Goal: Task Accomplishment & Management: Use online tool/utility

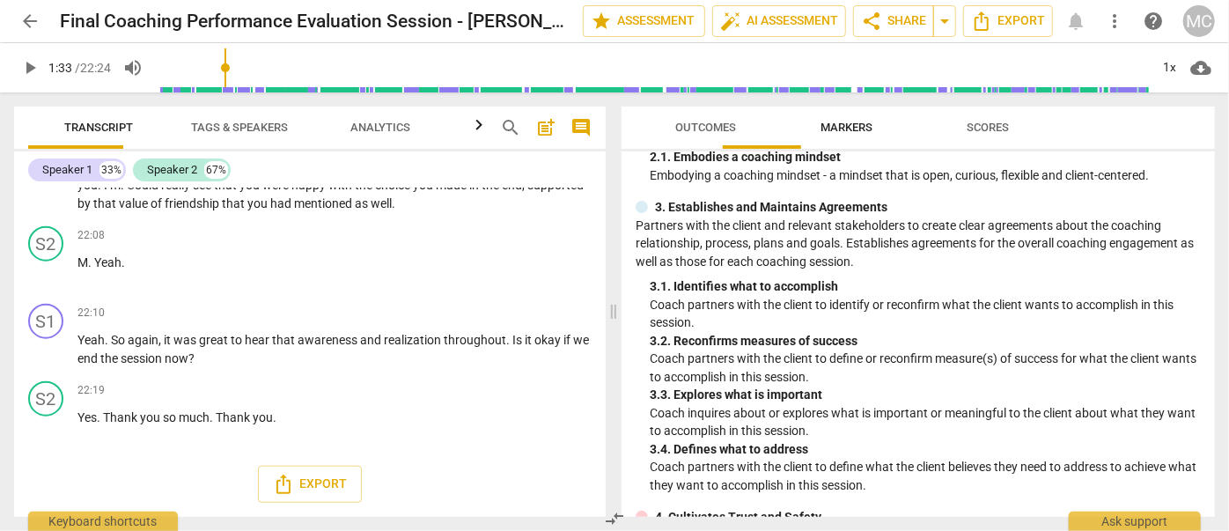
scroll to position [159, 0]
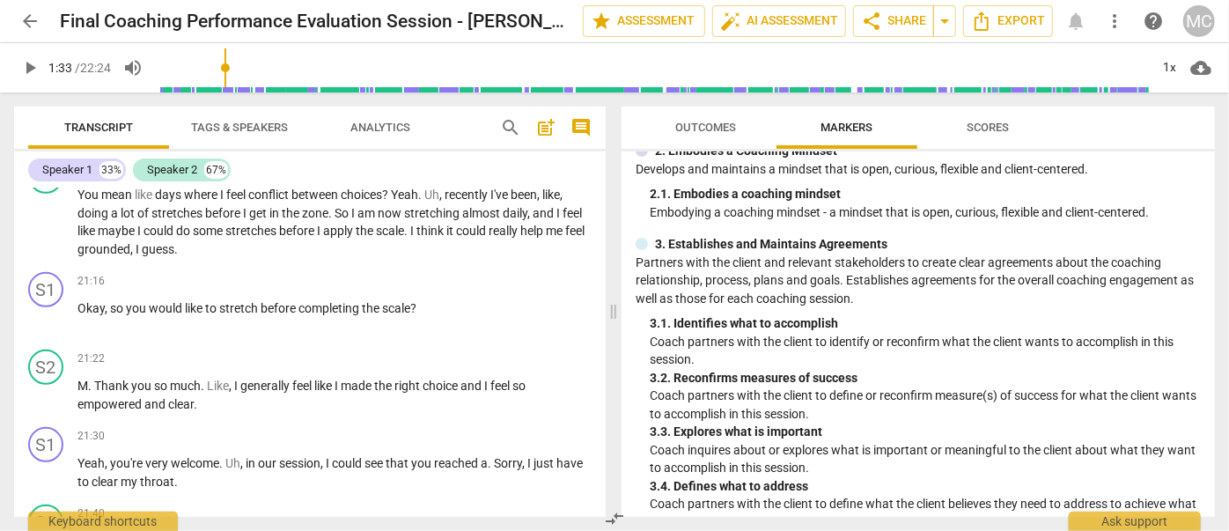
click at [28, 19] on span "arrow_back" at bounding box center [29, 21] width 21 height 21
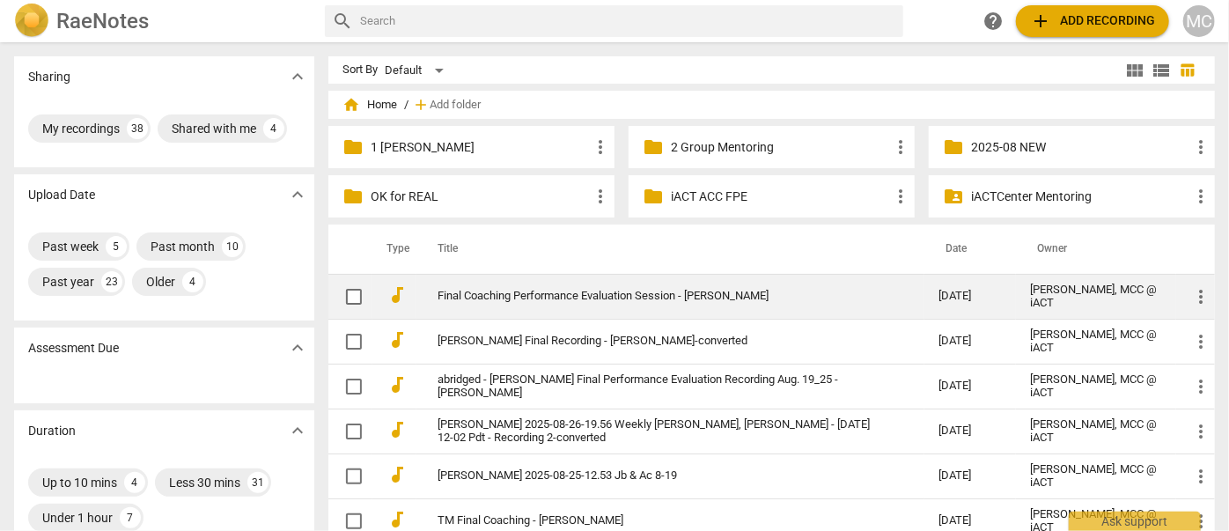
click at [555, 298] on link "Final Coaching Performance Evaluation Session - [PERSON_NAME]" at bounding box center [657, 296] width 438 height 13
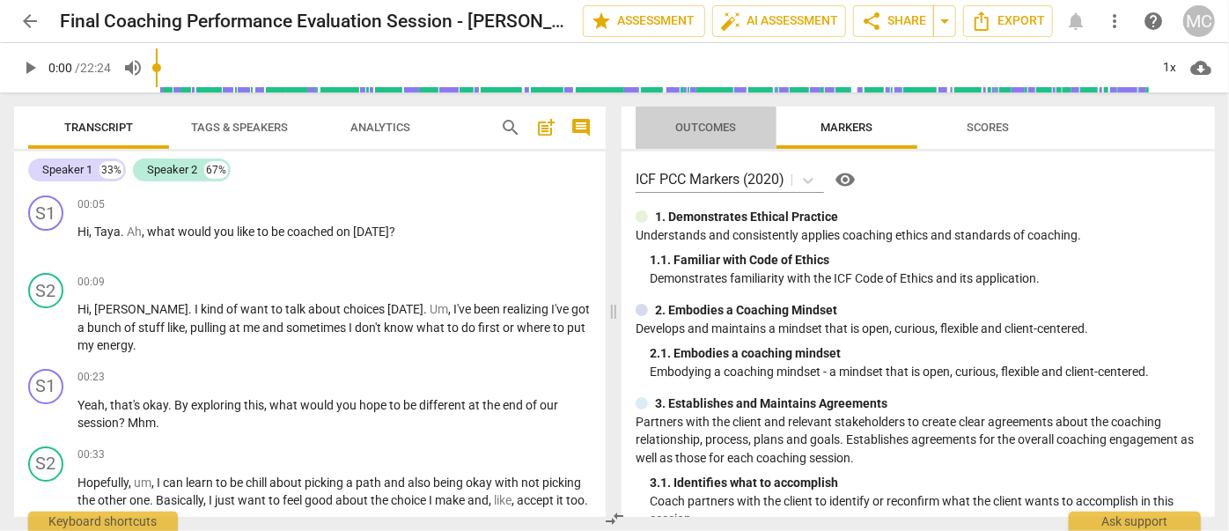
click at [695, 124] on span "Outcomes" at bounding box center [706, 127] width 61 height 13
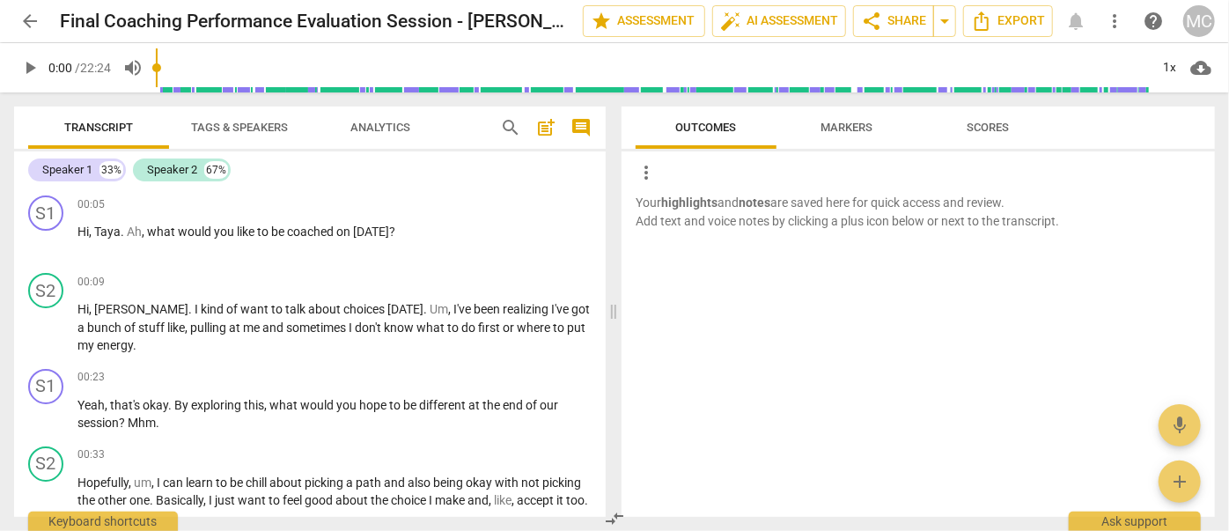
click at [684, 128] on span "Outcomes" at bounding box center [706, 127] width 61 height 13
click at [636, 107] on button "Outcomes" at bounding box center [706, 128] width 141 height 42
click at [520, 124] on span "search" at bounding box center [510, 127] width 21 height 21
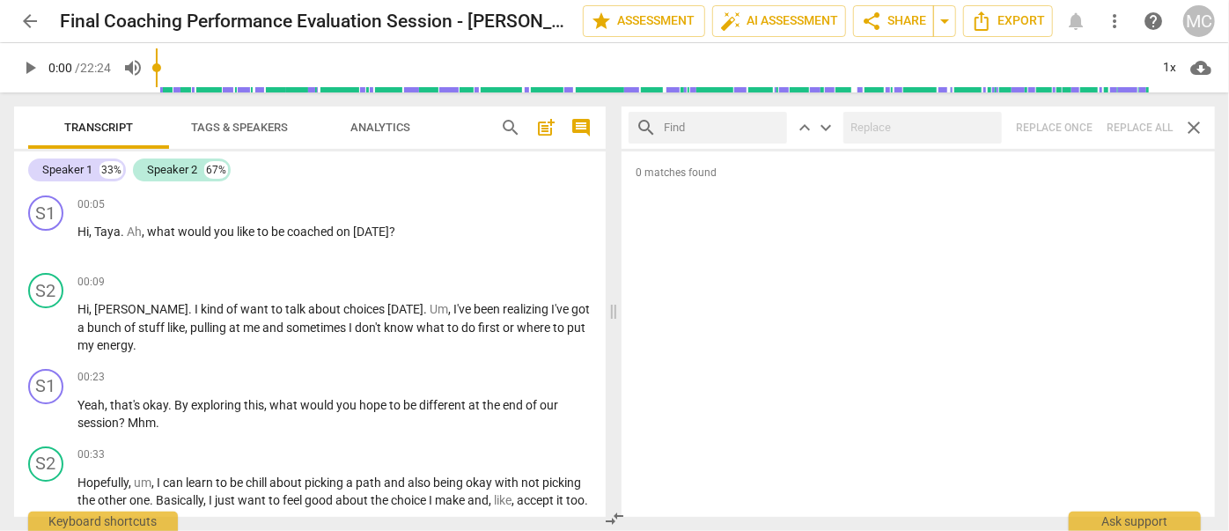
click at [1139, 133] on div "search keyboard_arrow_up keyboard_arrow_down Replace once Replace all close" at bounding box center [919, 128] width 594 height 42
click at [767, 122] on input "text" at bounding box center [722, 128] width 116 height 28
click at [697, 122] on input "text" at bounding box center [722, 128] width 116 height 28
type input ","
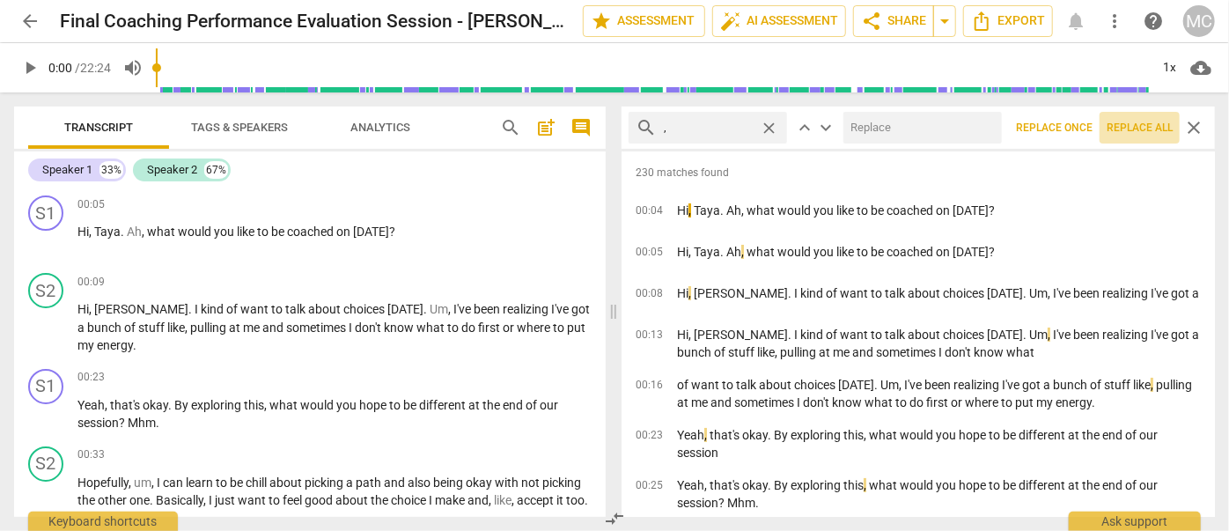
click at [1129, 129] on span "Replace all" at bounding box center [1140, 128] width 66 height 15
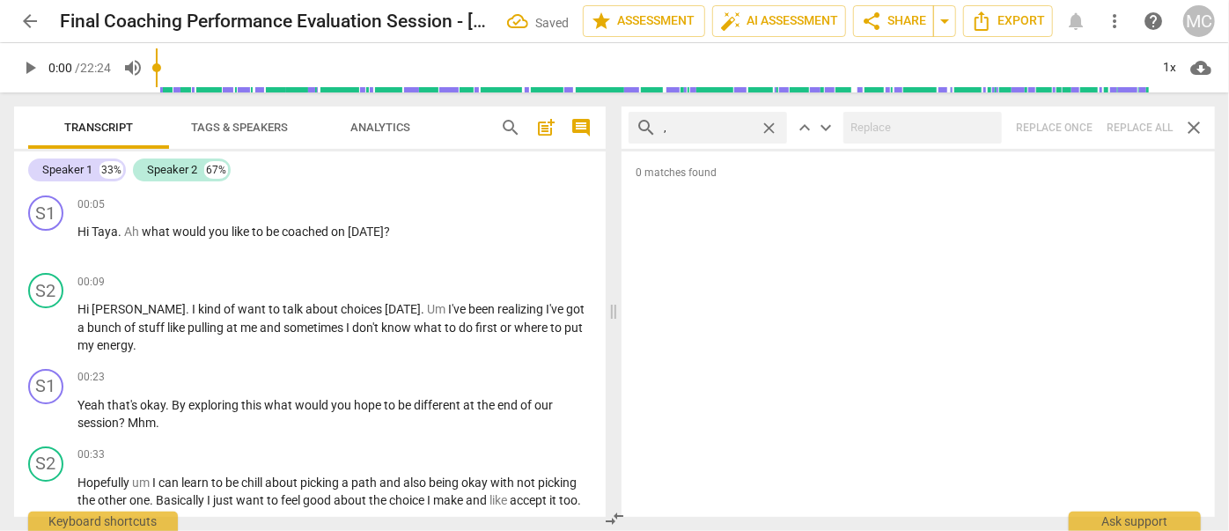
click at [770, 126] on span "close" at bounding box center [769, 128] width 18 height 18
click at [715, 126] on input "text" at bounding box center [722, 128] width 116 height 28
type input ". like"
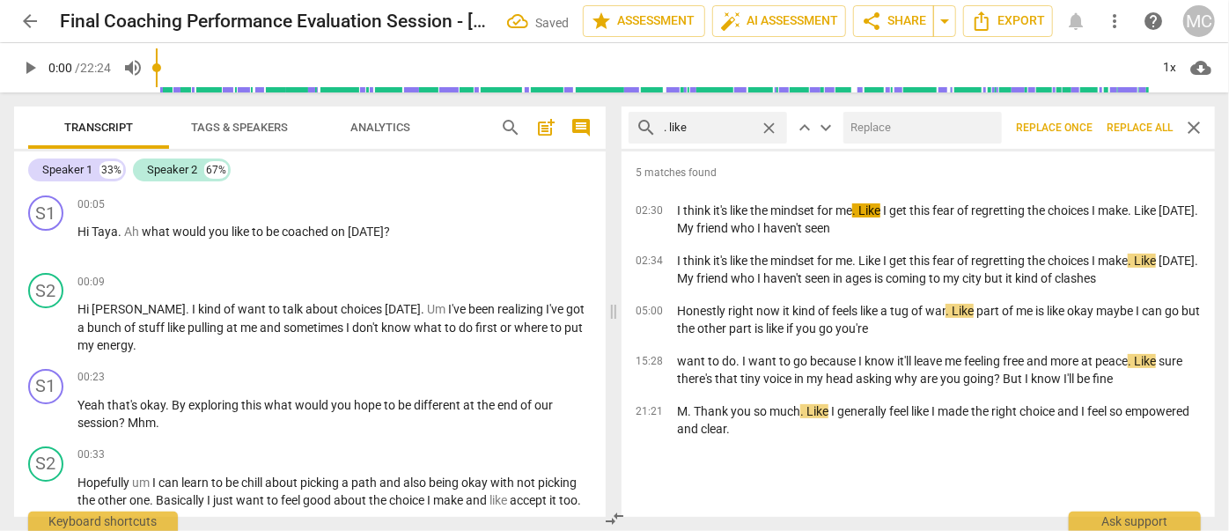
click at [885, 127] on input "text" at bounding box center [919, 128] width 151 height 28
type input "(like)"
click at [1129, 126] on span "Replace all" at bounding box center [1140, 128] width 66 height 15
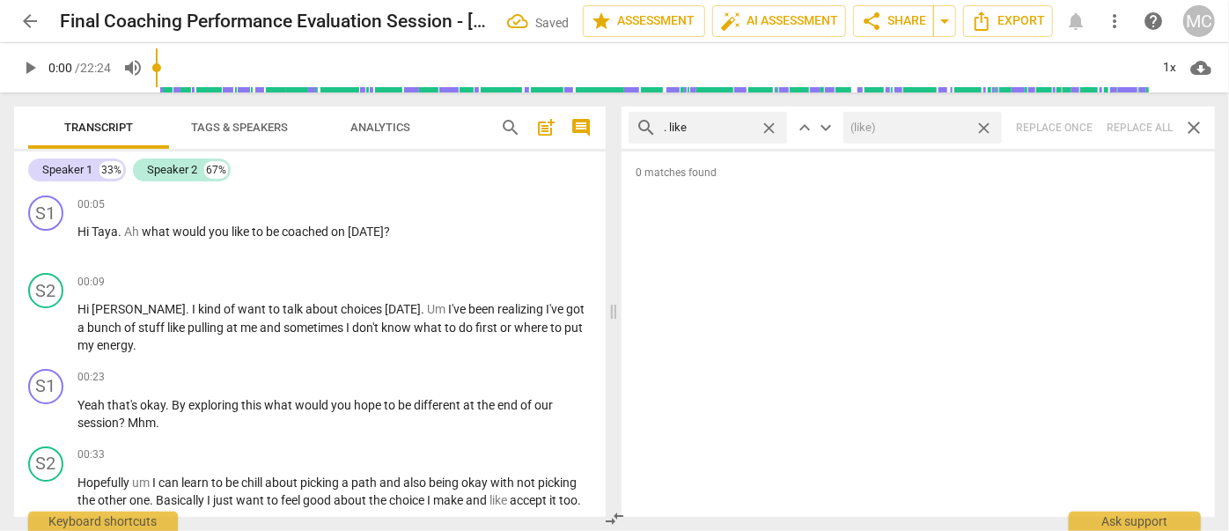
click at [986, 128] on span "close" at bounding box center [984, 128] width 18 height 18
click at [772, 128] on span "close" at bounding box center [769, 128] width 18 height 18
click at [703, 130] on input "text" at bounding box center [722, 128] width 116 height 28
type input ". um"
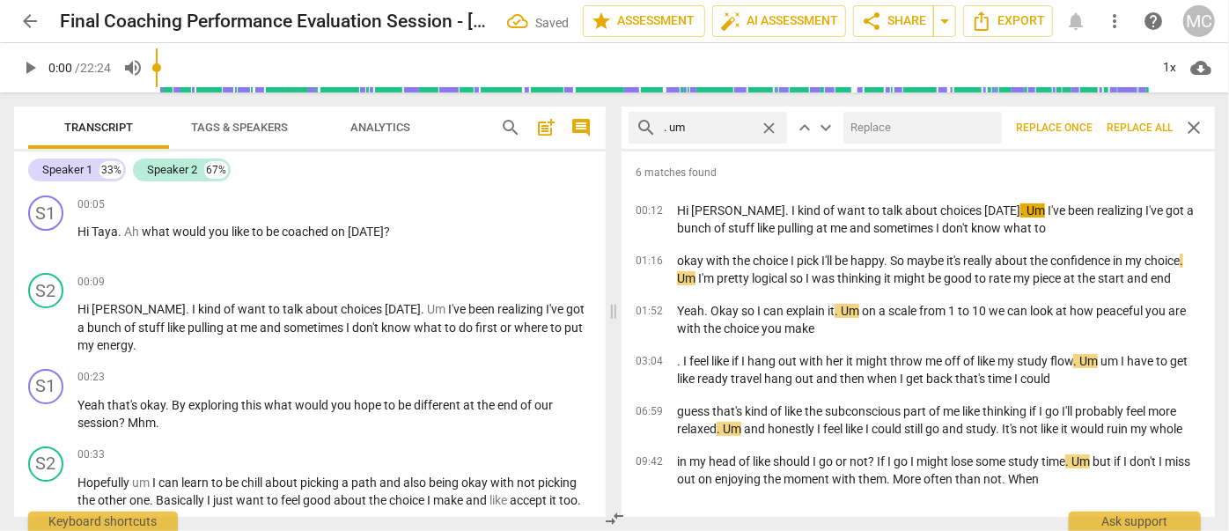
click at [865, 129] on input "text" at bounding box center [919, 128] width 151 height 28
type input "(umm)"
click at [1129, 125] on span "Replace all" at bounding box center [1140, 128] width 66 height 15
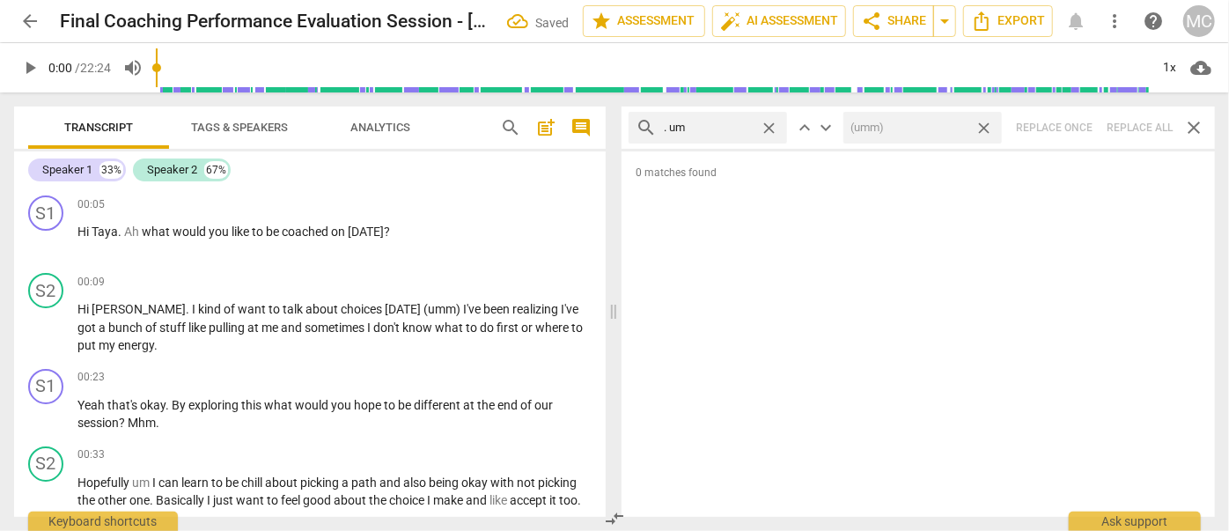
click at [985, 127] on span "close" at bounding box center [984, 128] width 18 height 18
click at [767, 122] on span "close" at bounding box center [769, 128] width 18 height 18
click at [725, 123] on input "text" at bounding box center [722, 128] width 116 height 28
type input ". uh"
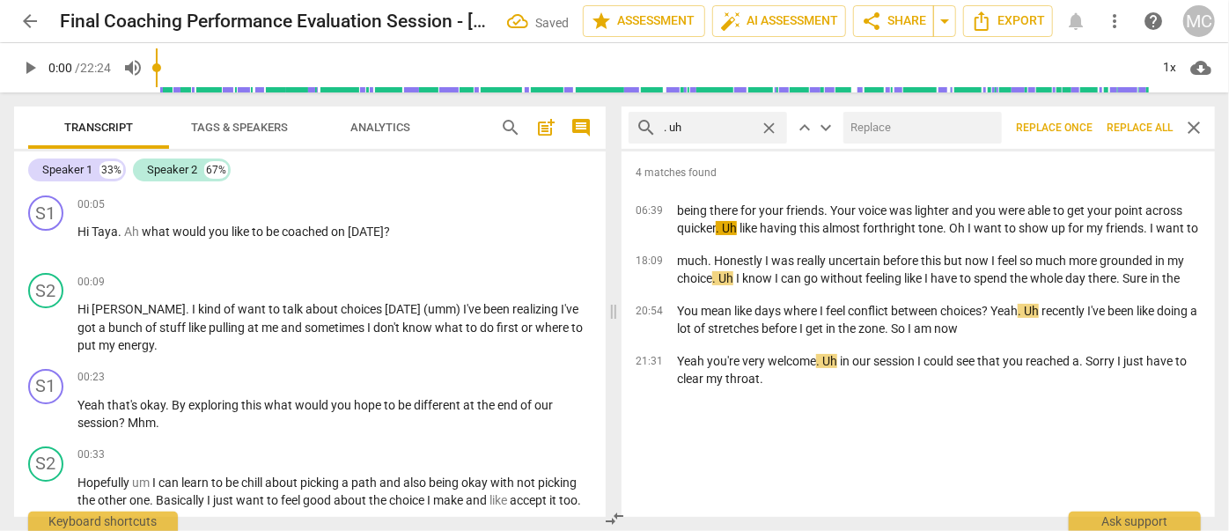
click at [873, 122] on input "text" at bounding box center [919, 128] width 151 height 28
type input "(uh)"
click at [1140, 127] on span "Replace all" at bounding box center [1140, 128] width 66 height 15
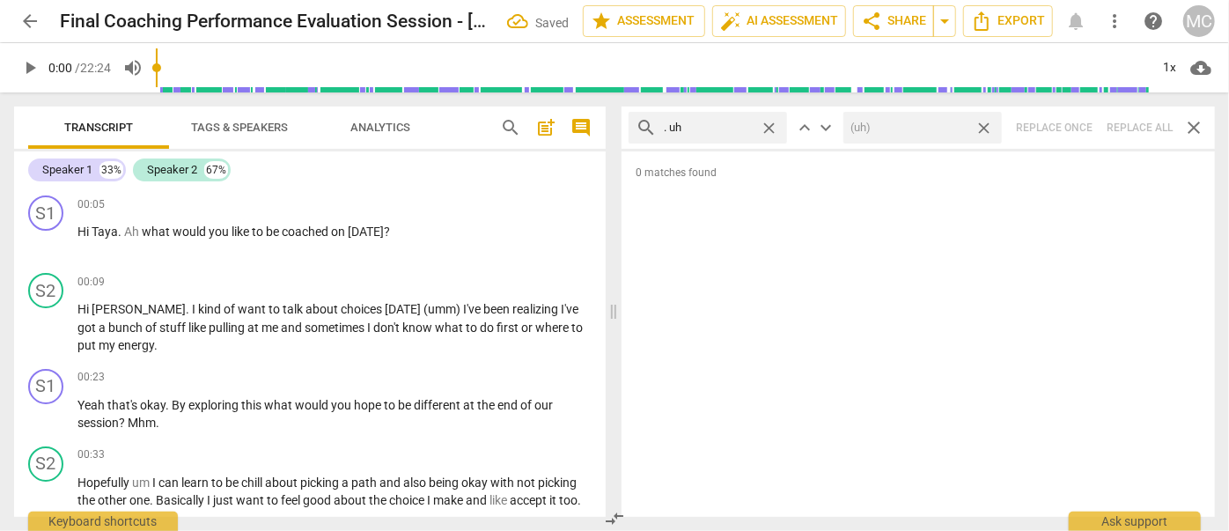
click at [987, 123] on span "close" at bounding box center [984, 128] width 18 height 18
click at [771, 124] on span "close" at bounding box center [769, 128] width 18 height 18
click at [715, 124] on input "text" at bounding box center [722, 128] width 116 height 28
type input "um"
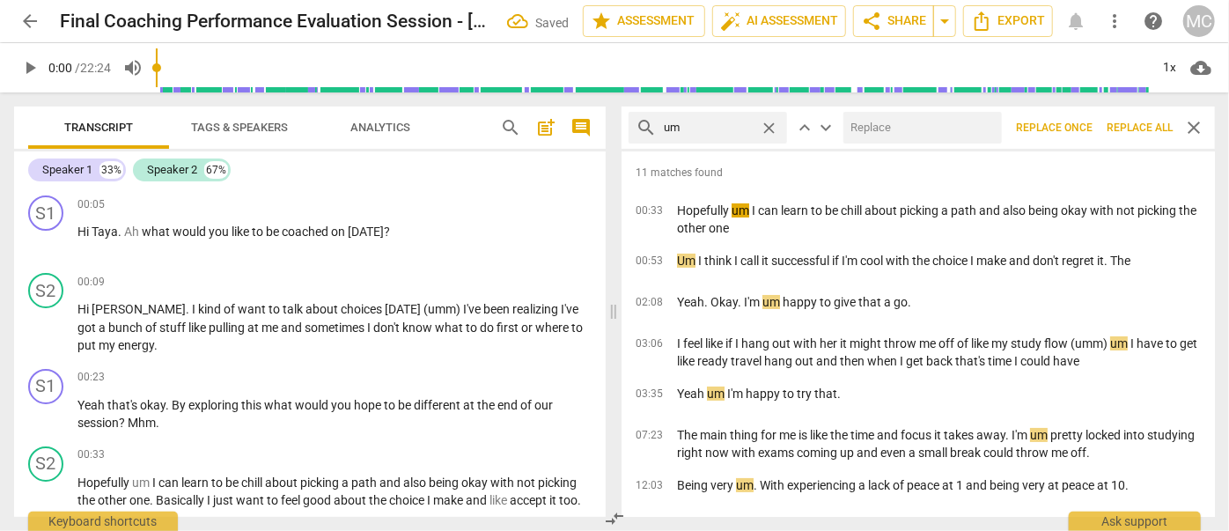
click at [867, 130] on input "text" at bounding box center [919, 128] width 151 height 28
type input "(umm)"
click at [1132, 133] on span "Replace all" at bounding box center [1140, 128] width 66 height 15
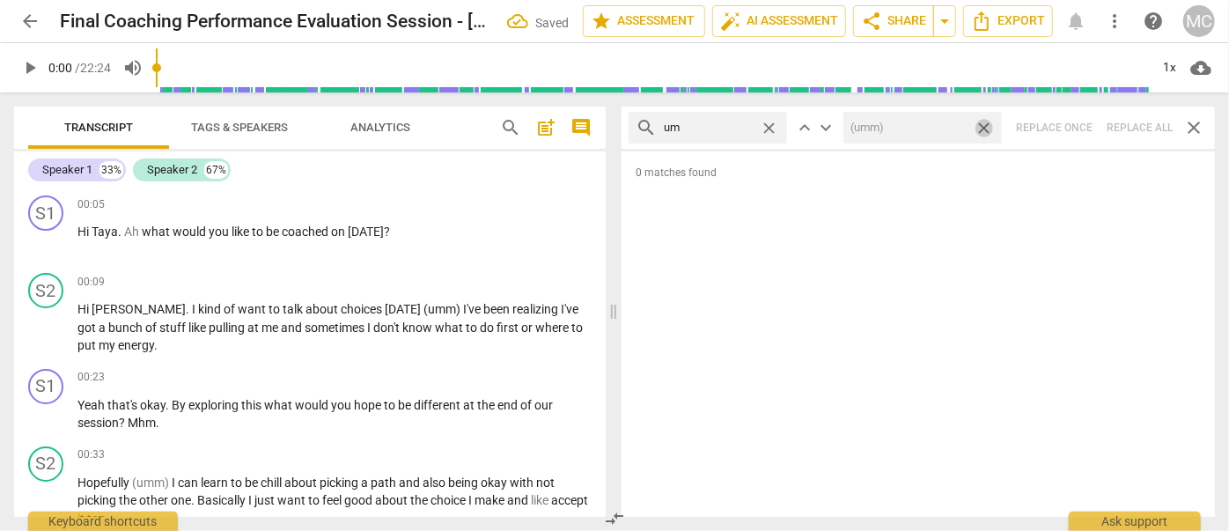
click at [984, 126] on span "close" at bounding box center [984, 128] width 18 height 18
click at [774, 126] on span "close" at bounding box center [769, 128] width 18 height 18
click at [740, 125] on input "text" at bounding box center [722, 128] width 116 height 28
type input "uh"
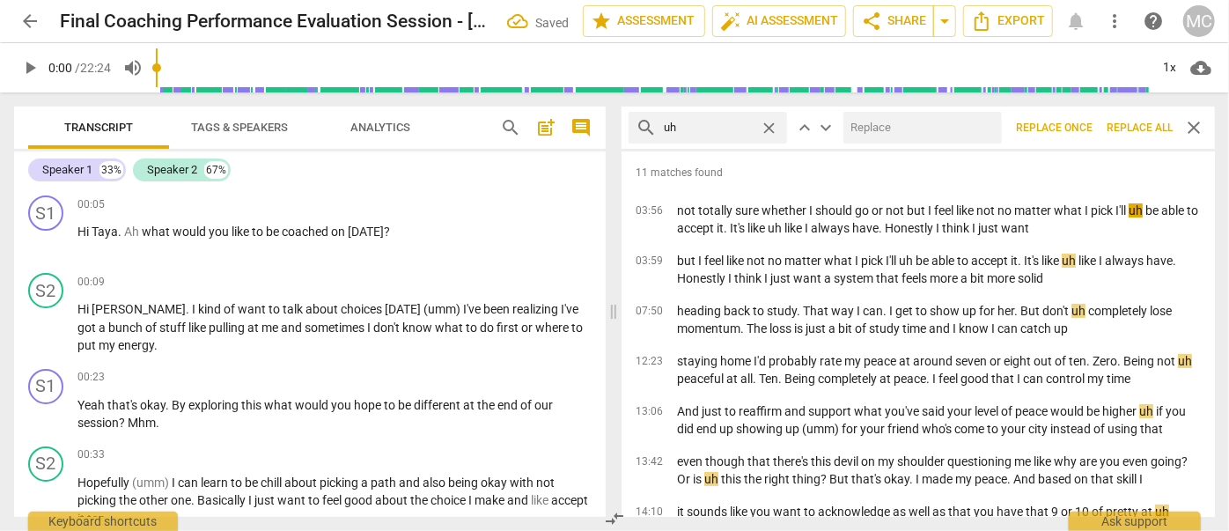
click at [893, 124] on input "text" at bounding box center [919, 128] width 151 height 28
type input "(uh)"
click at [1137, 127] on span "Replace all" at bounding box center [1140, 128] width 66 height 15
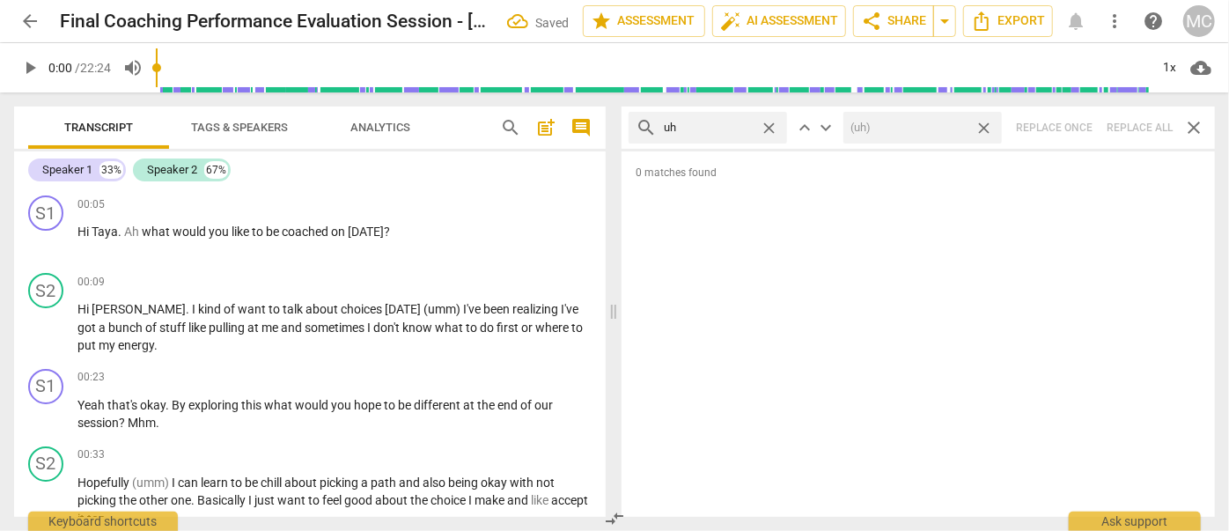
click at [988, 125] on span "close" at bounding box center [984, 128] width 18 height 18
click at [772, 126] on span "close" at bounding box center [769, 128] width 18 height 18
click at [727, 132] on input "text" at bounding box center [722, 128] width 116 height 28
type input "kind of"
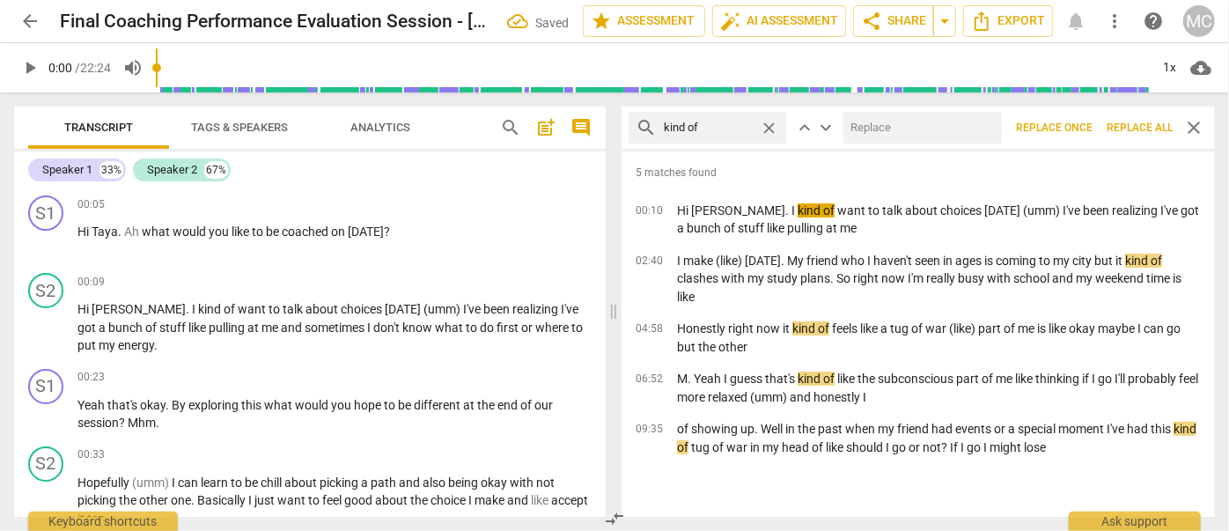
click at [871, 133] on input "text" at bounding box center [919, 128] width 151 height 28
type input "(kind of)"
click at [1134, 128] on span "Replace all" at bounding box center [1140, 128] width 66 height 15
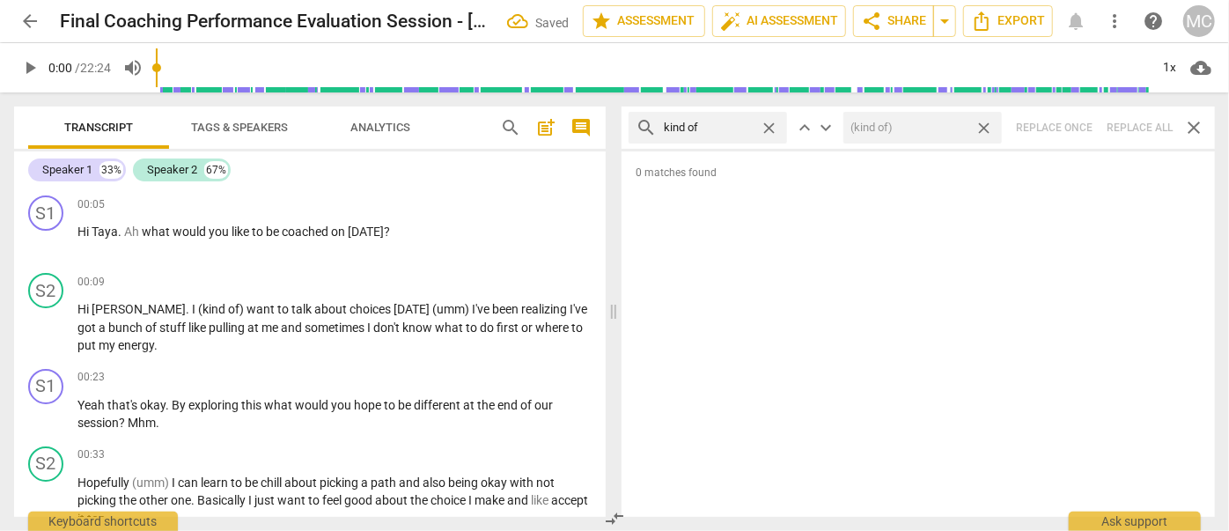
click at [983, 122] on span "close" at bounding box center [984, 128] width 18 height 18
drag, startPoint x: 772, startPoint y: 124, endPoint x: 721, endPoint y: 129, distance: 51.3
click at [772, 124] on span "close" at bounding box center [769, 128] width 18 height 18
click at [719, 129] on input "text" at bounding box center [722, 128] width 116 height 28
type input "sort of"
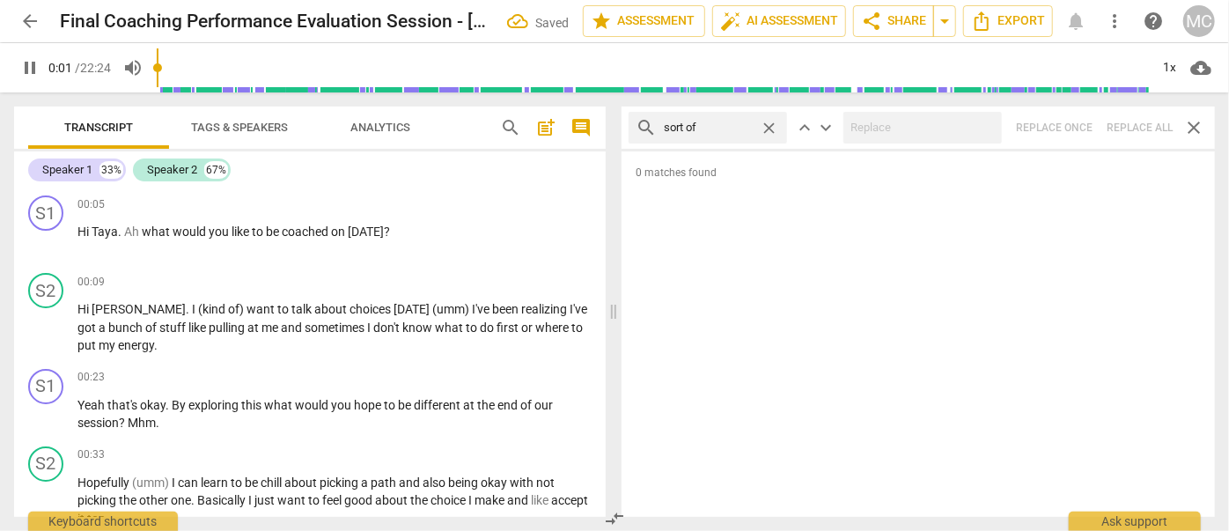
click at [1136, 130] on div "search sort of close keyboard_arrow_up keyboard_arrow_down Replace once Replace…" at bounding box center [919, 128] width 594 height 42
type input "3"
click at [770, 125] on span "close" at bounding box center [769, 128] width 18 height 18
click at [727, 123] on input "text" at bounding box center [722, 128] width 116 height 28
type input "4"
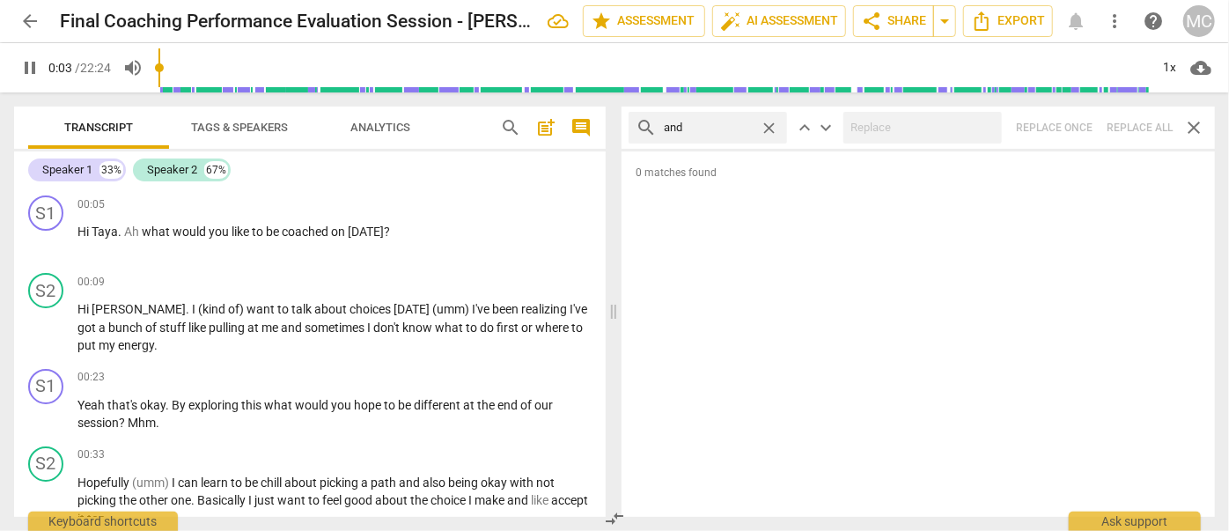
type input "and"
type input "4"
type input "and then"
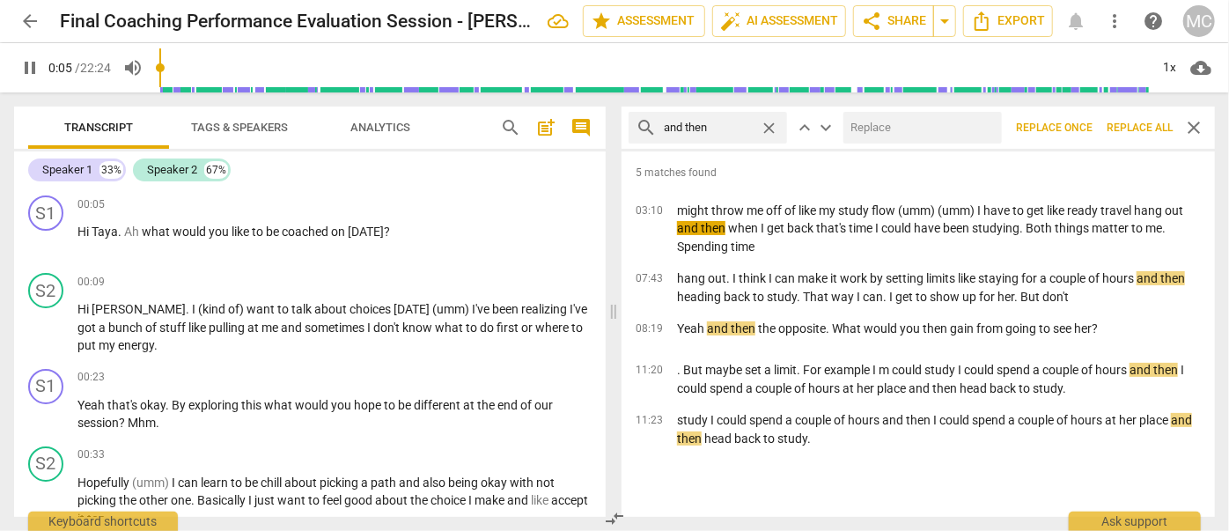
click at [865, 122] on input "text" at bounding box center [919, 128] width 151 height 28
type input "5"
type input "("
type input "6"
type input "(the"
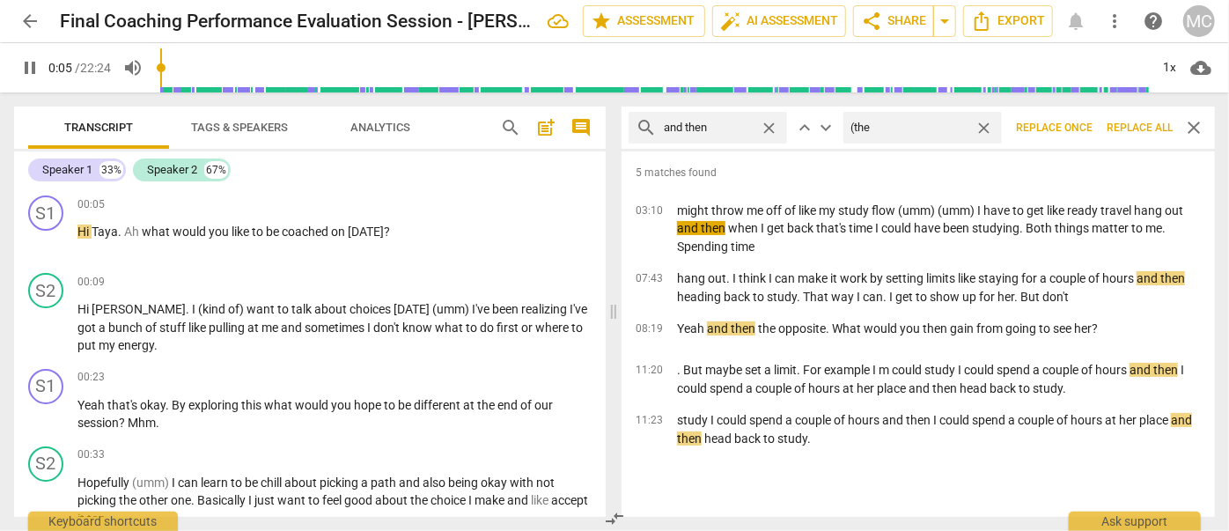
type input "6"
type input "(then)"
type input "7"
type input "(then)"
click at [1137, 125] on span "Replace all" at bounding box center [1140, 128] width 66 height 15
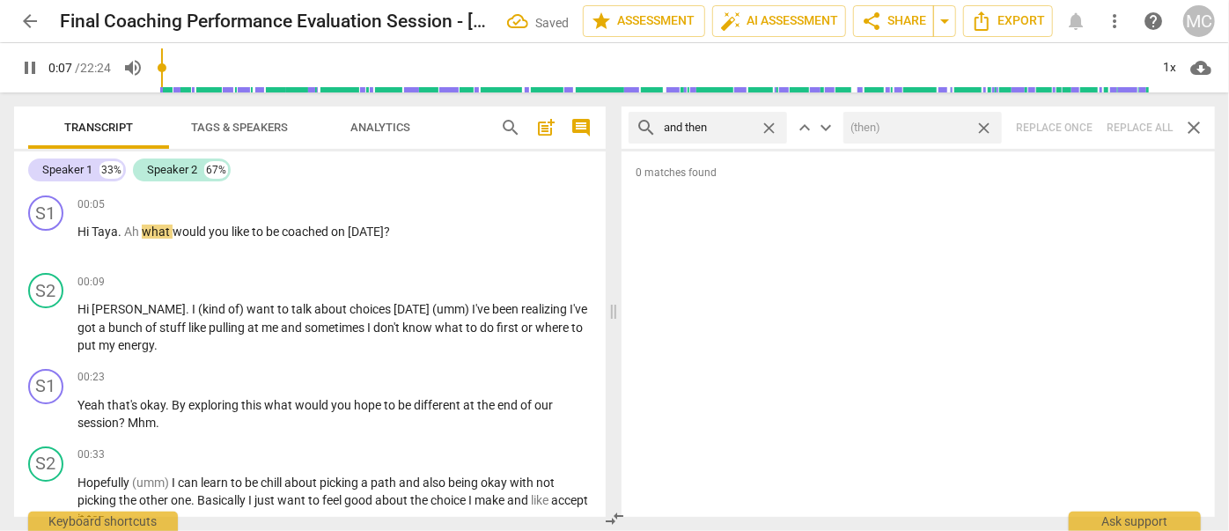
type input "7"
drag, startPoint x: 983, startPoint y: 127, endPoint x: 793, endPoint y: 113, distance: 189.9
click at [984, 127] on span "close" at bounding box center [984, 128] width 18 height 18
type input "8"
click at [767, 125] on span "close" at bounding box center [769, 128] width 18 height 18
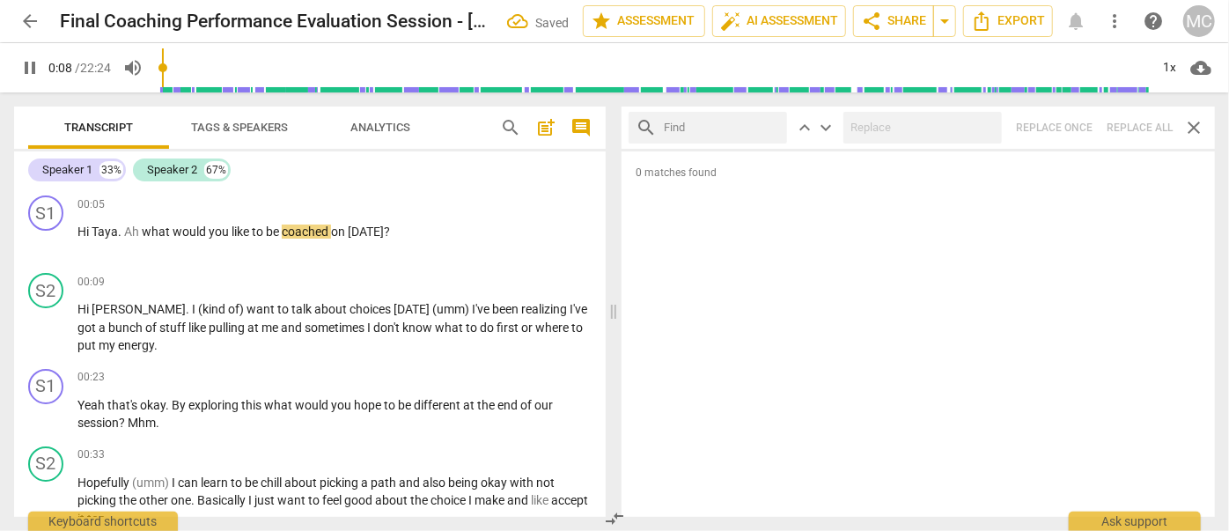
click at [736, 123] on input "text" at bounding box center [722, 128] width 116 height 28
type input "9"
type input "li"
type input "9"
type input "like"
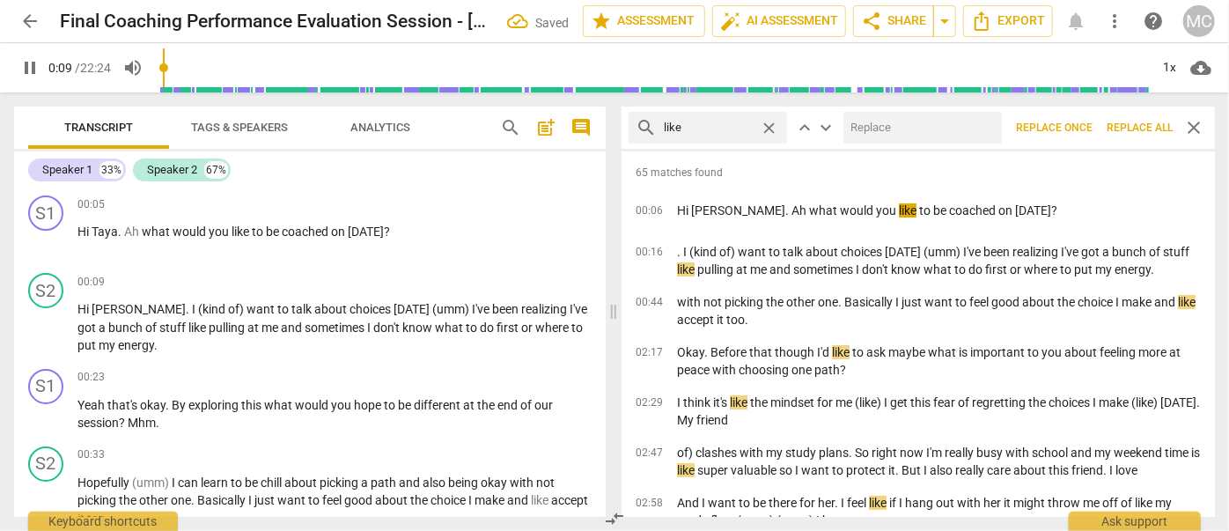
click at [912, 126] on input "text" at bounding box center [919, 128] width 151 height 28
type input "10"
type input "("
type input "11"
type input "(l"
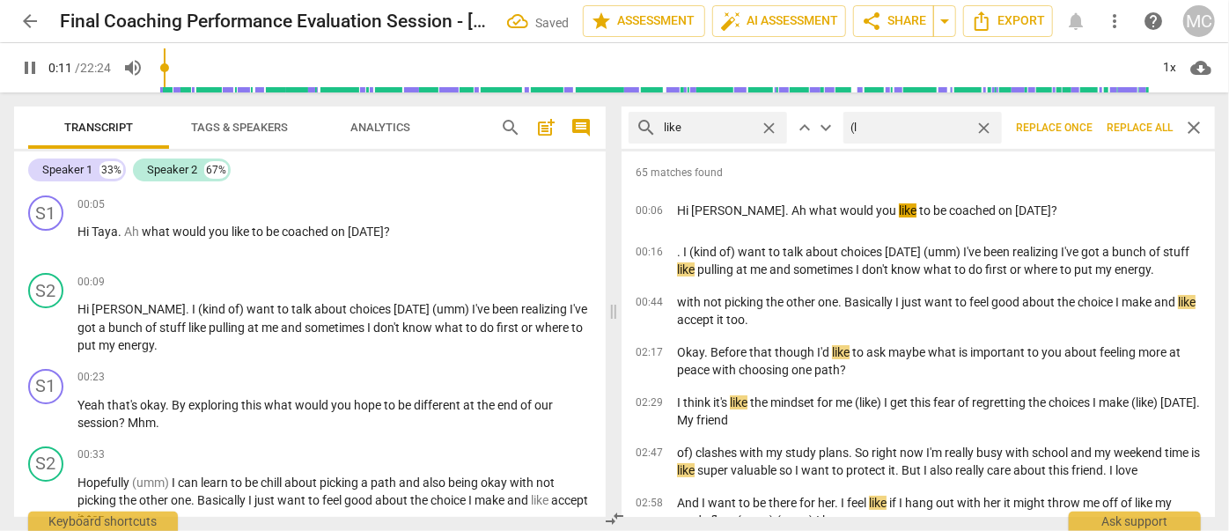
type input "11"
type input "(lik"
type input "12"
type input "(like"
type input "12"
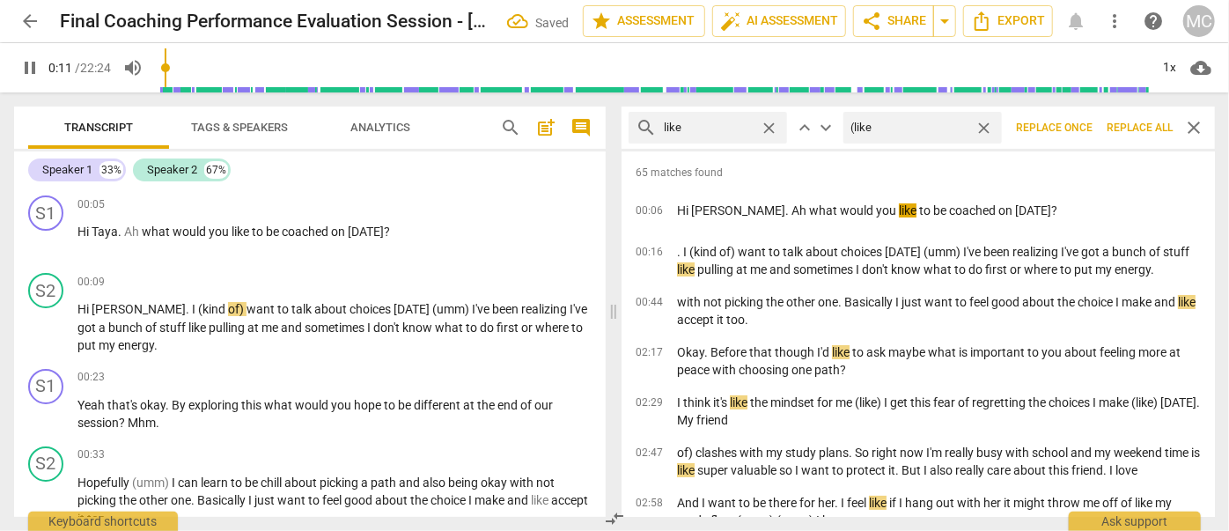
type input "(like)"
type input "12"
type input "(like)"
type input "13"
type input "(like)"
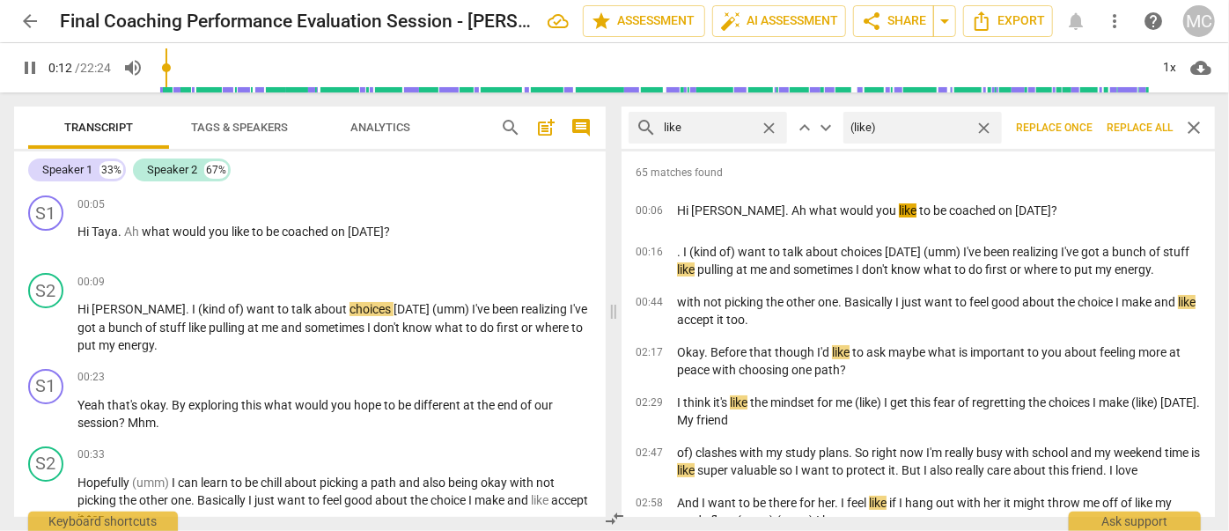
type input "13"
type input "(like)"
click at [1147, 129] on span "Replace all" at bounding box center [1140, 128] width 66 height 15
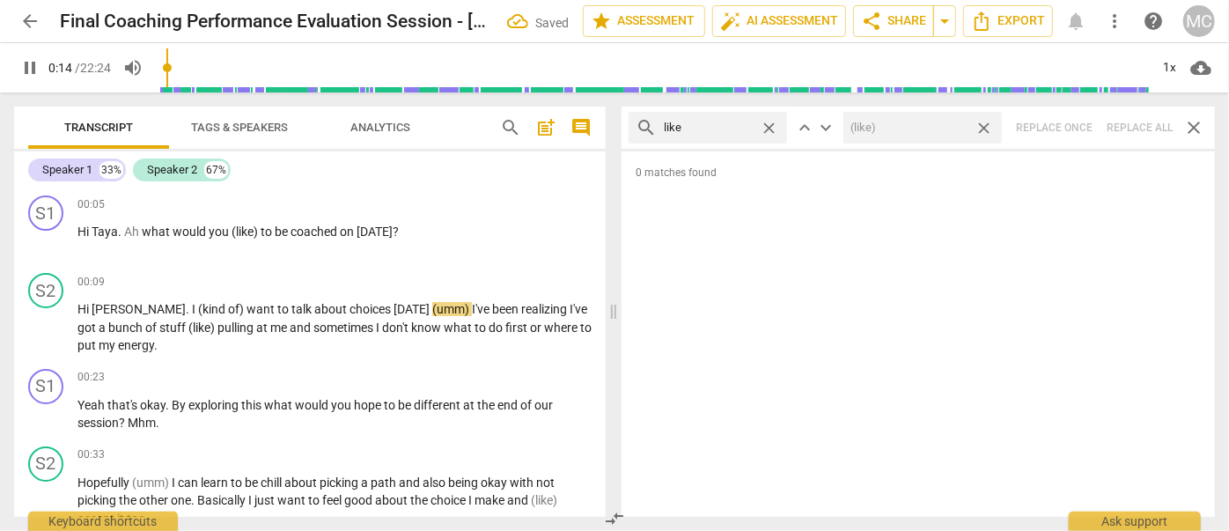
drag, startPoint x: 986, startPoint y: 123, endPoint x: 783, endPoint y: 136, distance: 203.8
click at [986, 123] on span "close" at bounding box center [984, 128] width 18 height 18
type input "14"
type input "15"
click at [772, 128] on span "close" at bounding box center [769, 128] width 18 height 18
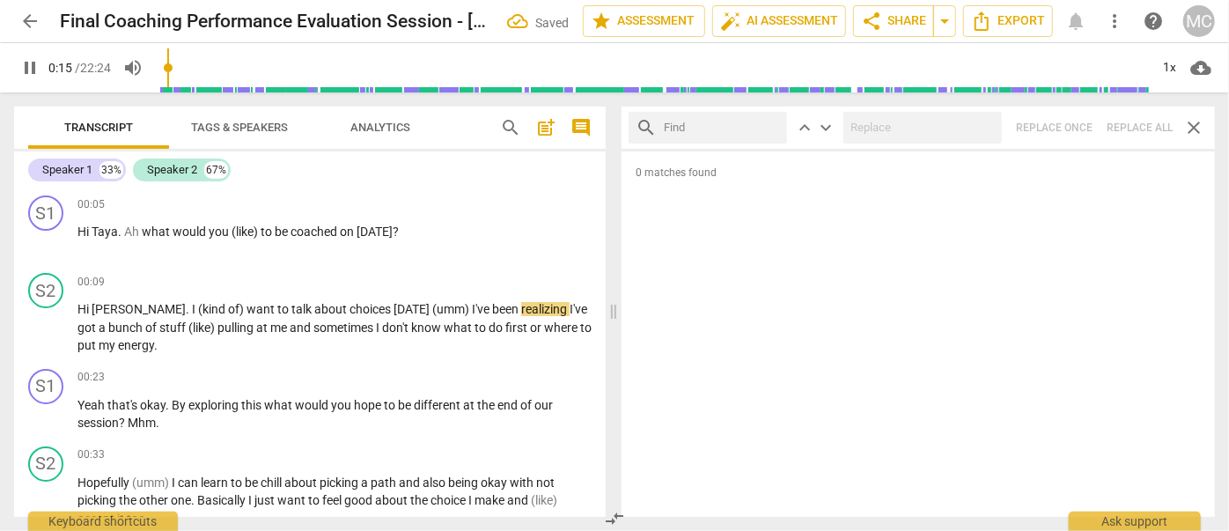
click at [719, 126] on input "text" at bounding box center [722, 128] width 116 height 28
type input "16"
type input "just"
type input "16"
type input "just"
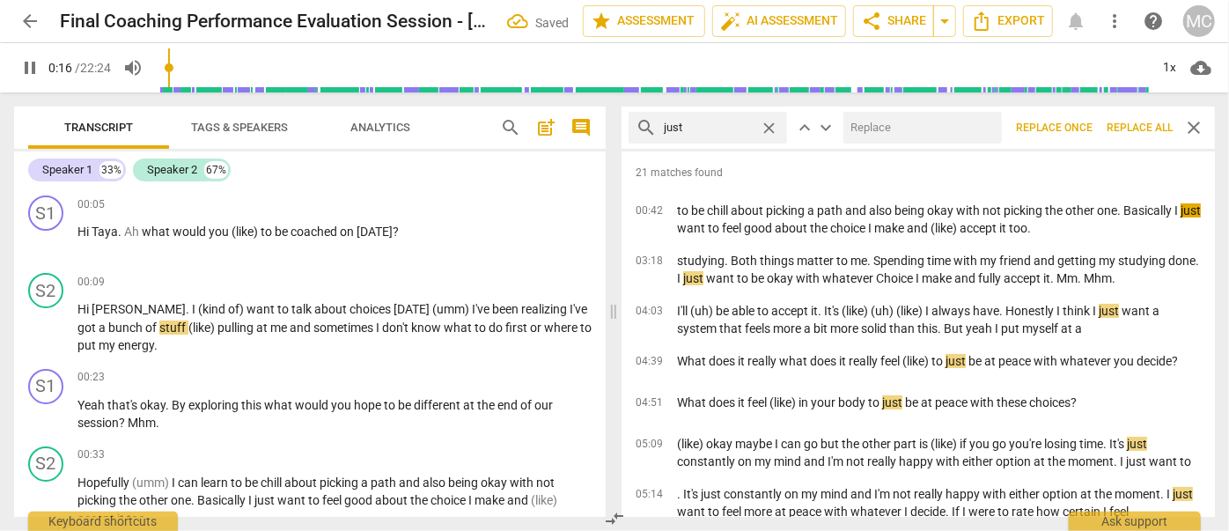
click at [875, 123] on input "text" at bounding box center [919, 128] width 151 height 28
type input "17"
type input "(jus"
type input "17"
type input "(just)"
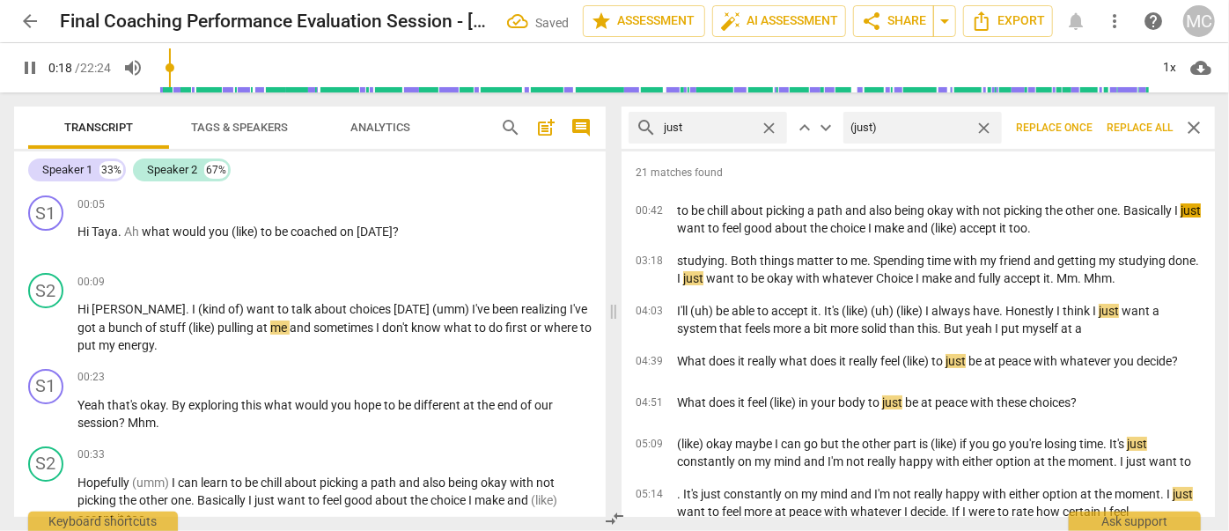
type input "19"
type input "(just)"
click at [1132, 124] on span "Replace all" at bounding box center [1140, 128] width 66 height 15
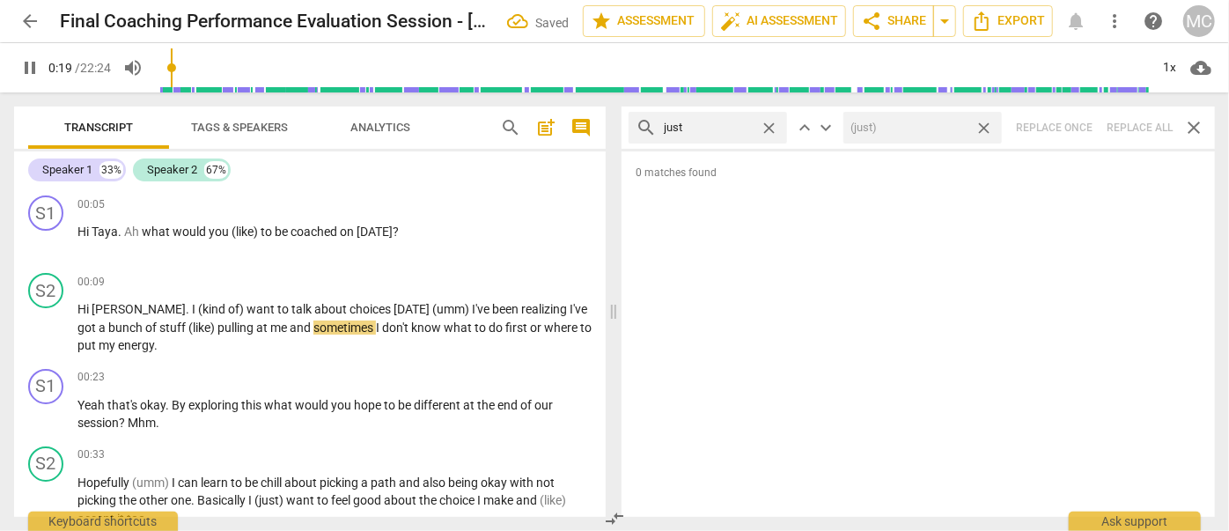
click at [983, 125] on span "close" at bounding box center [984, 128] width 18 height 18
type input "20"
type input "21"
click at [768, 123] on span "close" at bounding box center [769, 128] width 18 height 18
click at [717, 123] on input "text" at bounding box center [722, 128] width 116 height 28
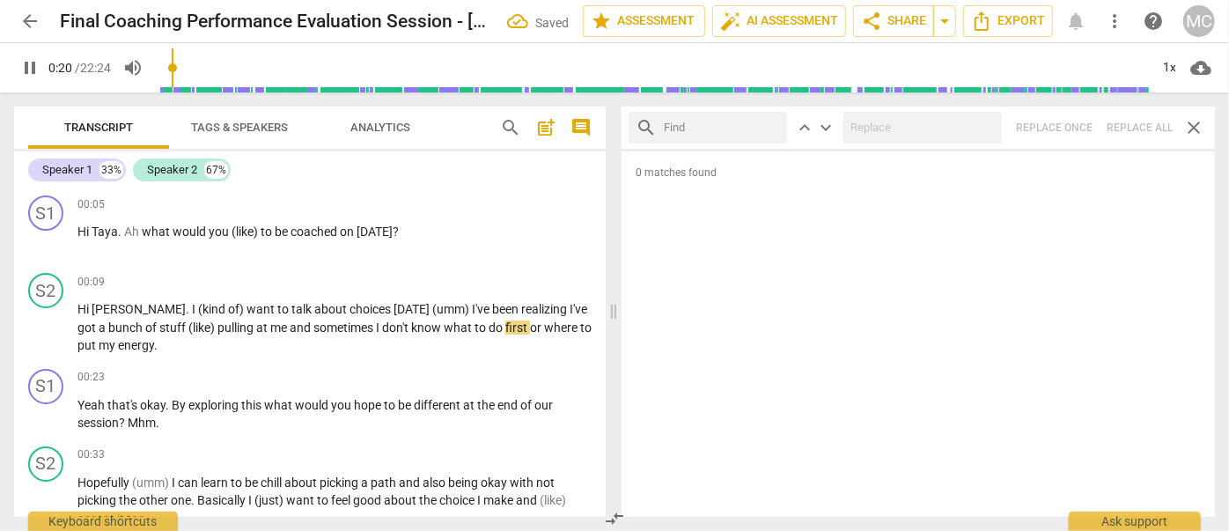
type input "21"
type input "you"
type input "22"
type input "you know"
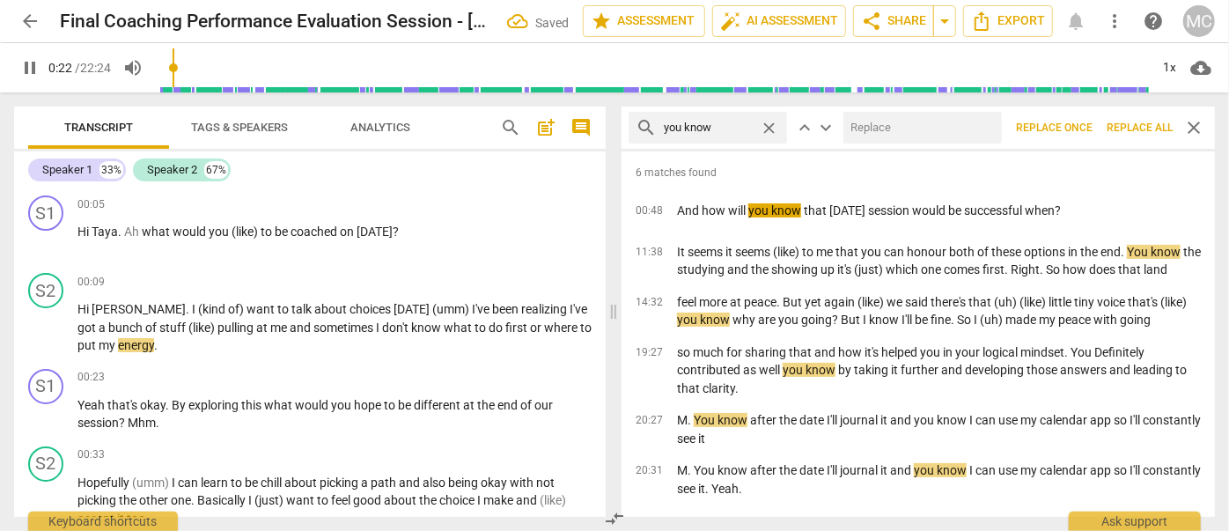
click at [896, 129] on input "text" at bounding box center [919, 128] width 151 height 28
type input "23"
type input "(y"
type input "23"
type input "(you kn"
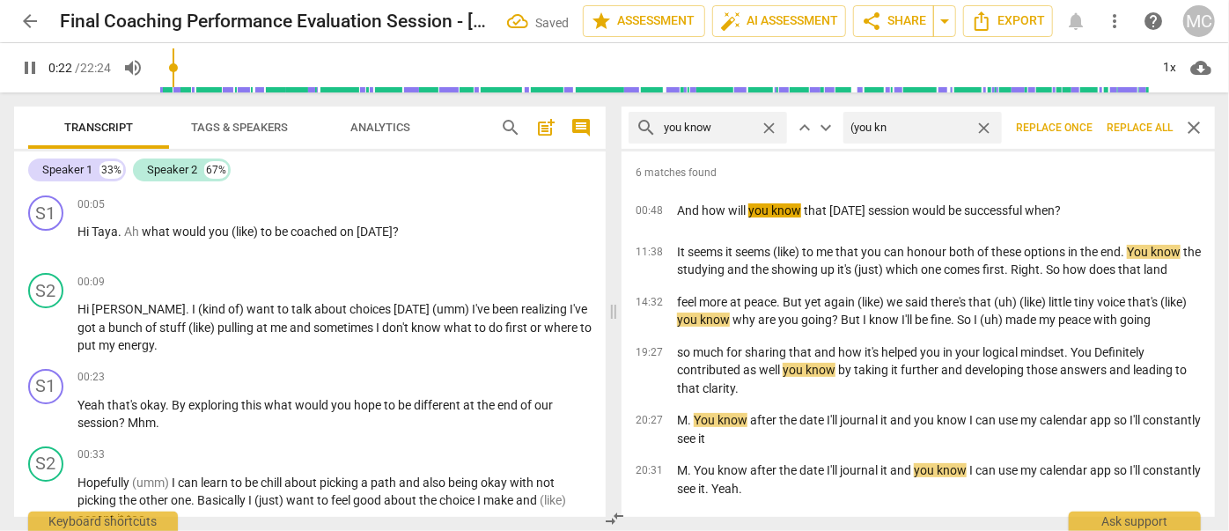
type input "23"
type input "(you know)"
type input "24"
type input "(you know)"
click at [1143, 122] on span "Replace all" at bounding box center [1140, 128] width 66 height 15
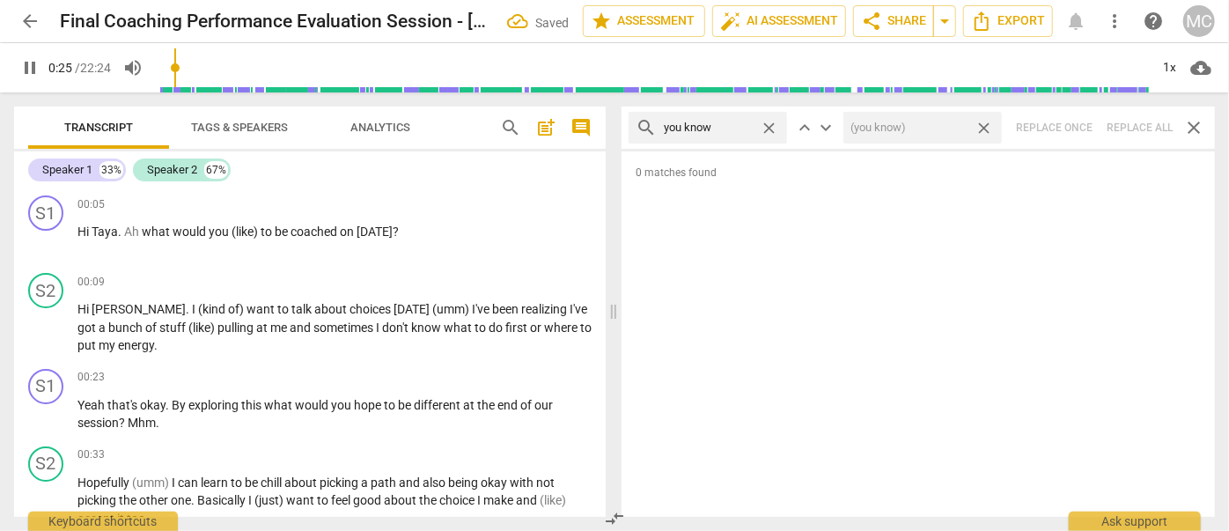
type input "26"
click at [986, 126] on span "close" at bounding box center [984, 128] width 18 height 18
type input "26"
drag, startPoint x: 772, startPoint y: 128, endPoint x: 756, endPoint y: 128, distance: 16.7
click at [772, 128] on span "close" at bounding box center [769, 128] width 18 height 18
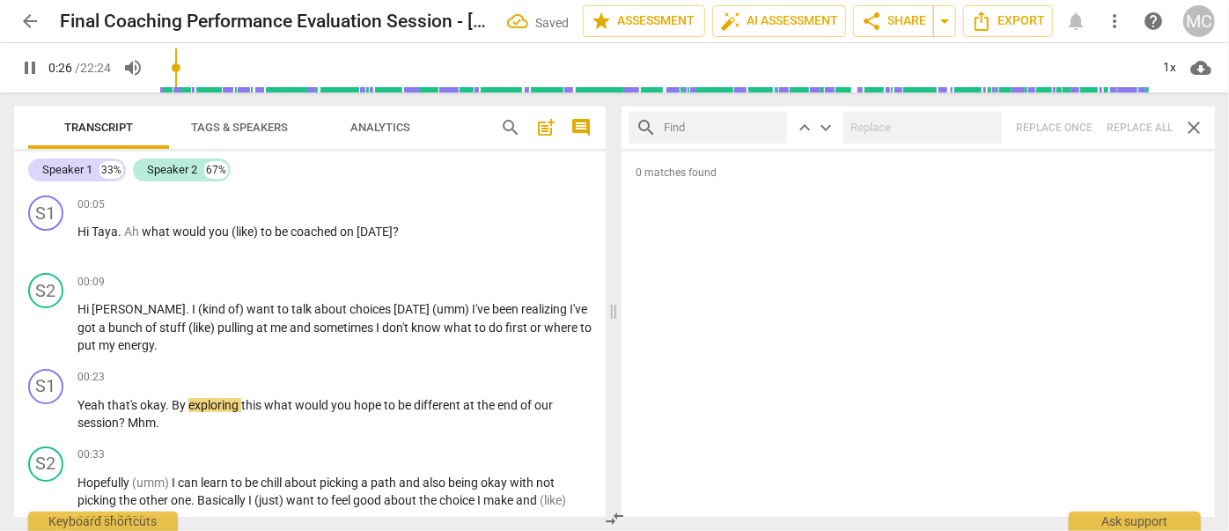
click at [725, 130] on input "text" at bounding box center [722, 128] width 116 height 28
type input "27"
type input "I gu"
type input "27"
type input "I guess"
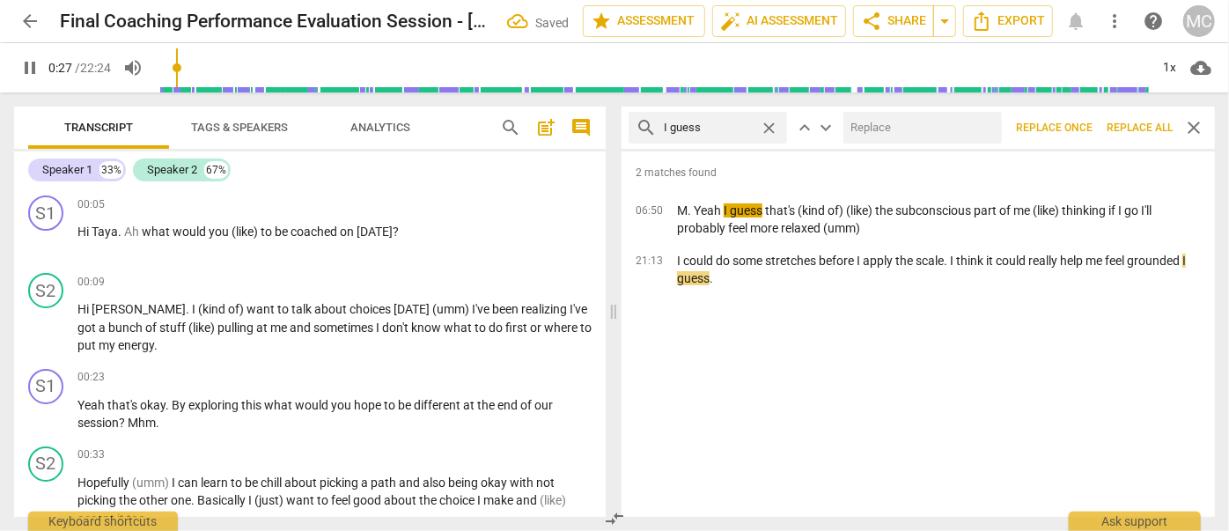
click at [919, 125] on input "text" at bounding box center [919, 128] width 151 height 28
type input "28"
type input "("
type input "28"
type input "(I gue"
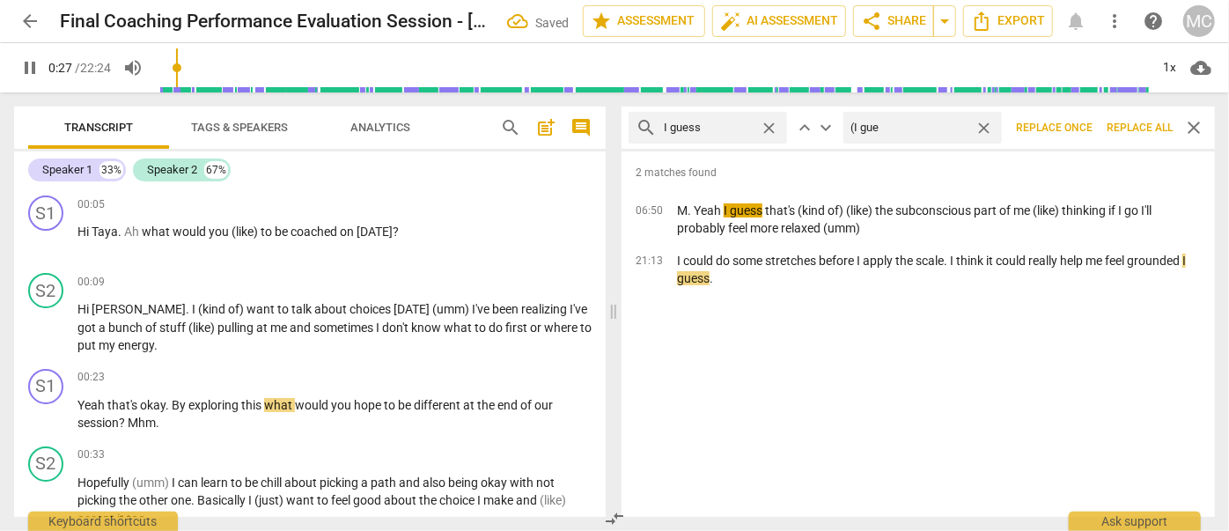
type input "28"
type input "(I guess)"
type input "30"
type input "(I guess)"
click at [1125, 127] on span "Replace all" at bounding box center [1140, 128] width 66 height 15
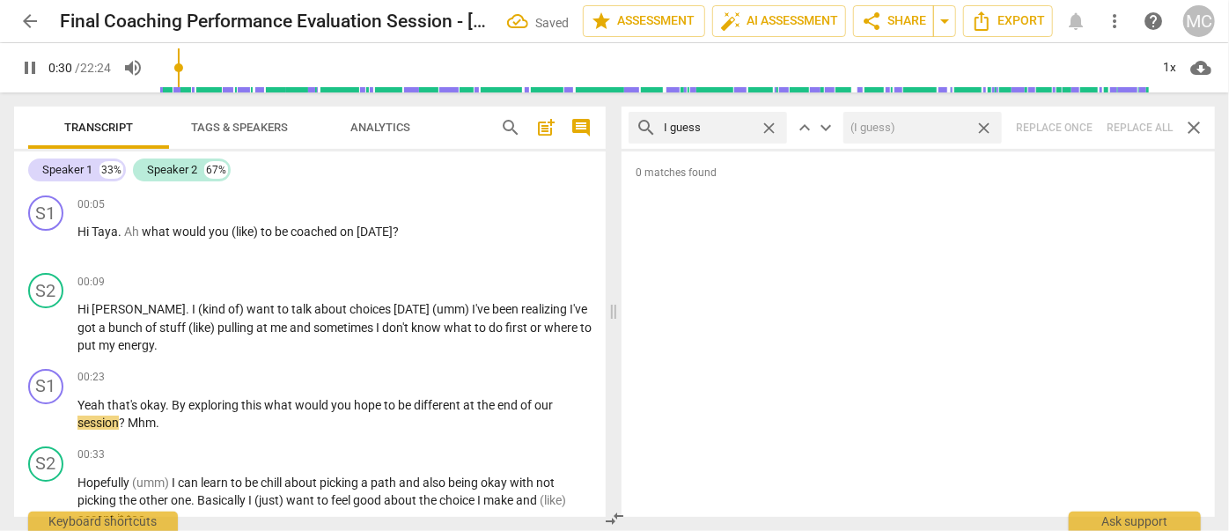
type input "31"
click at [983, 129] on span "close" at bounding box center [984, 128] width 18 height 18
type input "31"
click at [768, 123] on span "close" at bounding box center [769, 128] width 18 height 18
click at [712, 123] on input "text" at bounding box center [722, 128] width 116 height 28
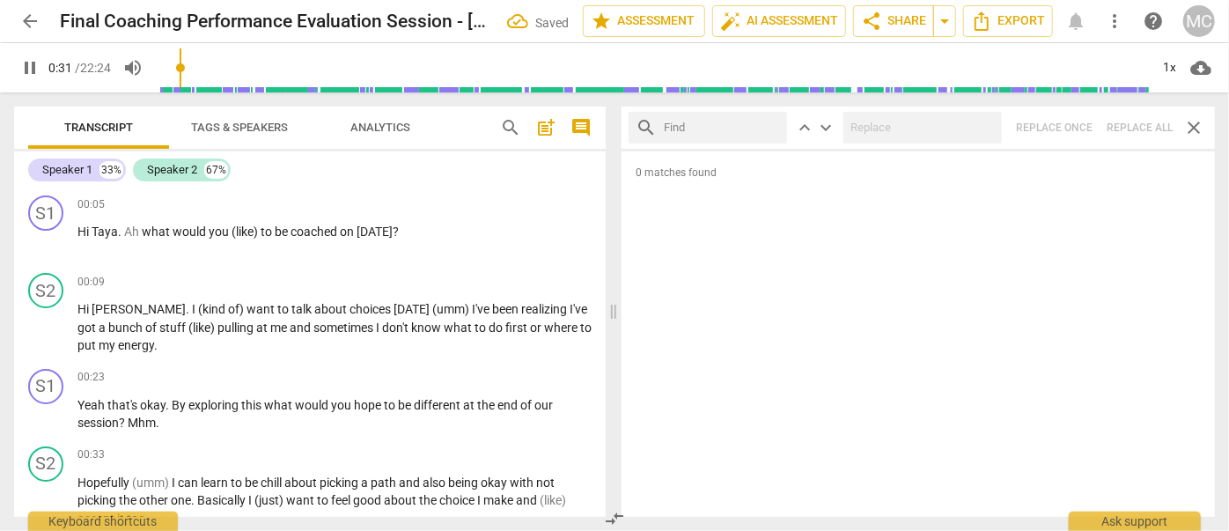
type input "32"
type input "I"
type input "32"
type input "I mean"
type input "32"
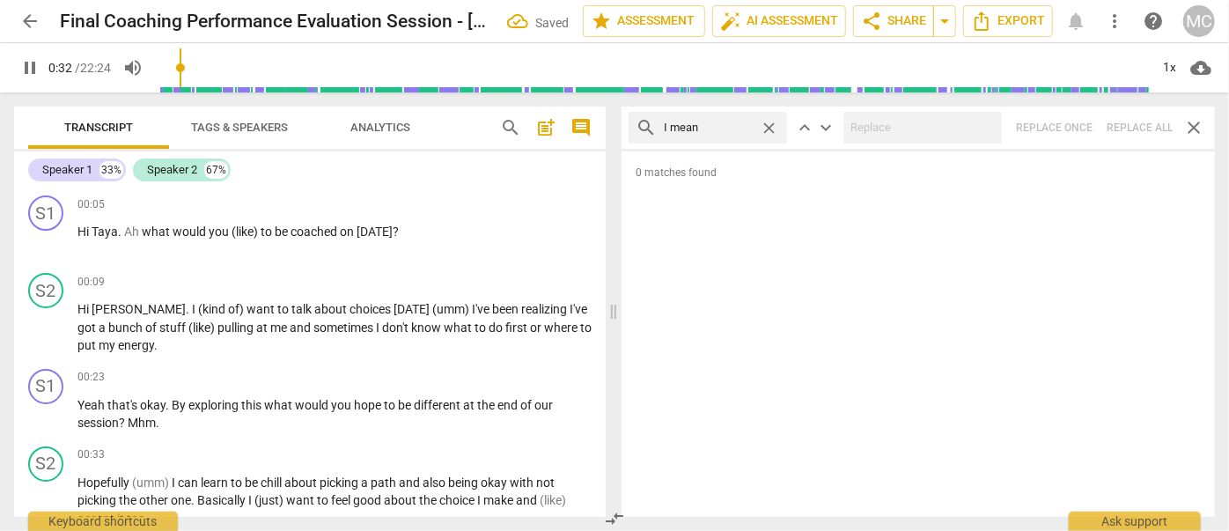
type input "I mean"
type input "34"
click at [1125, 128] on div "search I mean close keyboard_arrow_up keyboard_arrow_down Replace once Replace …" at bounding box center [919, 128] width 594 height 42
click at [771, 126] on span "close" at bounding box center [769, 128] width 18 height 18
click at [721, 126] on input "text" at bounding box center [722, 128] width 116 height 28
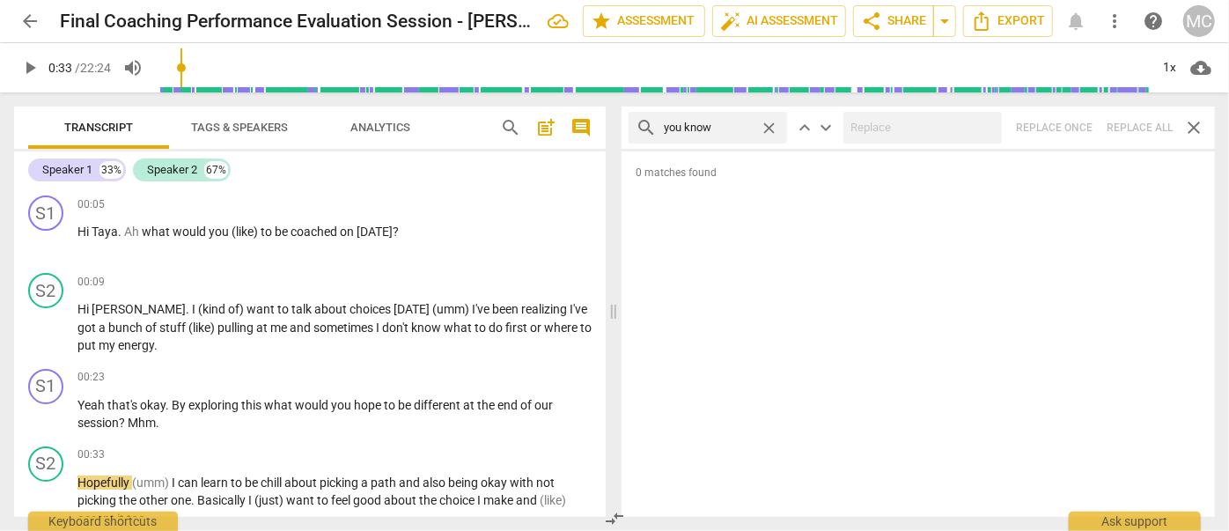
type input "you know"
click at [766, 128] on span "close" at bounding box center [769, 128] width 18 height 18
click at [712, 133] on input "text" at bounding box center [722, 128] width 116 height 28
type input "okay"
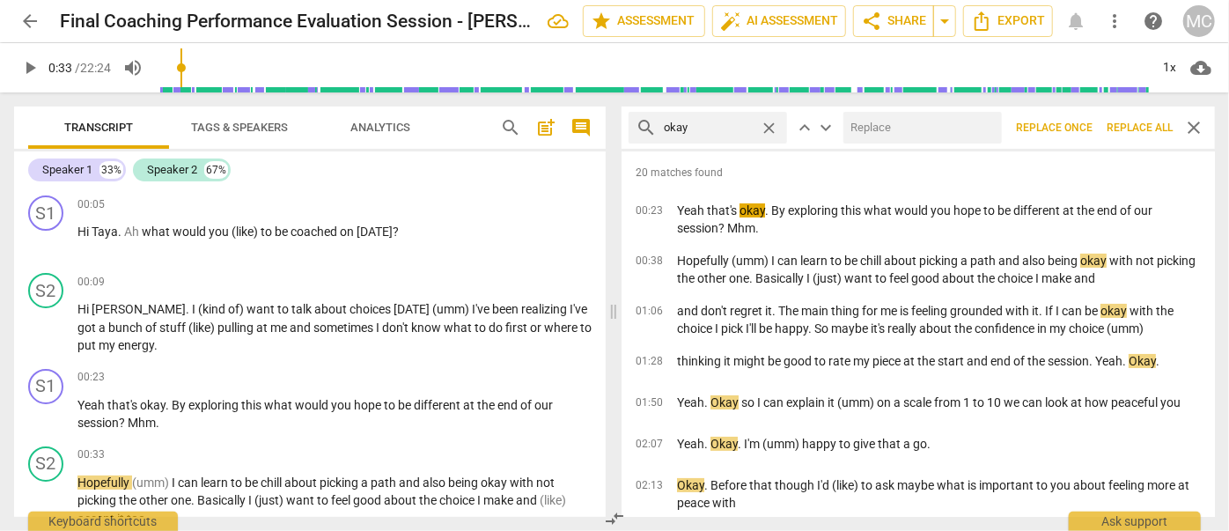
click at [878, 122] on input "text" at bounding box center [919, 128] width 151 height 28
type input "OK"
drag, startPoint x: 1140, startPoint y: 129, endPoint x: 1032, endPoint y: 127, distance: 108.3
click at [1140, 129] on span "Replace all" at bounding box center [1140, 128] width 66 height 15
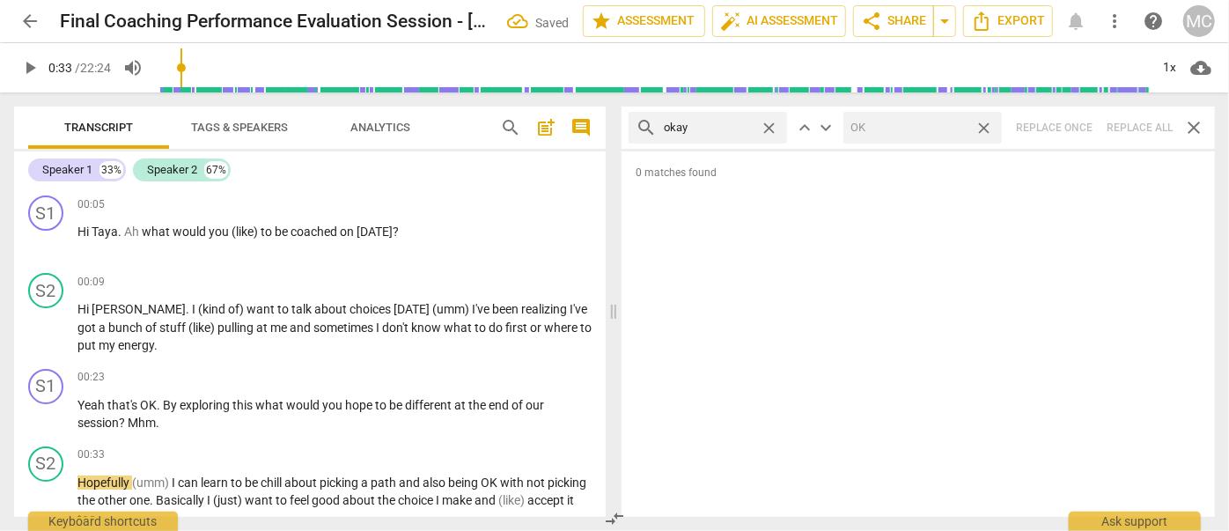
click at [984, 126] on span "close" at bounding box center [984, 128] width 18 height 18
click at [770, 124] on span "close" at bounding box center [769, 128] width 18 height 18
click at [716, 126] on input "text" at bounding box center [722, 128] width 116 height 28
type input "maybe"
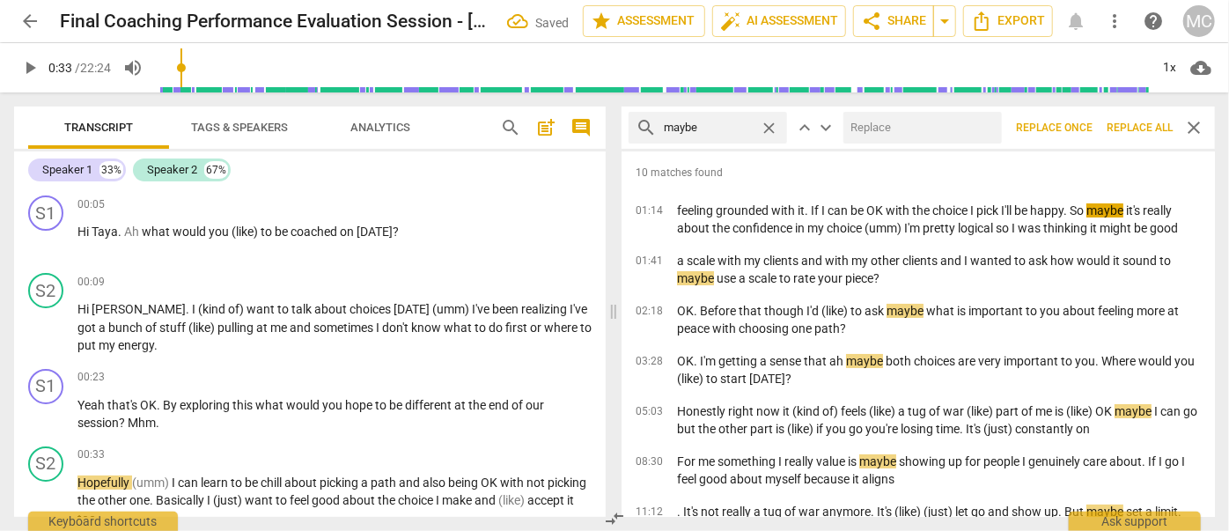
click at [868, 132] on input "text" at bounding box center [919, 128] width 151 height 28
type input "(maybe)"
click at [1125, 121] on span "Replace all" at bounding box center [1140, 128] width 66 height 15
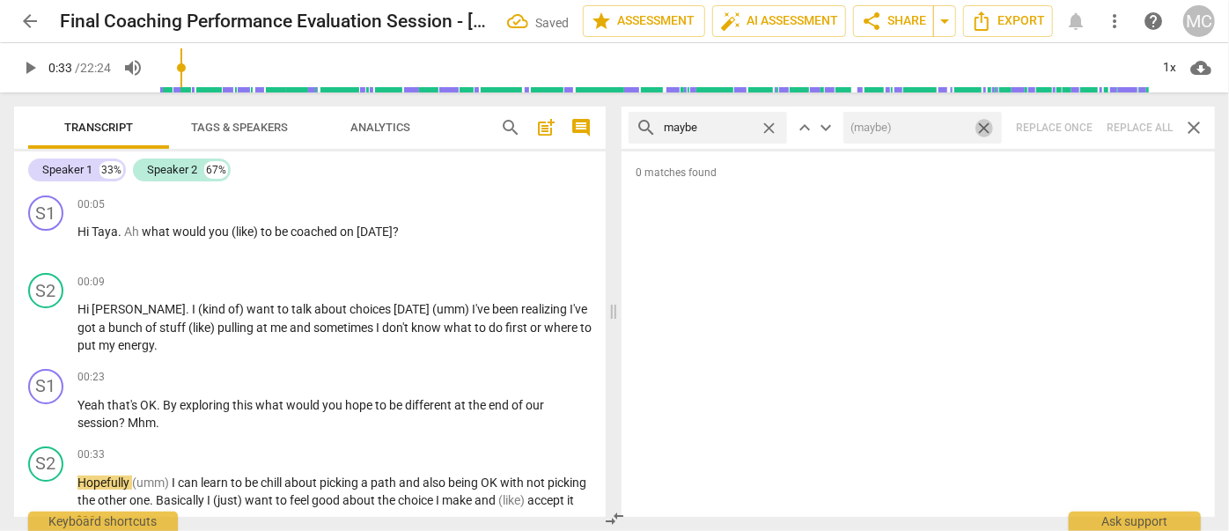
drag, startPoint x: 986, startPoint y: 126, endPoint x: 809, endPoint y: 138, distance: 177.4
click at [986, 126] on span "close" at bounding box center [984, 128] width 18 height 18
drag, startPoint x: 777, startPoint y: 126, endPoint x: 734, endPoint y: 127, distance: 42.3
click at [776, 126] on span "close" at bounding box center [769, 128] width 18 height 18
click at [731, 127] on input "text" at bounding box center [722, 128] width 116 height 28
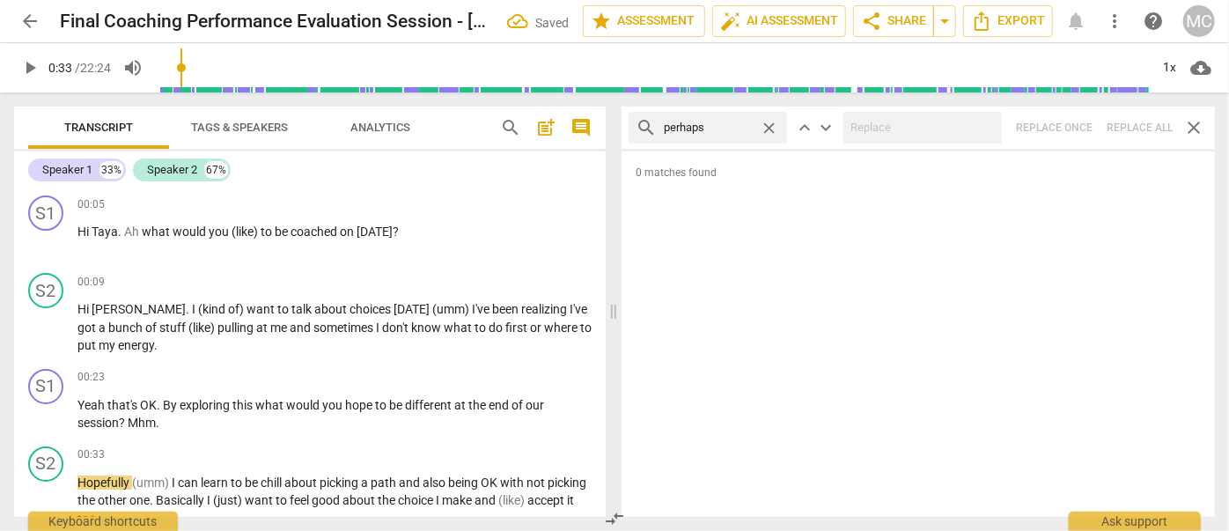
type input "perhaps"
drag, startPoint x: 1141, startPoint y: 129, endPoint x: 1127, endPoint y: 129, distance: 14.1
click at [1141, 129] on div "search perhaps close keyboard_arrow_up keyboard_arrow_down Replace once Replace…" at bounding box center [919, 128] width 594 height 42
drag, startPoint x: 766, startPoint y: 123, endPoint x: 749, endPoint y: 125, distance: 16.8
click at [766, 123] on span "close" at bounding box center [769, 128] width 18 height 18
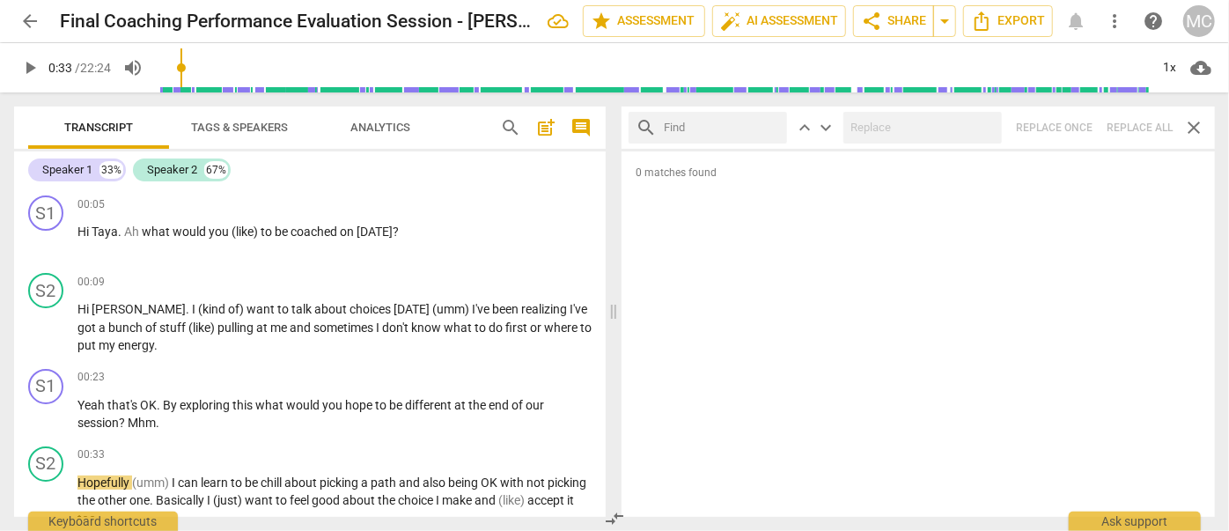
click at [749, 125] on input "text" at bounding box center [722, 128] width 116 height 28
type input "a"
type input "almost"
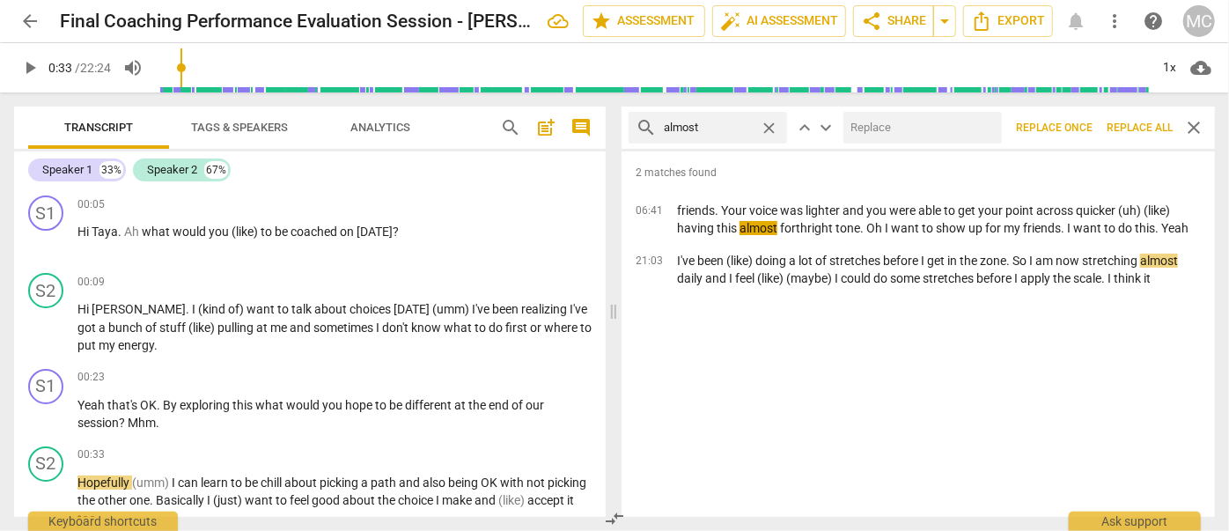
click at [887, 121] on input "text" at bounding box center [919, 128] width 151 height 28
type input "(almost)"
click at [1163, 129] on span "Replace all" at bounding box center [1140, 128] width 66 height 15
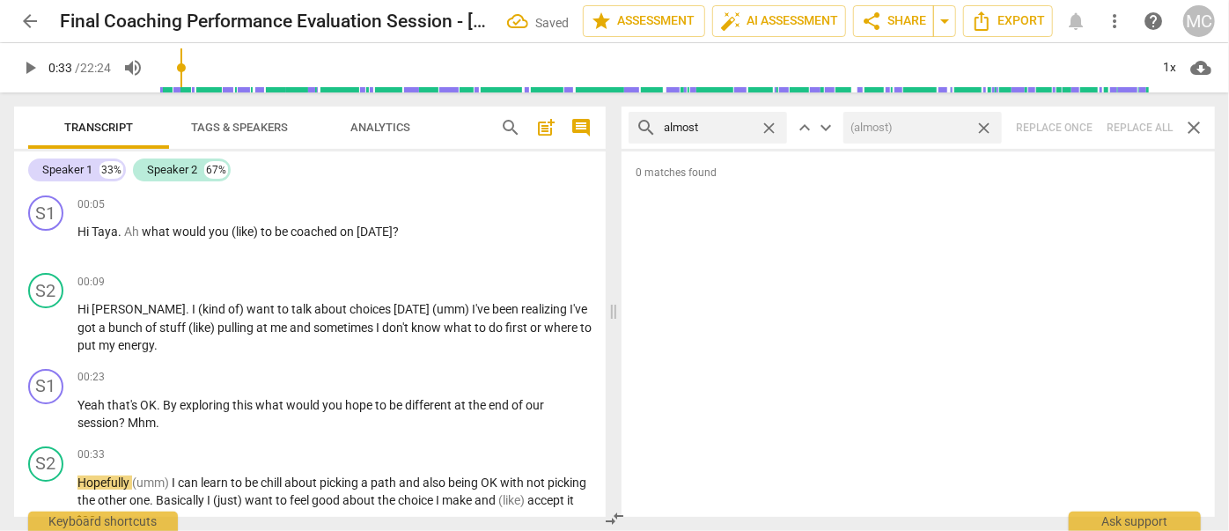
click at [1135, 125] on div "search almost close keyboard_arrow_up keyboard_arrow_down (almost) close Replac…" at bounding box center [919, 128] width 594 height 42
click at [985, 122] on span "close" at bounding box center [984, 128] width 18 height 18
click at [768, 126] on span "close" at bounding box center [769, 128] width 18 height 18
click at [705, 129] on input "text" at bounding box center [722, 128] width 116 height 28
type input "I think"
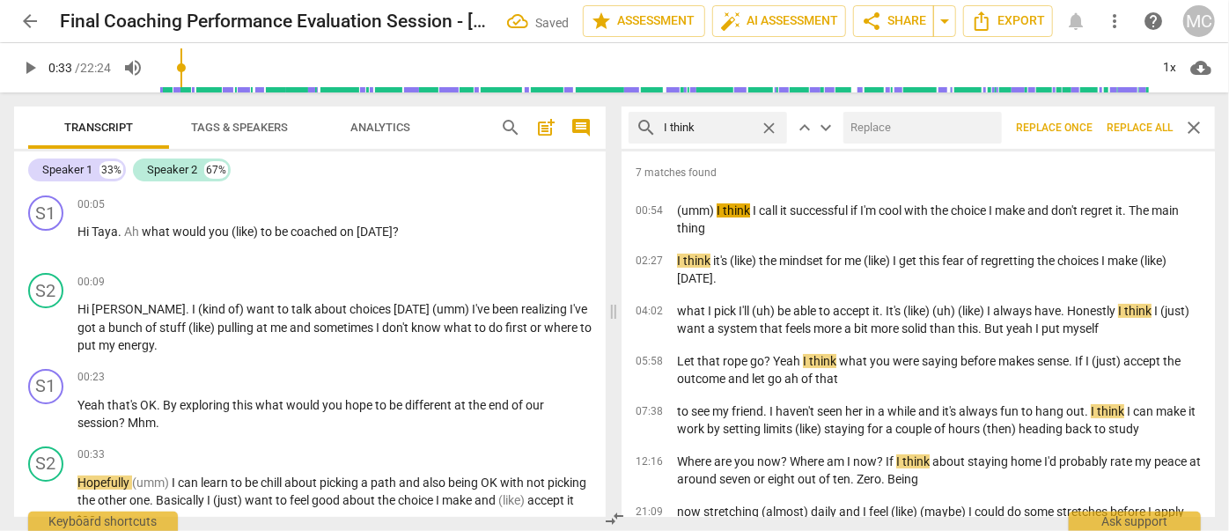
click at [899, 137] on input "text" at bounding box center [919, 128] width 151 height 28
type input "(I think)"
click at [1143, 122] on span "Replace all" at bounding box center [1140, 128] width 66 height 15
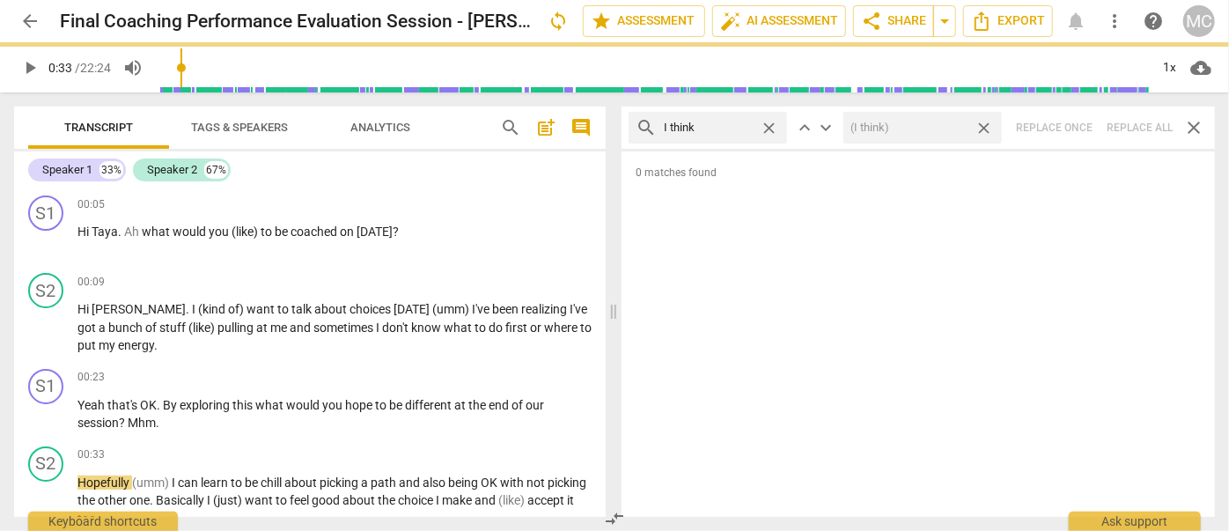
click at [986, 125] on span "close" at bounding box center [984, 128] width 18 height 18
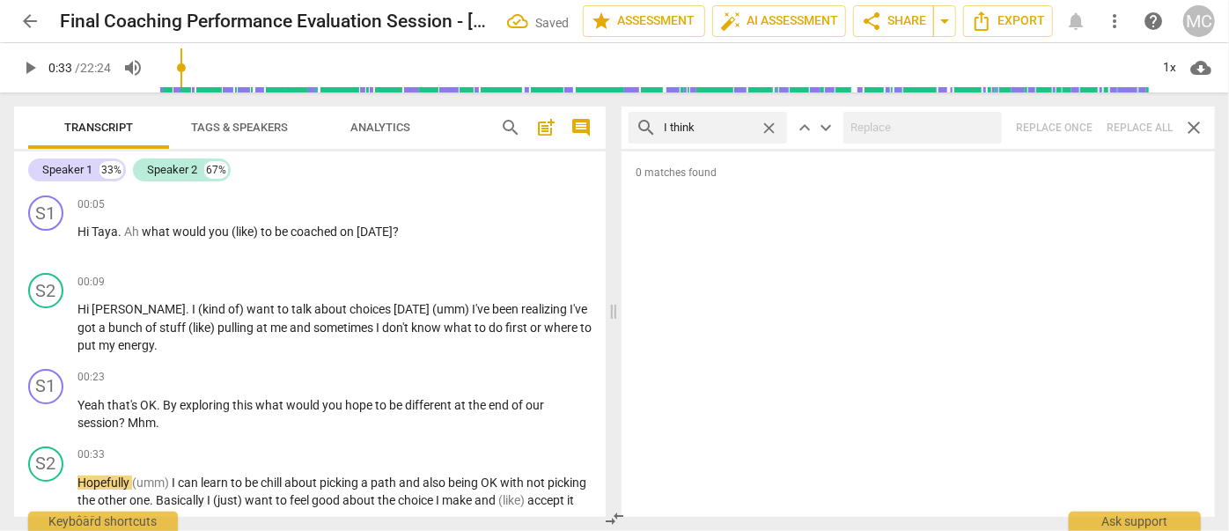
click at [769, 123] on span "close" at bounding box center [769, 128] width 18 height 18
click at [734, 125] on input "text" at bounding box center [722, 128] width 116 height 28
type input "basically"
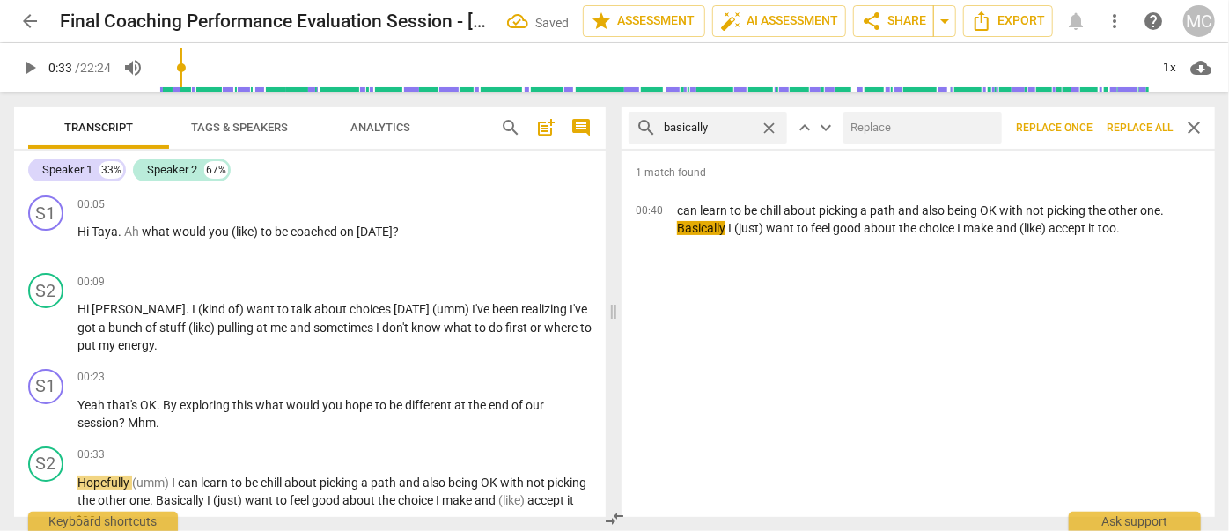
click at [911, 136] on input "text" at bounding box center [919, 128] width 151 height 28
type input "(basically)"
click at [1133, 125] on span "Replace all" at bounding box center [1140, 128] width 66 height 15
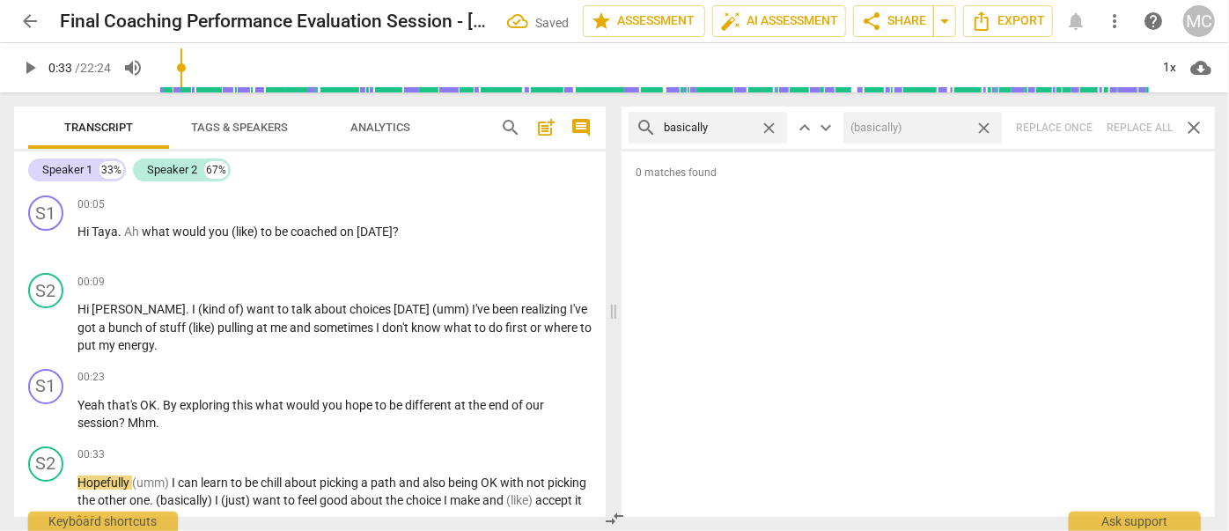
click at [986, 126] on span "close" at bounding box center [984, 128] width 18 height 18
click at [768, 126] on span "close" at bounding box center [769, 128] width 18 height 18
click at [705, 128] on input "text" at bounding box center [708, 128] width 89 height 28
type input "gonna"
click at [1116, 123] on div "search gonna close keyboard_arrow_up keyboard_arrow_down Replace once Replace a…" at bounding box center [919, 128] width 594 height 42
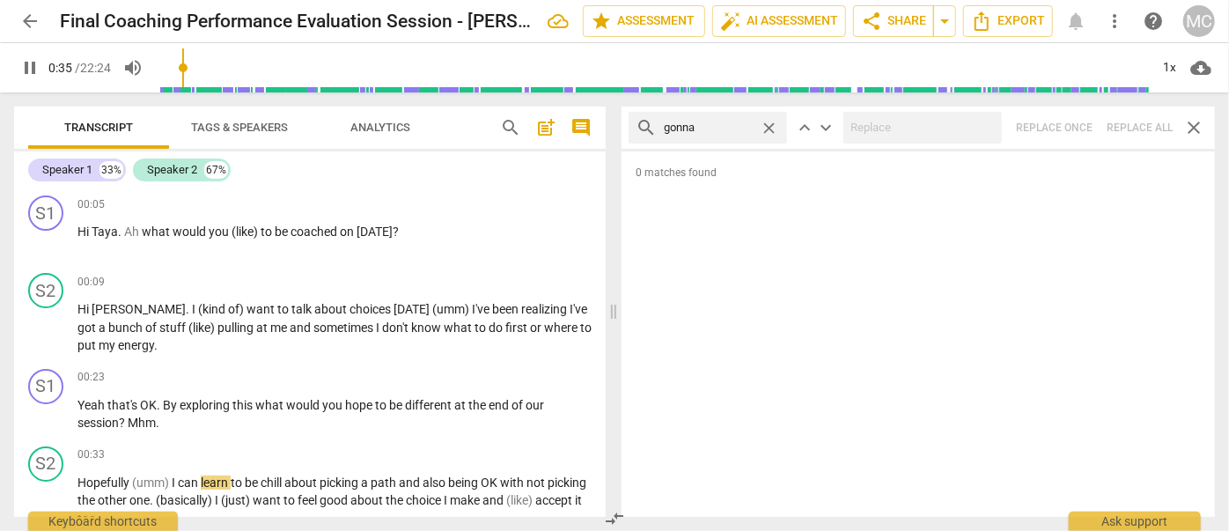
type input "36"
click at [771, 125] on span "close" at bounding box center [769, 128] width 18 height 18
click at [737, 125] on input "text" at bounding box center [722, 128] width 116 height 28
type input "36"
type input "wa"
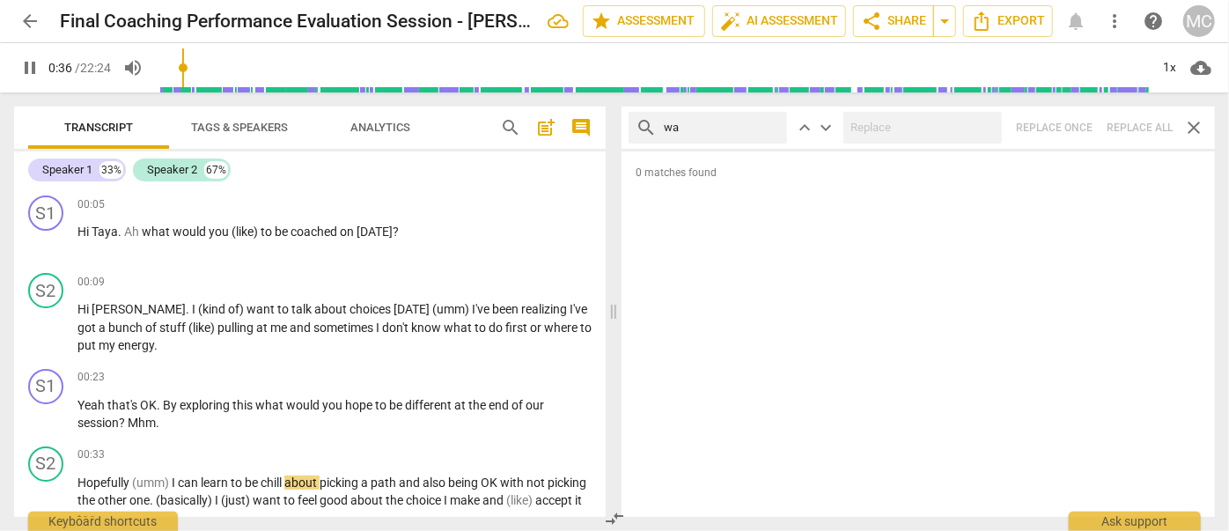
type input "36"
type input "wanna"
type input "38"
click at [1130, 123] on div "search wanna close keyboard_arrow_up keyboard_arrow_down Replace once Replace a…" at bounding box center [919, 128] width 594 height 42
click at [768, 122] on span "close" at bounding box center [769, 128] width 18 height 18
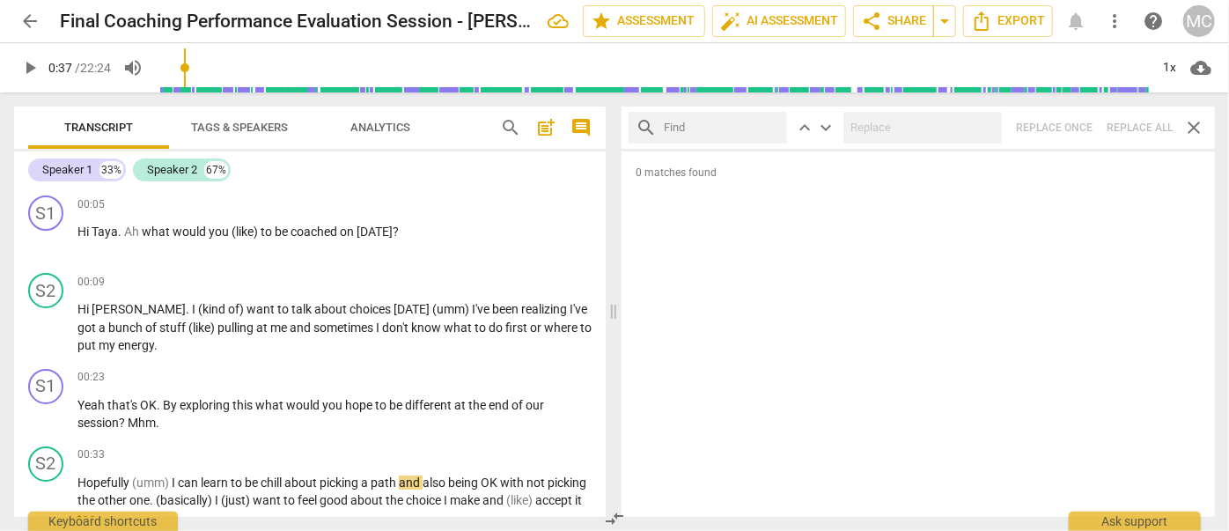
click at [714, 125] on input "text" at bounding box center [722, 128] width 116 height 28
type input "gotcha"
click at [1126, 126] on div "search gotcha close keyboard_arrow_up keyboard_arrow_down Replace once Replace …" at bounding box center [919, 128] width 594 height 42
type input "42"
click at [770, 123] on span "close" at bounding box center [769, 128] width 18 height 18
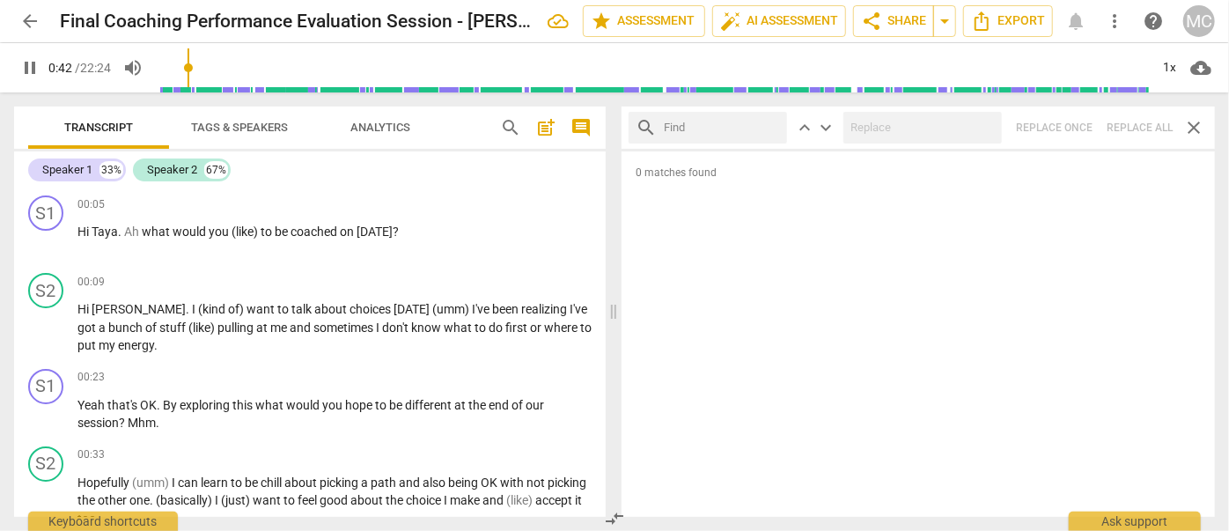
click at [715, 129] on input "text" at bounding box center [722, 128] width 116 height 28
type input "43"
type input "g"
type input "43"
type input "gotta"
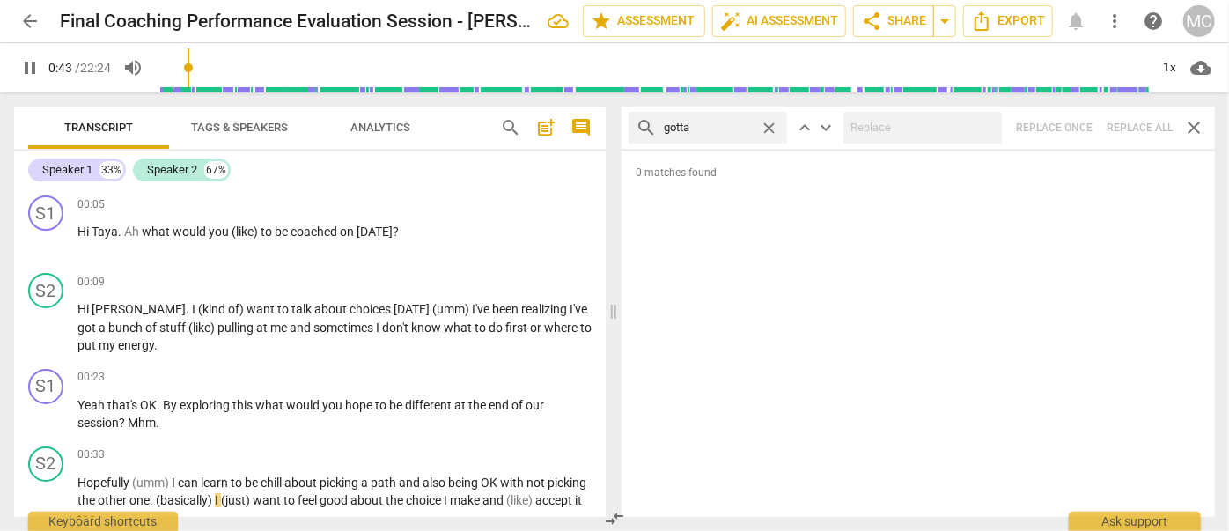
type input "43"
type input "gotta"
type input "45"
click at [1141, 122] on div "search gotta close keyboard_arrow_up keyboard_arrow_down Replace once Replace a…" at bounding box center [919, 128] width 594 height 42
drag, startPoint x: 770, startPoint y: 123, endPoint x: 744, endPoint y: 125, distance: 25.6
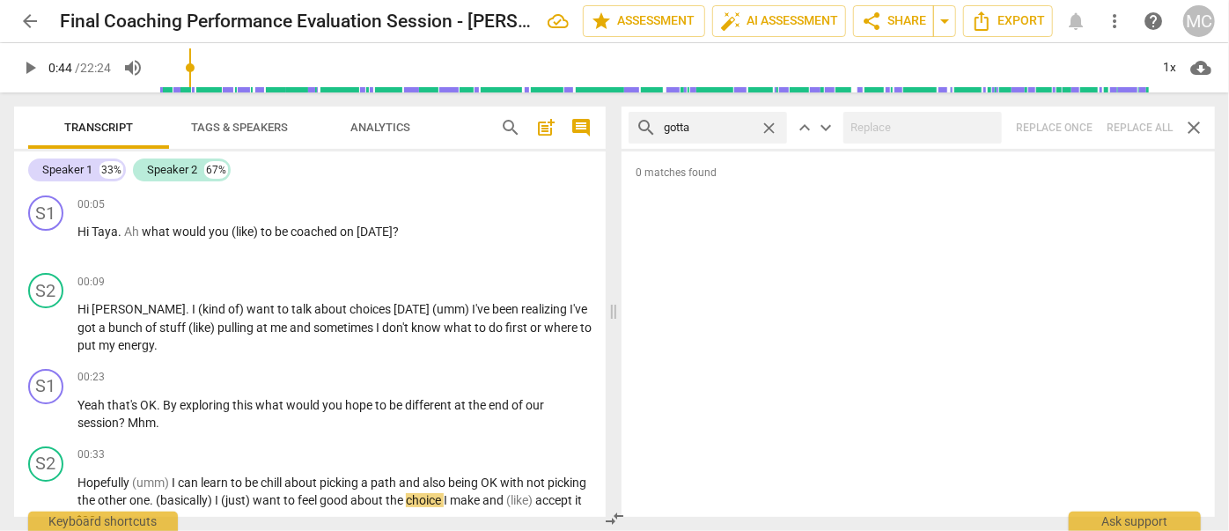
click at [770, 123] on span "close" at bounding box center [769, 128] width 18 height 18
click at [737, 127] on input "text" at bounding box center [722, 128] width 116 height 28
type input ". and"
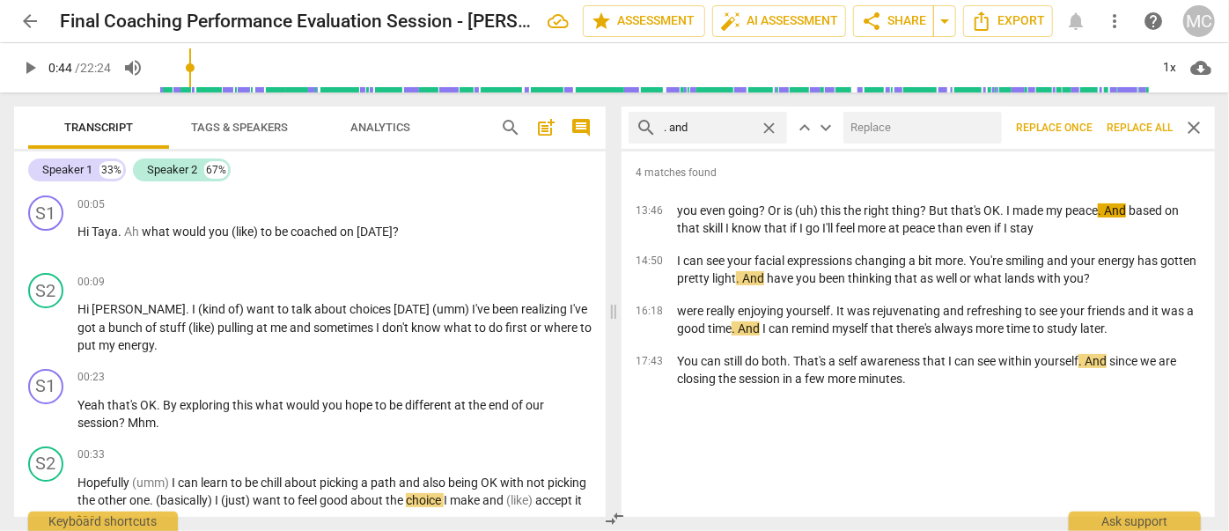
click at [948, 133] on input "text" at bounding box center [919, 128] width 151 height 28
type input "(and)"
click at [1132, 126] on span "Replace all" at bounding box center [1140, 128] width 66 height 15
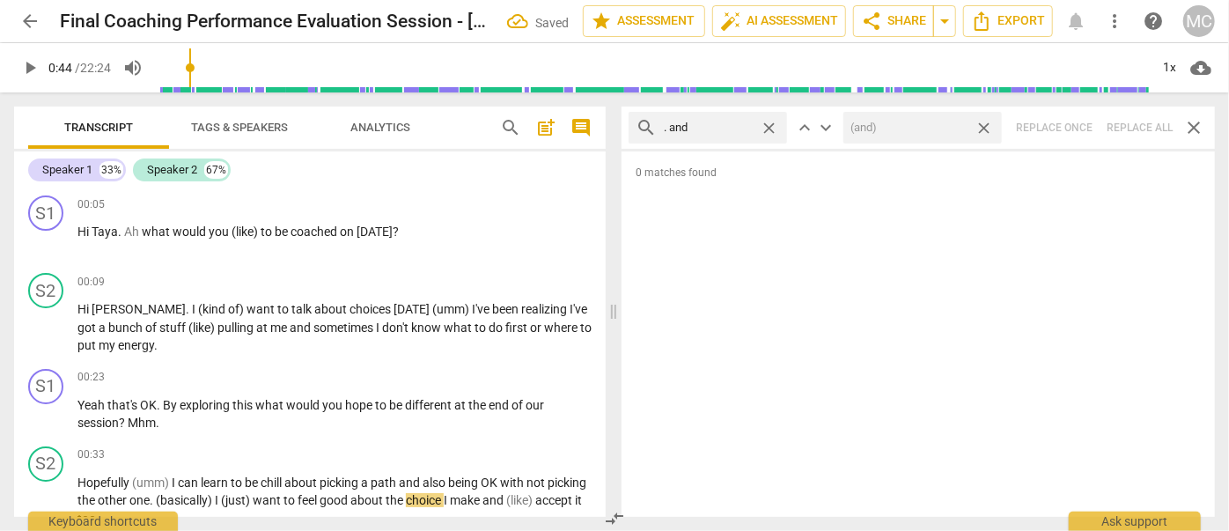
click at [987, 128] on span "close" at bounding box center [984, 128] width 18 height 18
click at [773, 125] on span "close" at bounding box center [769, 128] width 18 height 18
click at [724, 126] on input "text" at bounding box center [722, 128] width 116 height 28
type input ". but"
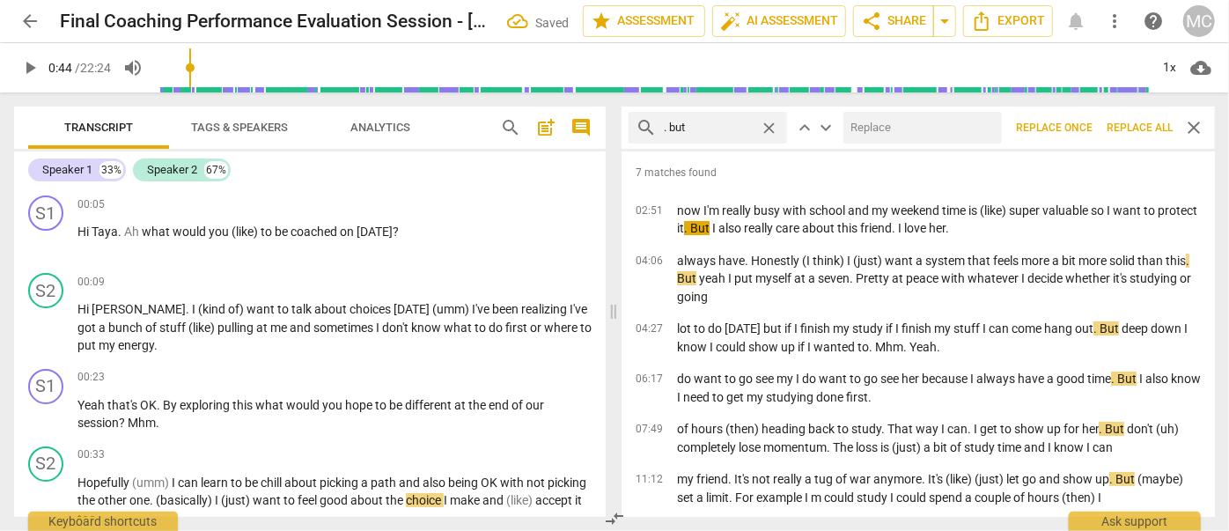
click at [888, 126] on input "text" at bounding box center [919, 128] width 151 height 28
type input ", but"
click at [1137, 134] on span "Replace all" at bounding box center [1140, 128] width 66 height 15
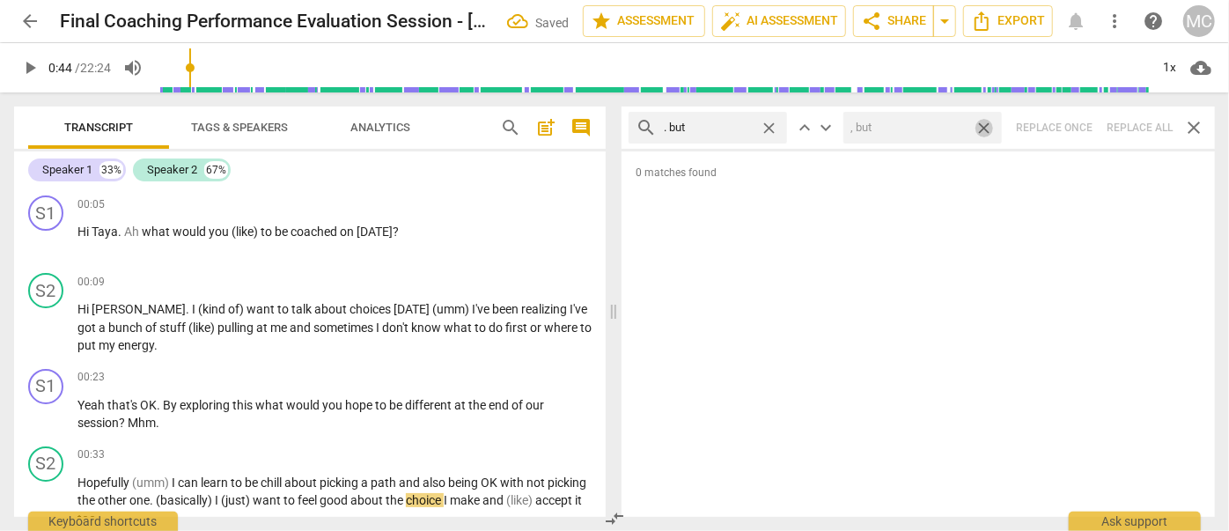
click at [988, 124] on span "close" at bounding box center [984, 128] width 18 height 18
click at [770, 123] on span "close" at bounding box center [769, 128] width 18 height 18
click at [733, 124] on input "text" at bounding box center [708, 128] width 89 height 28
type input ". so"
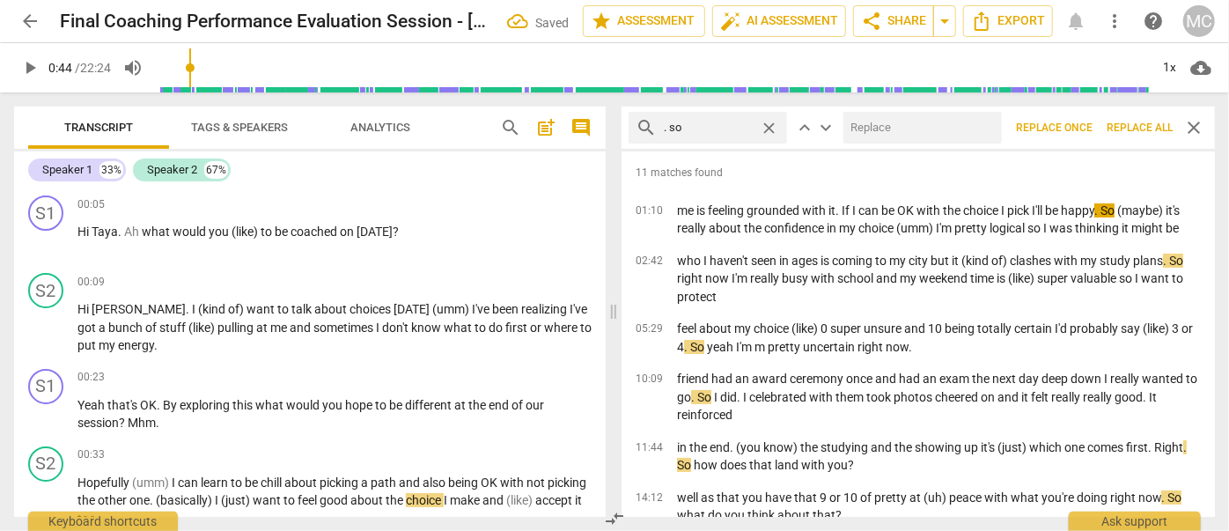
click at [911, 123] on input "text" at bounding box center [919, 128] width 151 height 28
type input "(so)"
click at [1143, 129] on span "Replace all" at bounding box center [1140, 128] width 66 height 15
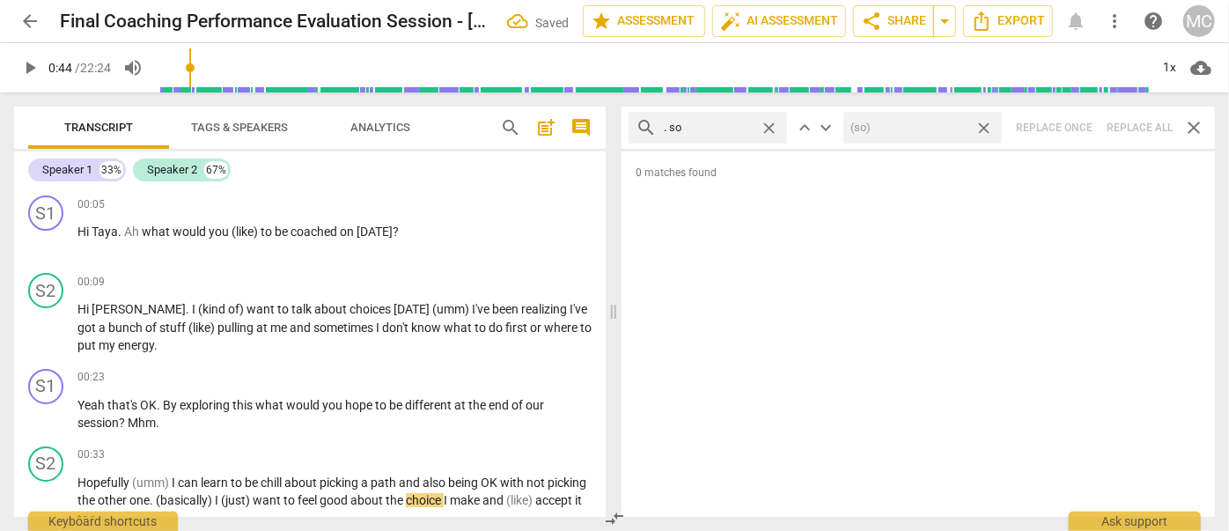
click at [985, 124] on span "close" at bounding box center [984, 128] width 18 height 18
click at [771, 126] on span "close" at bounding box center [769, 128] width 18 height 18
click at [704, 127] on input "text" at bounding box center [722, 128] width 116 height 28
type input ". or"
click at [1134, 126] on div "search . or close keyboard_arrow_up keyboard_arrow_down Replace once Replace al…" at bounding box center [919, 128] width 594 height 42
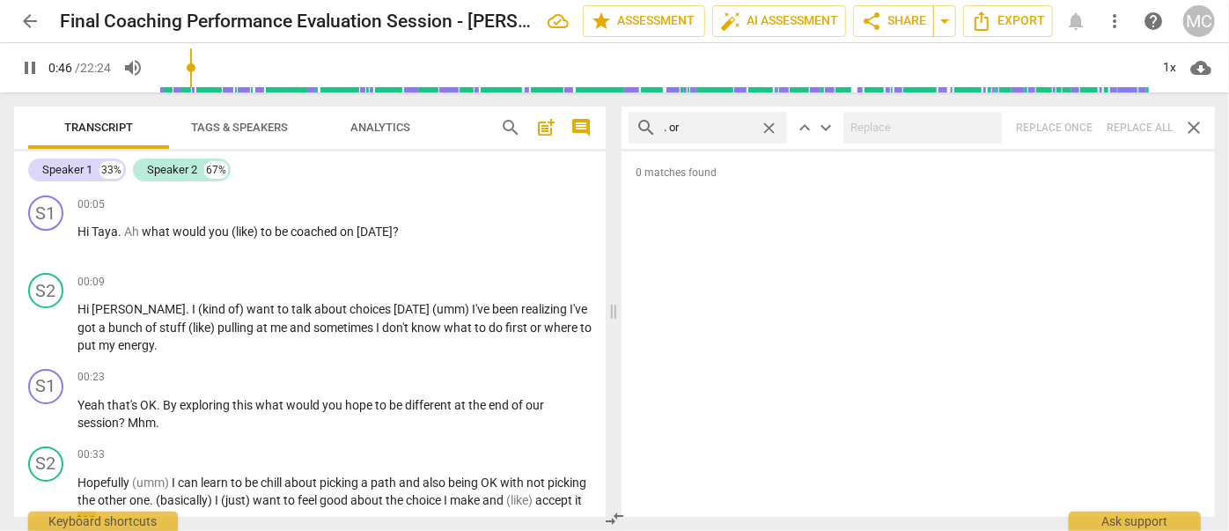
type input "47"
click at [775, 127] on span "close" at bounding box center [769, 128] width 18 height 18
click at [737, 128] on input "text" at bounding box center [722, 128] width 116 height 28
type input "48"
type input ". bec"
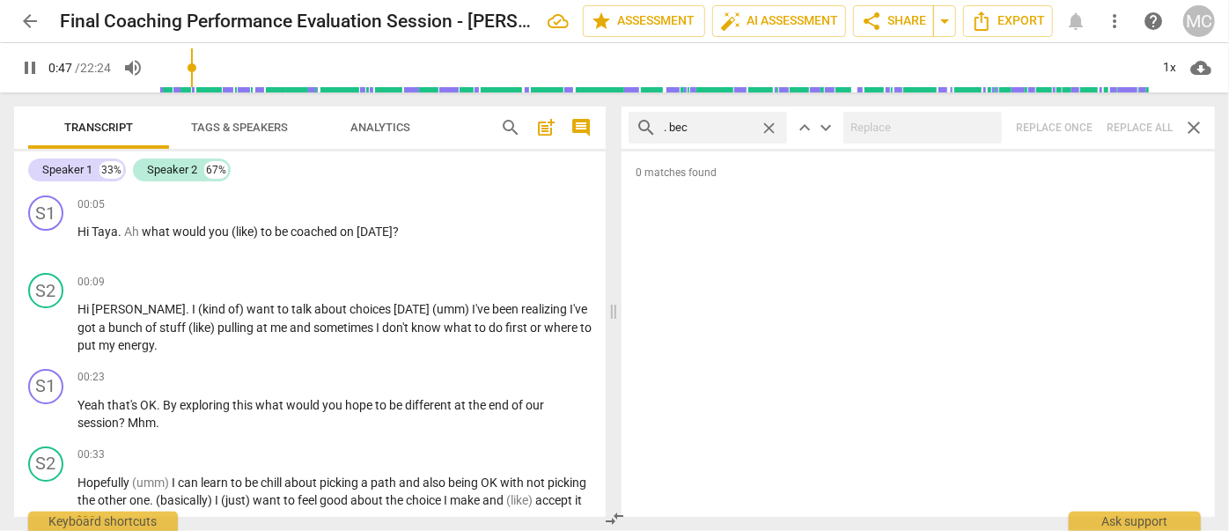
type input "48"
type input ". because"
type input "49"
click at [1147, 122] on div "search . because close keyboard_arrow_up keyboard_arrow_down Replace once Repla…" at bounding box center [919, 128] width 594 height 42
click at [770, 123] on span "close" at bounding box center [769, 128] width 18 height 18
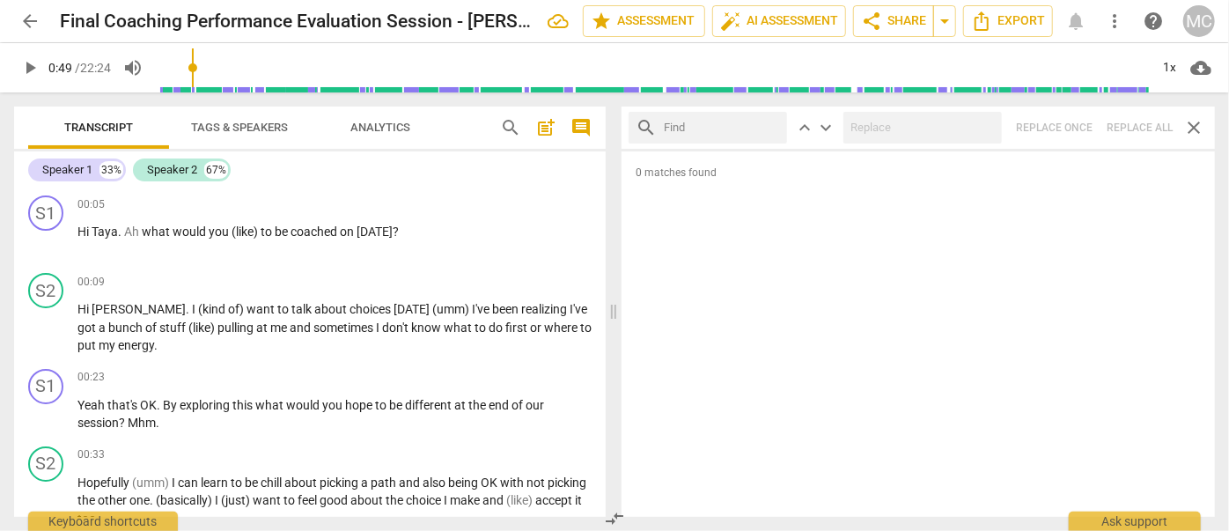
click at [728, 124] on input "text" at bounding box center [722, 128] width 116 height 28
type input "? And"
drag, startPoint x: 1132, startPoint y: 119, endPoint x: 1089, endPoint y: 122, distance: 42.4
click at [1132, 119] on div "search ? And close keyboard_arrow_up keyboard_arrow_down Replace once Replace a…" at bounding box center [919, 128] width 594 height 42
type input "54"
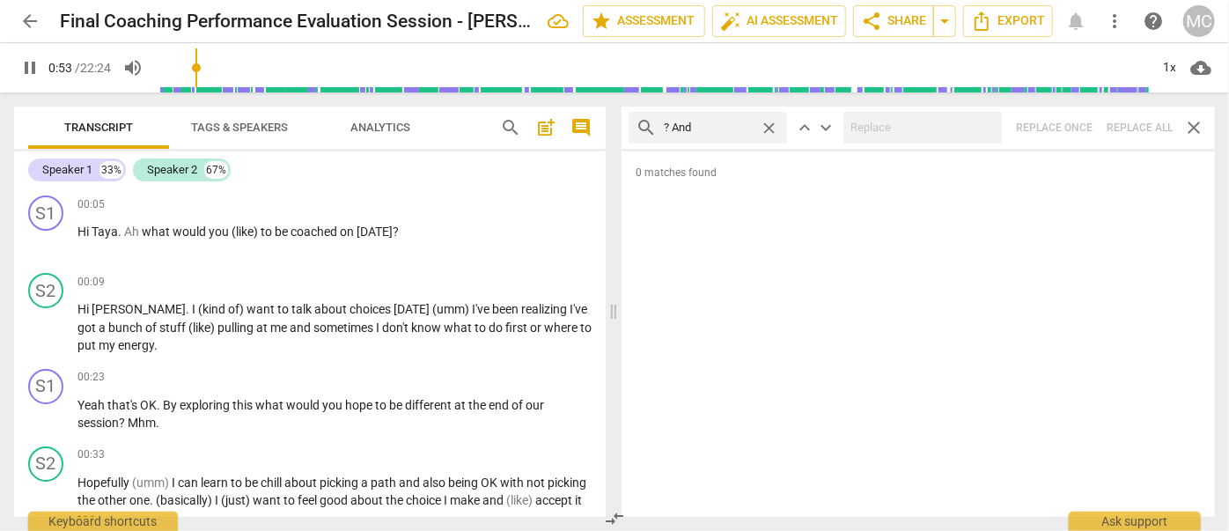
click at [768, 122] on span "close" at bounding box center [769, 128] width 18 height 18
click at [720, 128] on input "text" at bounding box center [722, 128] width 116 height 28
type input "54"
type input "?"
type input "55"
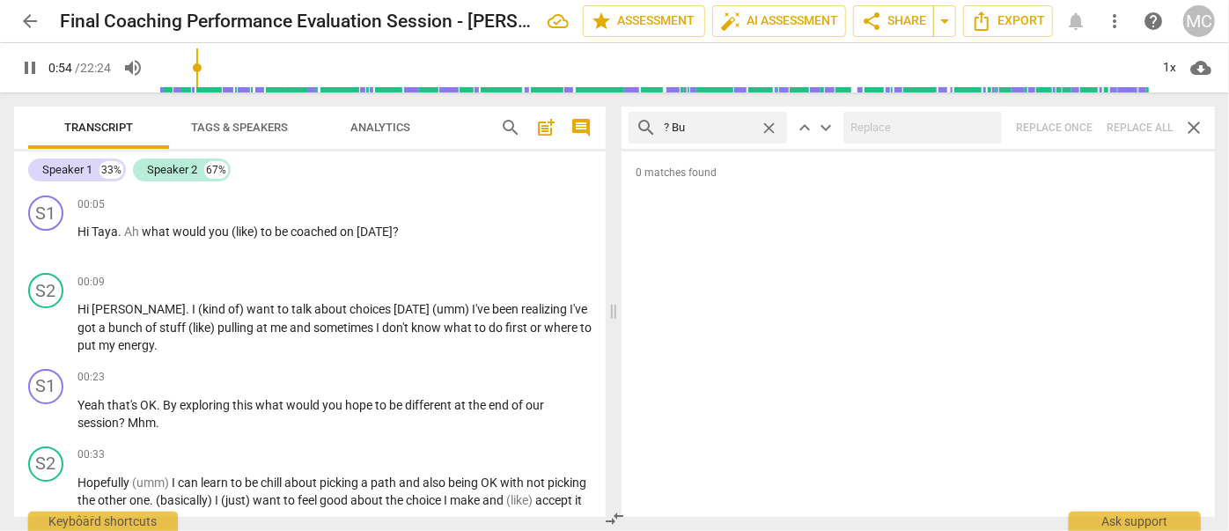
type input "? But"
type input "55"
type input "? But"
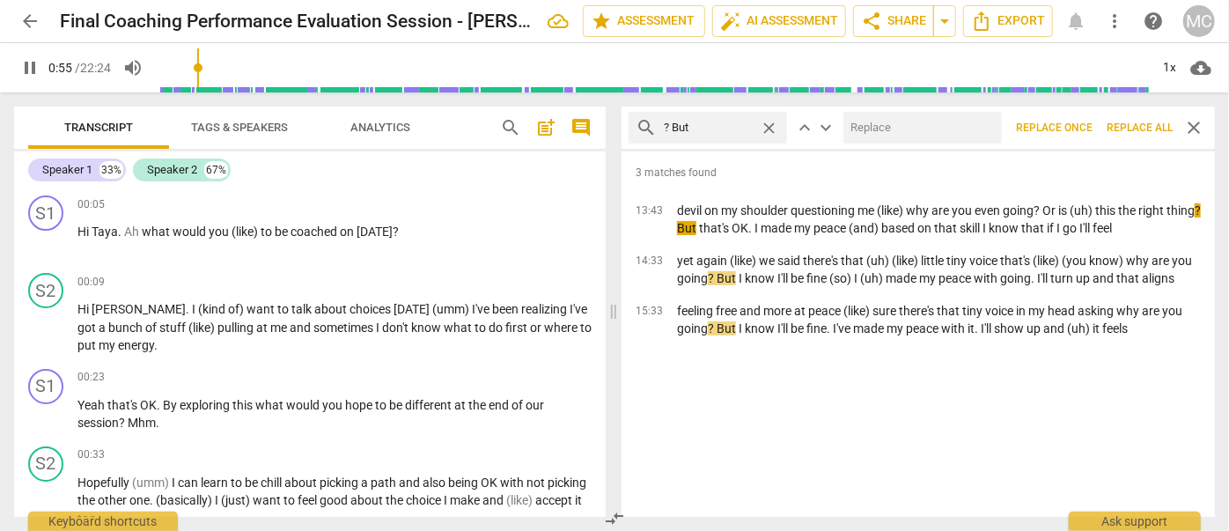
click at [895, 117] on input "text" at bounding box center [919, 128] width 151 height 28
type input "56"
type input ","
type input "56"
type input ", but"
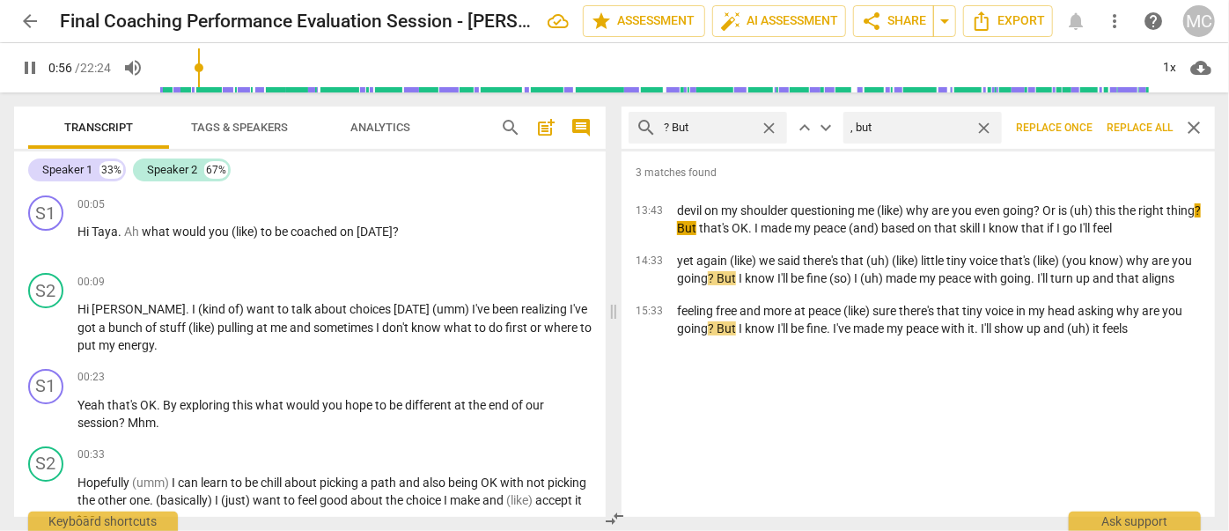
type input "57"
type input ", but"
click at [1146, 122] on span "Replace all" at bounding box center [1140, 128] width 66 height 15
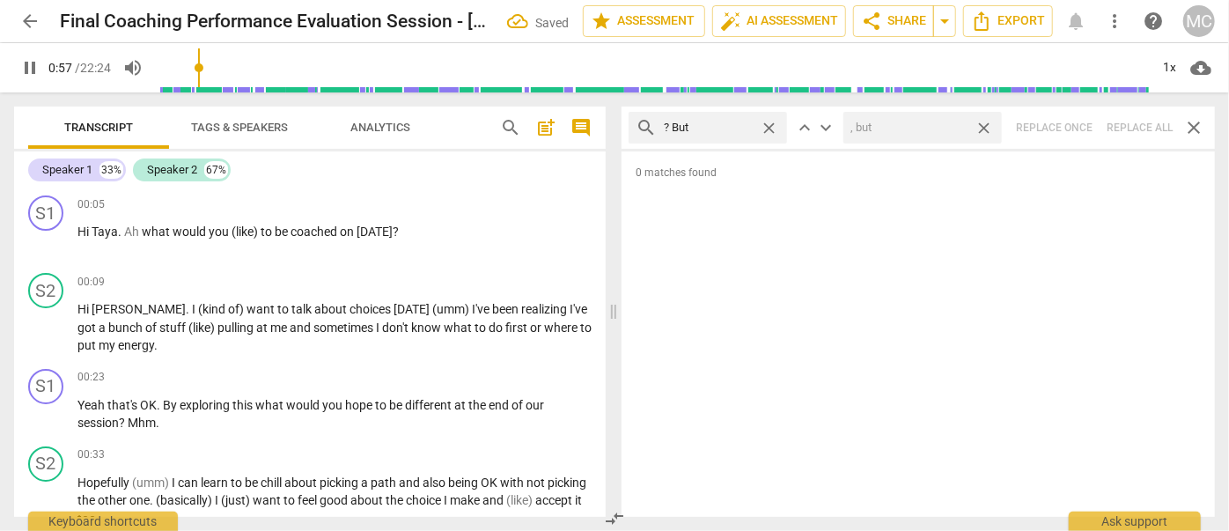
type input "58"
drag, startPoint x: 982, startPoint y: 126, endPoint x: 822, endPoint y: 134, distance: 160.5
click at [982, 126] on span "close" at bounding box center [984, 128] width 18 height 18
drag, startPoint x: 773, startPoint y: 123, endPoint x: 718, endPoint y: 126, distance: 55.5
click at [773, 123] on span "close" at bounding box center [769, 128] width 18 height 18
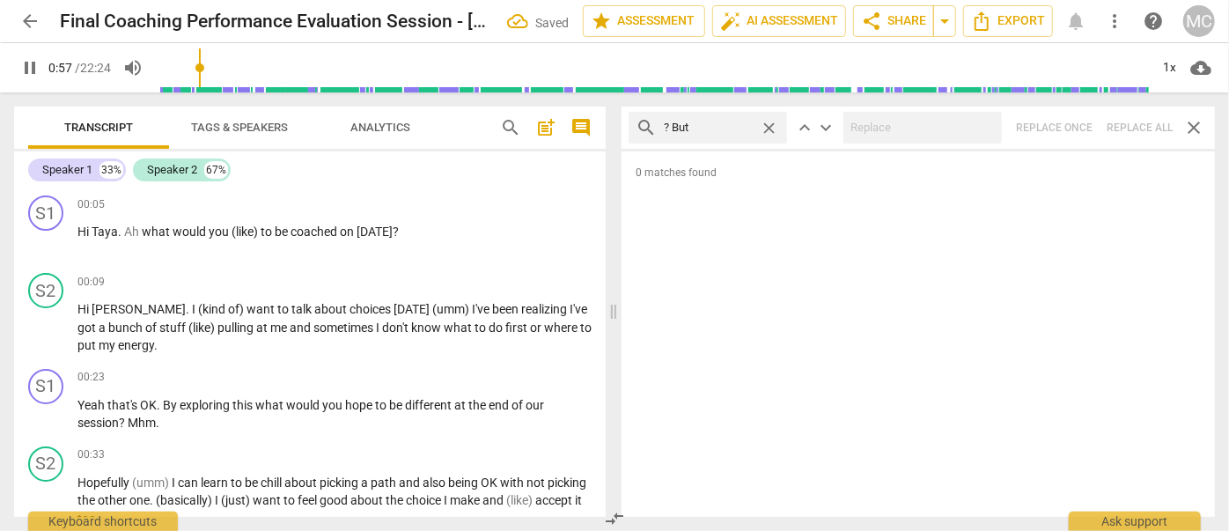
type input "58"
click at [711, 126] on input "text" at bounding box center [722, 128] width 116 height 28
type input "59"
type input "? SO"
type input "59"
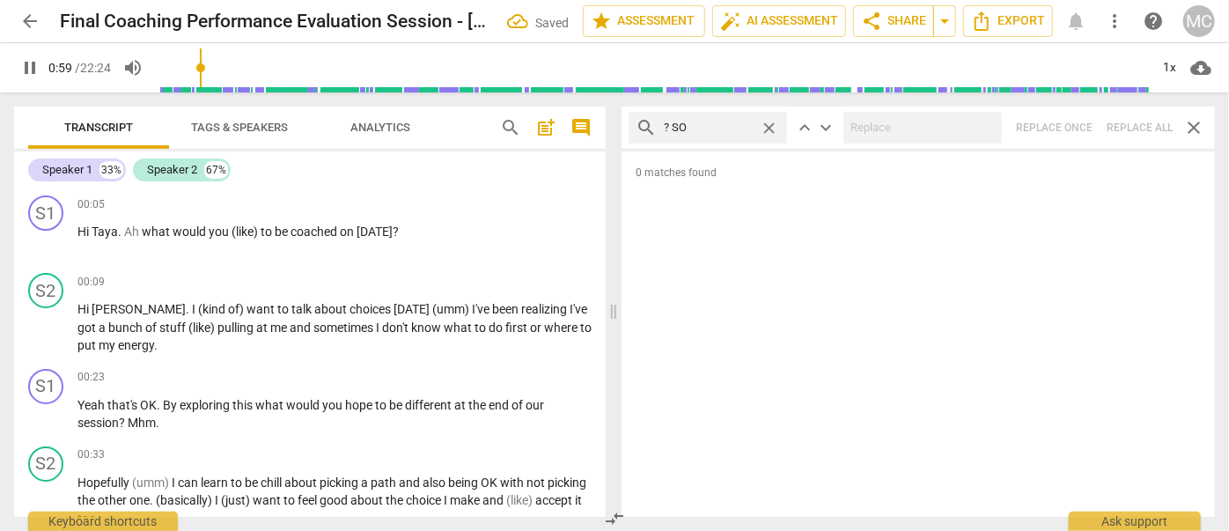
type input "? S"
type input "60"
type input "? So"
type input "61"
click at [1141, 126] on div "search ? So close keyboard_arrow_up keyboard_arrow_down Replace once Replace al…" at bounding box center [919, 128] width 594 height 42
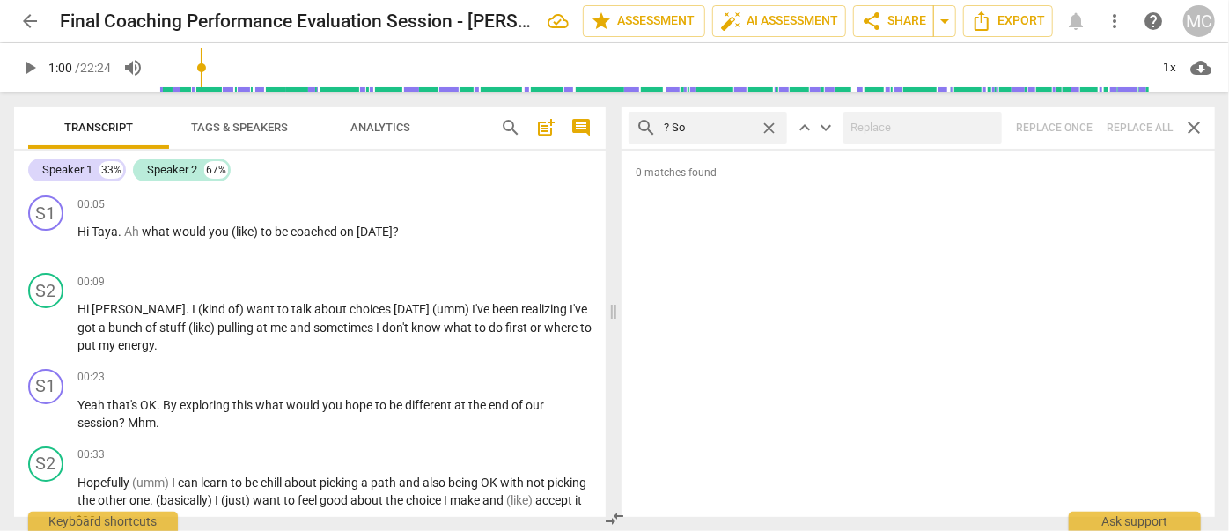
click at [769, 124] on span "close" at bounding box center [769, 128] width 18 height 18
click at [719, 126] on input "text" at bounding box center [722, 128] width 116 height 28
type input "? Or"
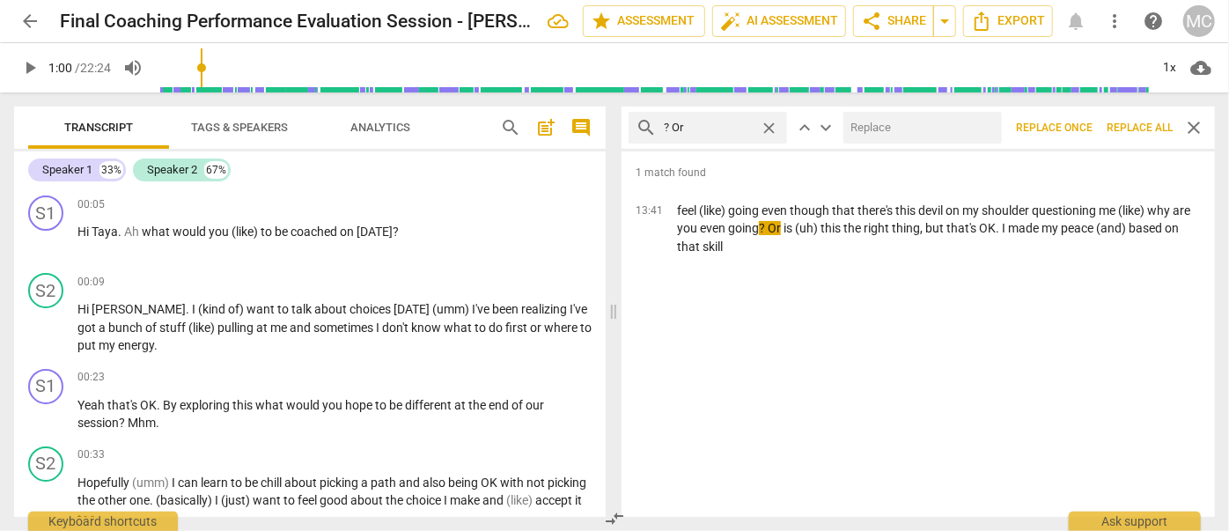
click at [854, 122] on input "text" at bounding box center [919, 128] width 151 height 28
type input ", or"
click at [1125, 121] on span "Replace all" at bounding box center [1140, 128] width 66 height 15
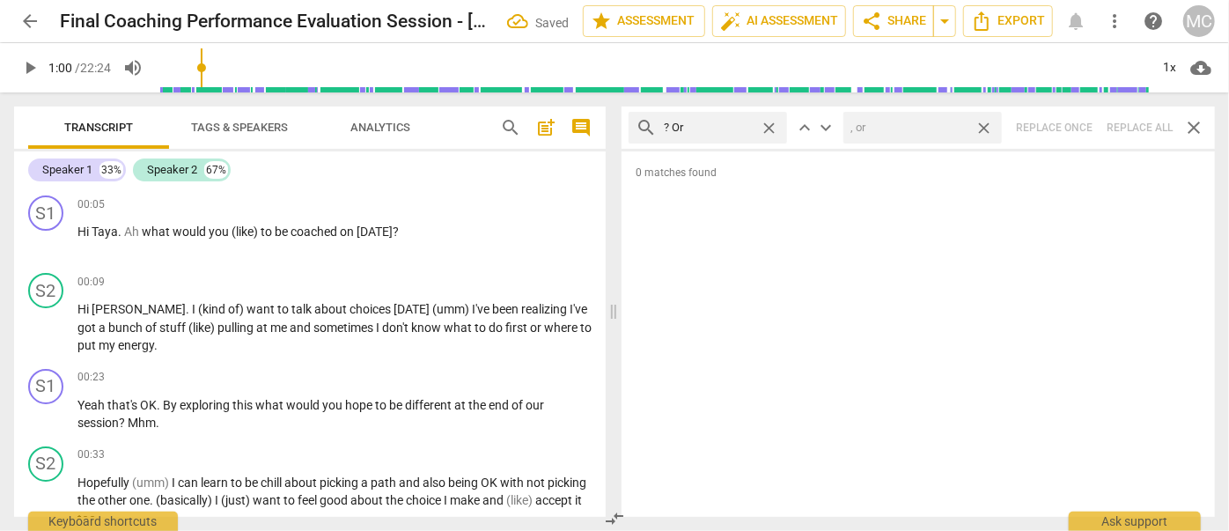
drag, startPoint x: 984, startPoint y: 124, endPoint x: 793, endPoint y: 127, distance: 191.1
click at [984, 124] on span "close" at bounding box center [984, 128] width 18 height 18
drag, startPoint x: 770, startPoint y: 122, endPoint x: 730, endPoint y: 128, distance: 40.0
click at [770, 122] on span "close" at bounding box center [769, 128] width 18 height 18
click at [699, 129] on input "text" at bounding box center [722, 128] width 116 height 28
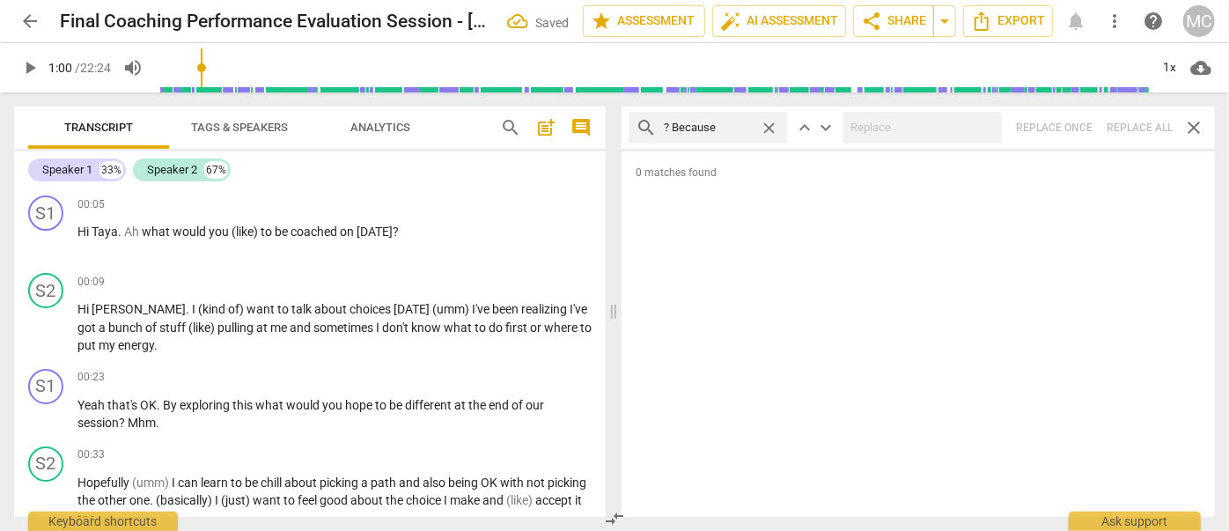
type input "? Because"
click at [1129, 122] on div "search ? Because close keyboard_arrow_up keyboard_arrow_down Replace once Repla…" at bounding box center [919, 128] width 594 height 42
click at [766, 123] on span "close" at bounding box center [769, 128] width 18 height 18
type input "64"
click at [702, 128] on input "text" at bounding box center [722, 128] width 116 height 28
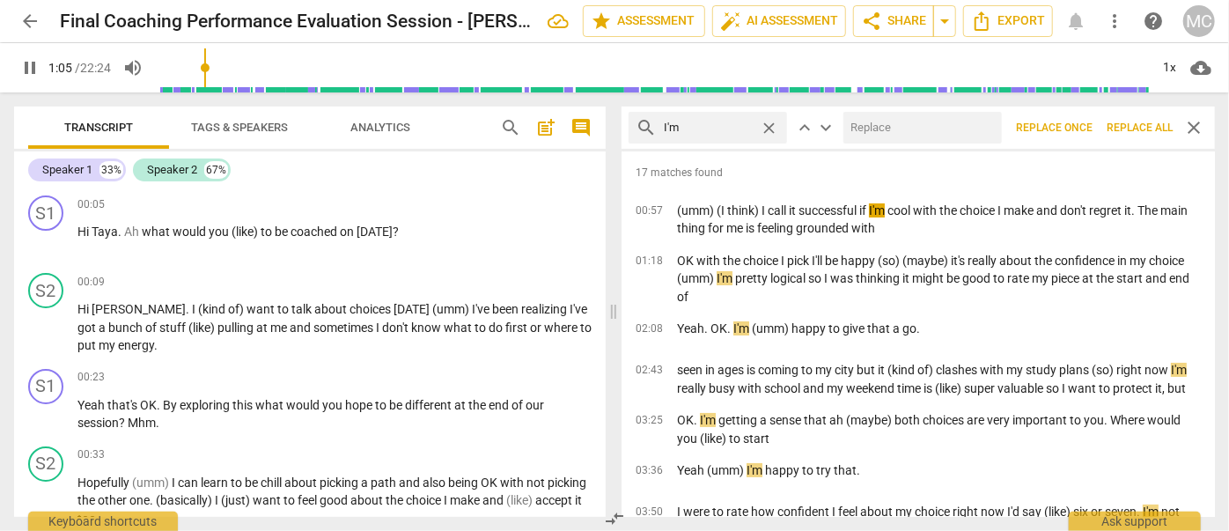
click at [897, 134] on input "text" at bounding box center [919, 128] width 151 height 28
click at [1127, 121] on span "Replace all" at bounding box center [1140, 128] width 66 height 15
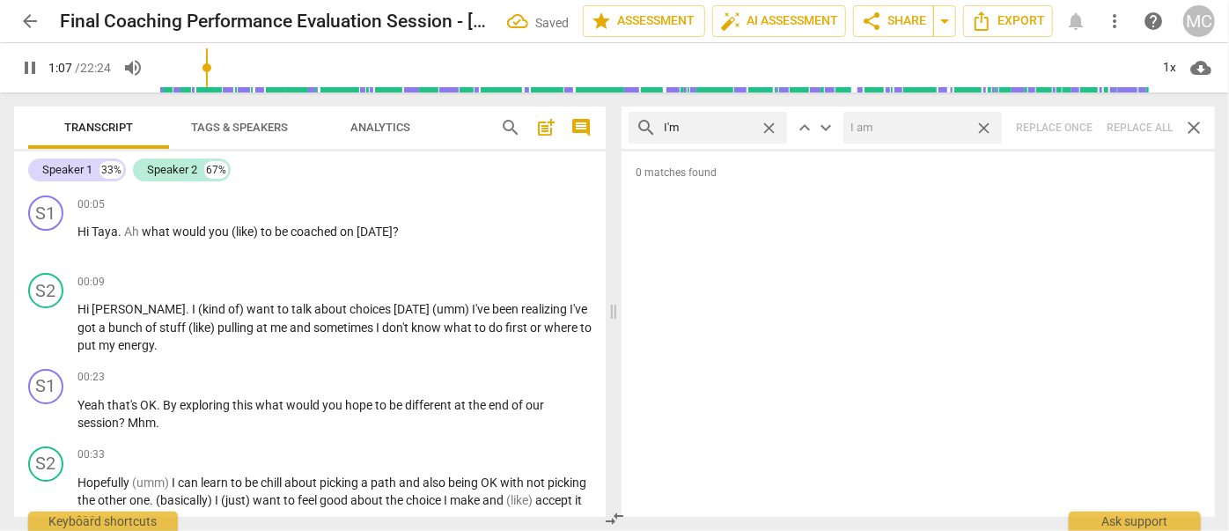
drag, startPoint x: 988, startPoint y: 127, endPoint x: 841, endPoint y: 120, distance: 147.2
click at [988, 127] on span "close" at bounding box center [984, 128] width 18 height 18
drag, startPoint x: 770, startPoint y: 123, endPoint x: 699, endPoint y: 128, distance: 70.6
click at [770, 123] on span "close" at bounding box center [769, 128] width 18 height 18
click at [675, 128] on input "text" at bounding box center [722, 128] width 116 height 28
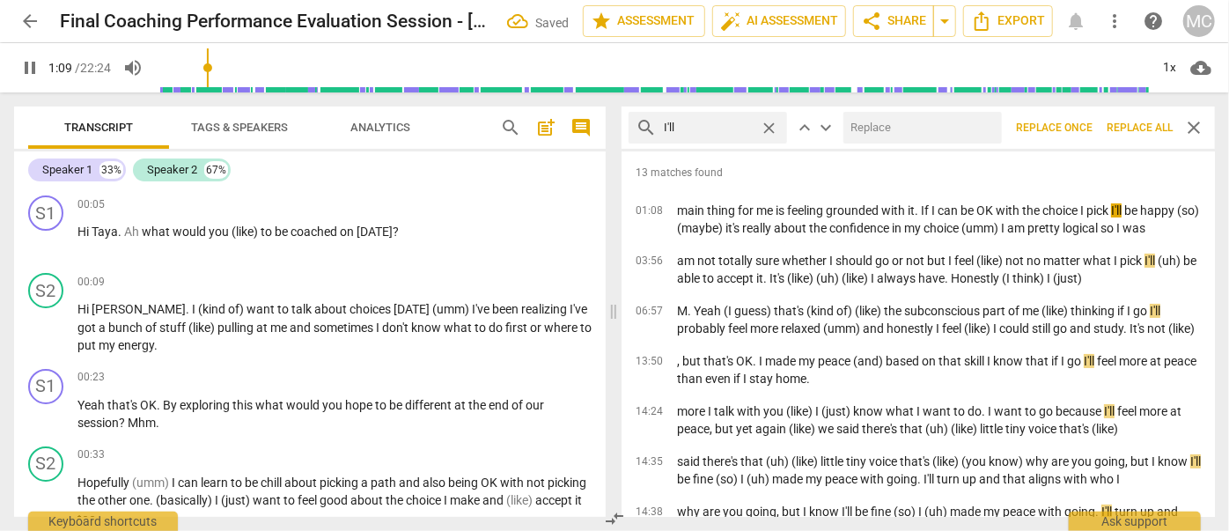
click at [882, 122] on input "text" at bounding box center [919, 128] width 151 height 28
click at [1127, 126] on span "Replace all" at bounding box center [1140, 128] width 66 height 15
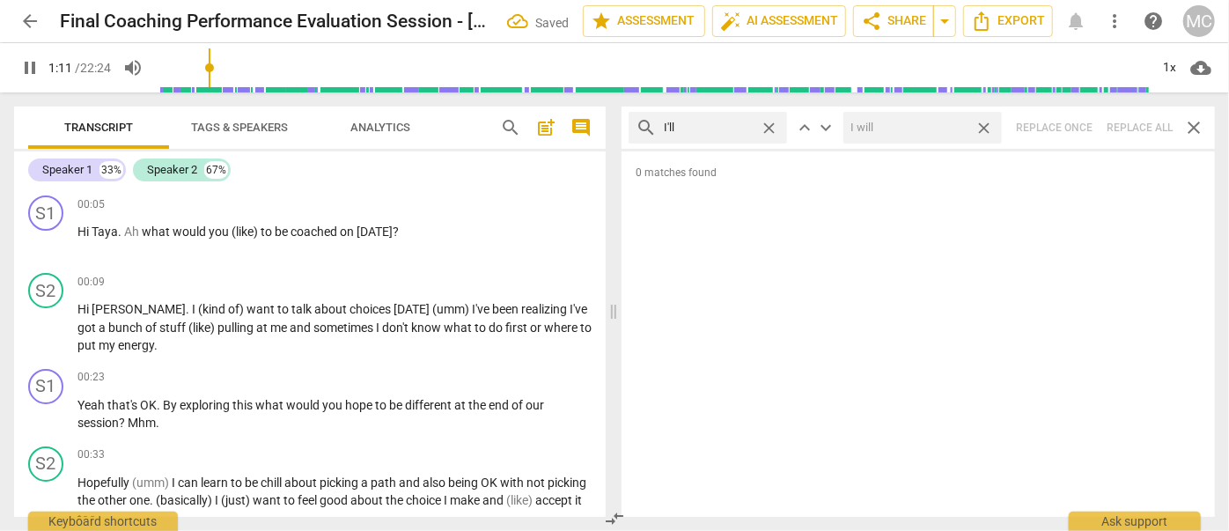
click at [985, 123] on span "close" at bounding box center [984, 128] width 18 height 18
click at [770, 125] on span "close" at bounding box center [769, 128] width 18 height 18
click at [737, 127] on input "text" at bounding box center [722, 128] width 116 height 28
click at [1136, 128] on div "search you'll close keyboard_arrow_up keyboard_arrow_down Replace once Replace …" at bounding box center [919, 128] width 594 height 42
click at [768, 124] on span "close" at bounding box center [769, 128] width 18 height 18
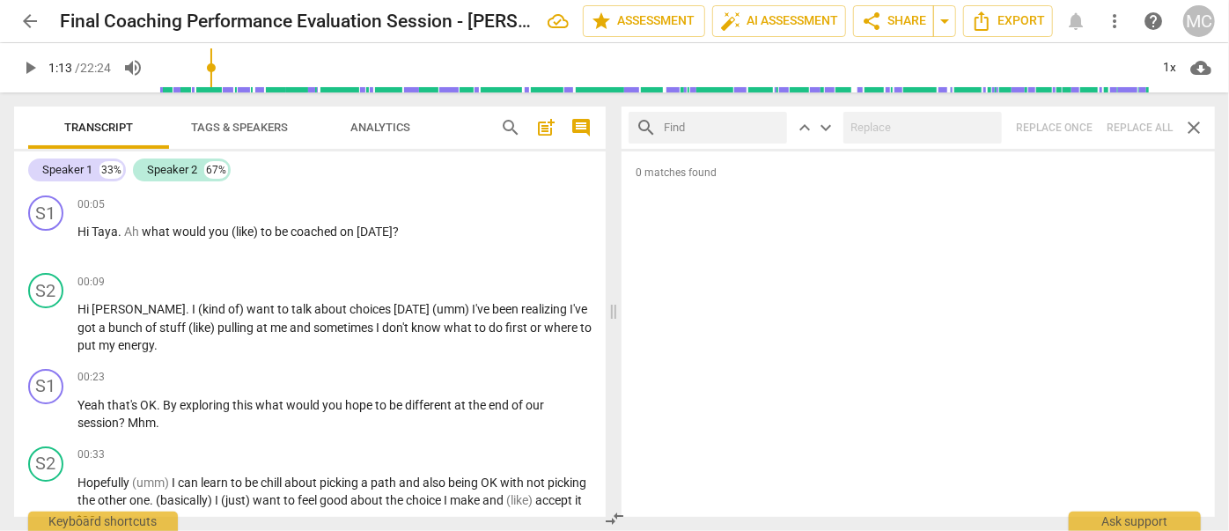
click at [723, 129] on input "text" at bounding box center [722, 128] width 116 height 28
click at [1123, 122] on div "search he'll close keyboard_arrow_up keyboard_arrow_down Replace once Replace a…" at bounding box center [919, 128] width 594 height 42
click at [770, 126] on span "close" at bounding box center [769, 128] width 18 height 18
click at [752, 126] on input "text" at bounding box center [722, 128] width 116 height 28
click at [1145, 123] on div "search she'll close keyboard_arrow_up keyboard_arrow_down Replace once Replace …" at bounding box center [919, 128] width 594 height 42
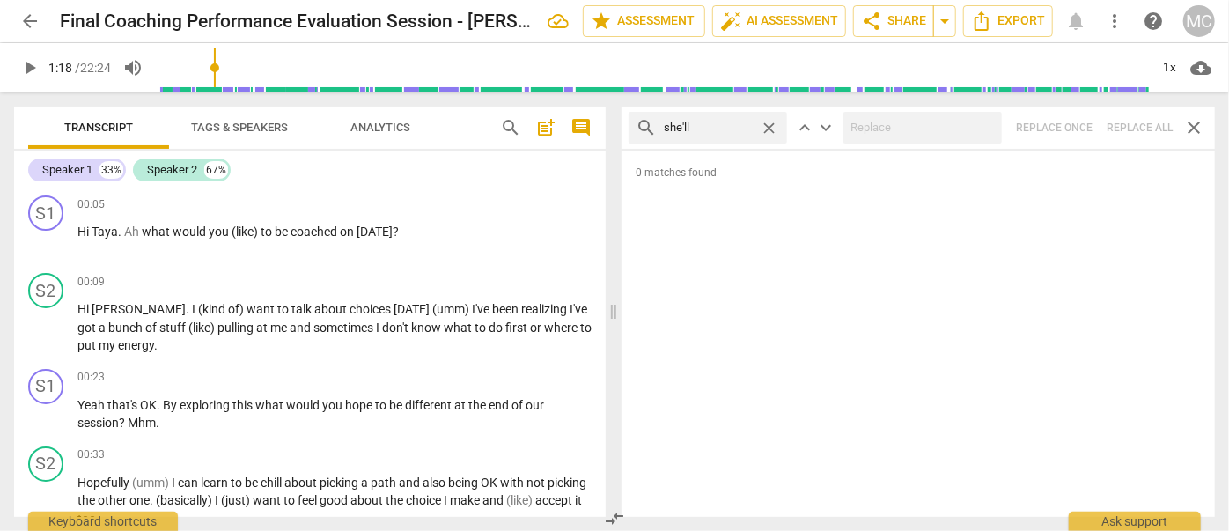
click at [771, 124] on span "close" at bounding box center [769, 128] width 18 height 18
click at [744, 124] on input "text" at bounding box center [722, 128] width 116 height 28
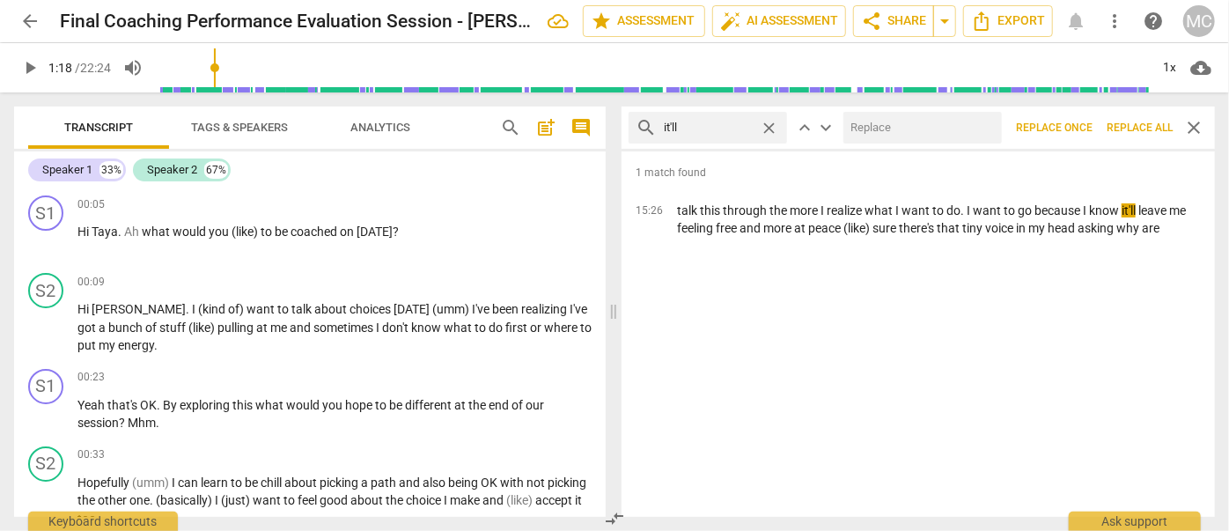
click at [874, 119] on input "text" at bounding box center [919, 128] width 151 height 28
click at [1127, 126] on span "Replace all" at bounding box center [1140, 128] width 66 height 15
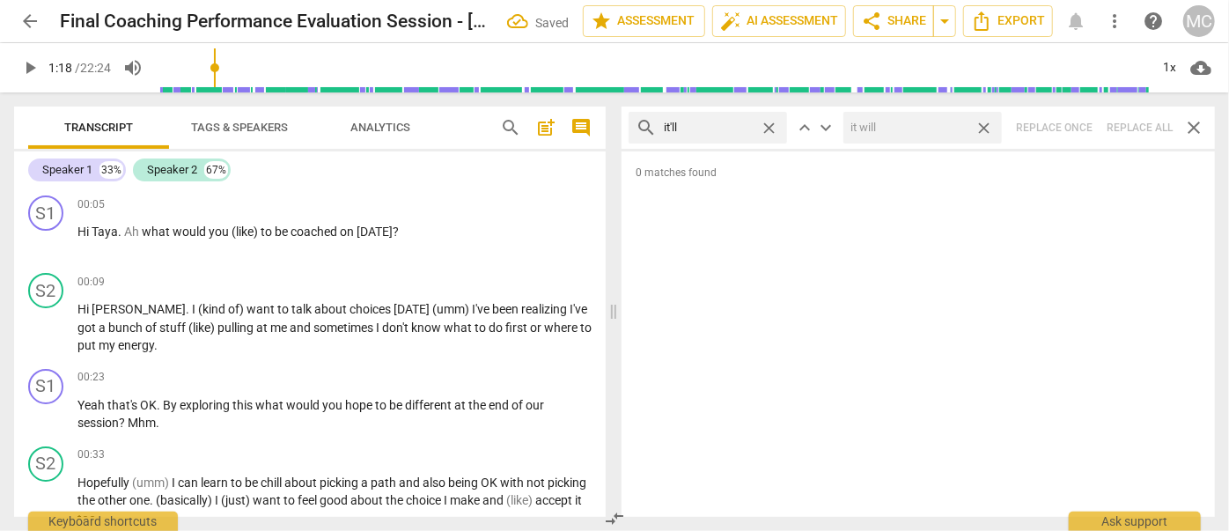
click at [988, 126] on span "close" at bounding box center [984, 128] width 18 height 18
click at [771, 126] on span "close" at bounding box center [769, 128] width 18 height 18
click at [726, 129] on input "text" at bounding box center [722, 128] width 116 height 28
click at [1146, 122] on div "search we'll close keyboard_arrow_up keyboard_arrow_down Replace once Replace a…" at bounding box center [919, 128] width 594 height 42
click at [768, 126] on span "close" at bounding box center [769, 128] width 18 height 18
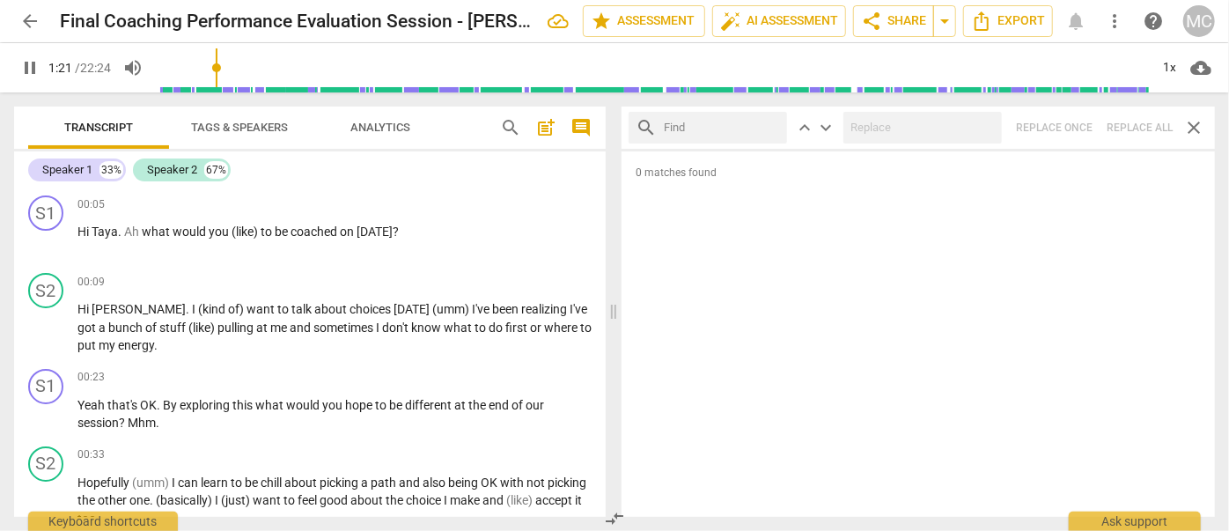
click at [739, 125] on input "text" at bounding box center [722, 128] width 116 height 28
click at [1114, 127] on div "search they'll close keyboard_arrow_up keyboard_arrow_down Replace once Replace…" at bounding box center [919, 128] width 594 height 42
click at [771, 126] on span "close" at bounding box center [769, 128] width 18 height 18
click at [697, 129] on input "text" at bounding box center [722, 128] width 116 height 28
click at [1126, 116] on div "search there'll close keyboard_arrow_up keyboard_arrow_down Replace once Replac…" at bounding box center [919, 128] width 594 height 42
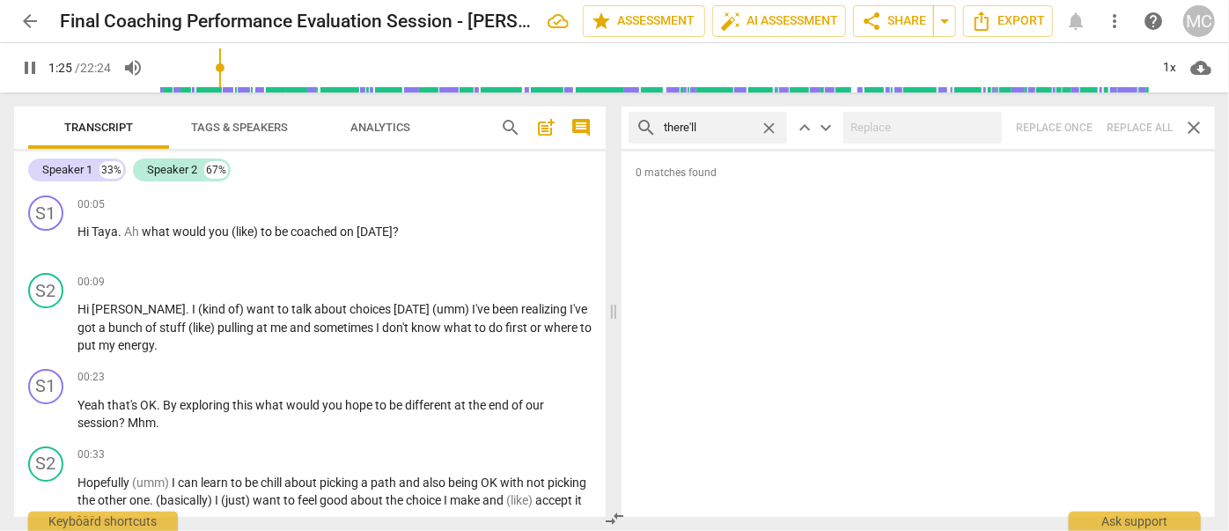
click at [772, 122] on span "close" at bounding box center [769, 128] width 18 height 18
click at [730, 123] on input "text" at bounding box center [722, 128] width 116 height 28
click at [1136, 119] on div "search that'll close keyboard_arrow_up keyboard_arrow_down Replace once Replace…" at bounding box center [919, 128] width 594 height 42
click at [773, 124] on span "close" at bounding box center [769, 128] width 18 height 18
click at [715, 129] on input "text" at bounding box center [722, 128] width 116 height 28
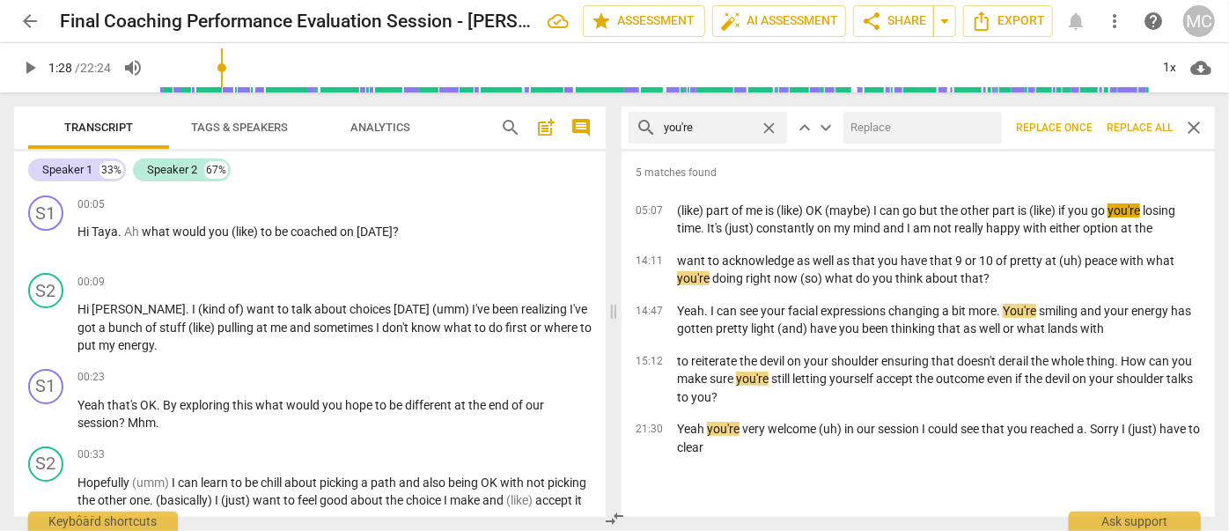
click at [941, 129] on input "text" at bounding box center [919, 128] width 151 height 28
click at [1132, 122] on span "Replace all" at bounding box center [1140, 128] width 66 height 15
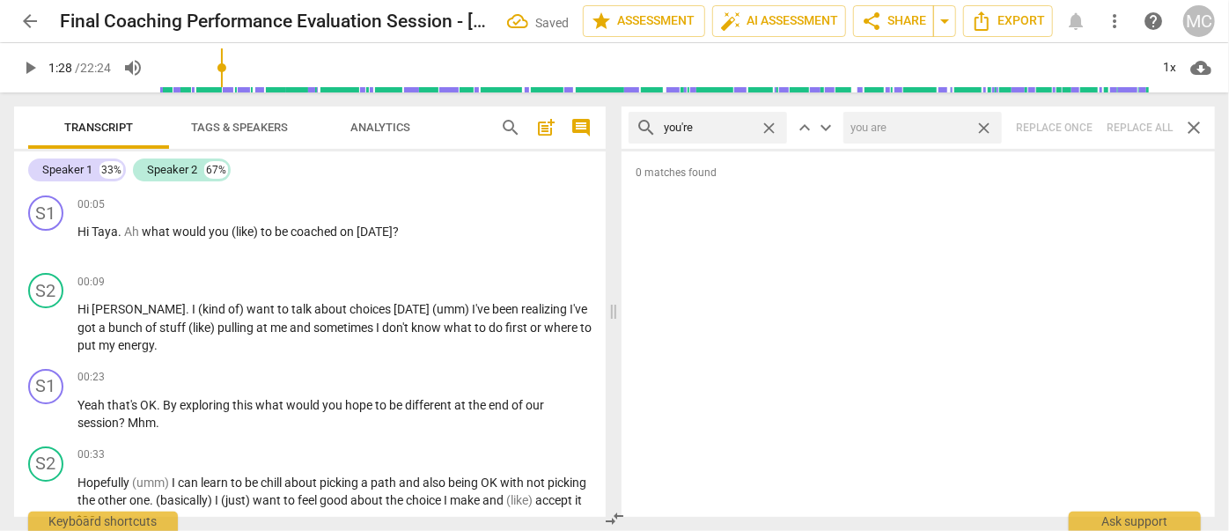
click at [984, 125] on span "close" at bounding box center [984, 128] width 18 height 18
click at [770, 126] on span "close" at bounding box center [769, 128] width 18 height 18
drag, startPoint x: 709, startPoint y: 127, endPoint x: 697, endPoint y: 144, distance: 21.0
click at [709, 128] on input "text" at bounding box center [722, 128] width 116 height 28
click at [1136, 122] on div "search we're close keyboard_arrow_up keyboard_arrow_down Replace once Replace a…" at bounding box center [919, 128] width 594 height 42
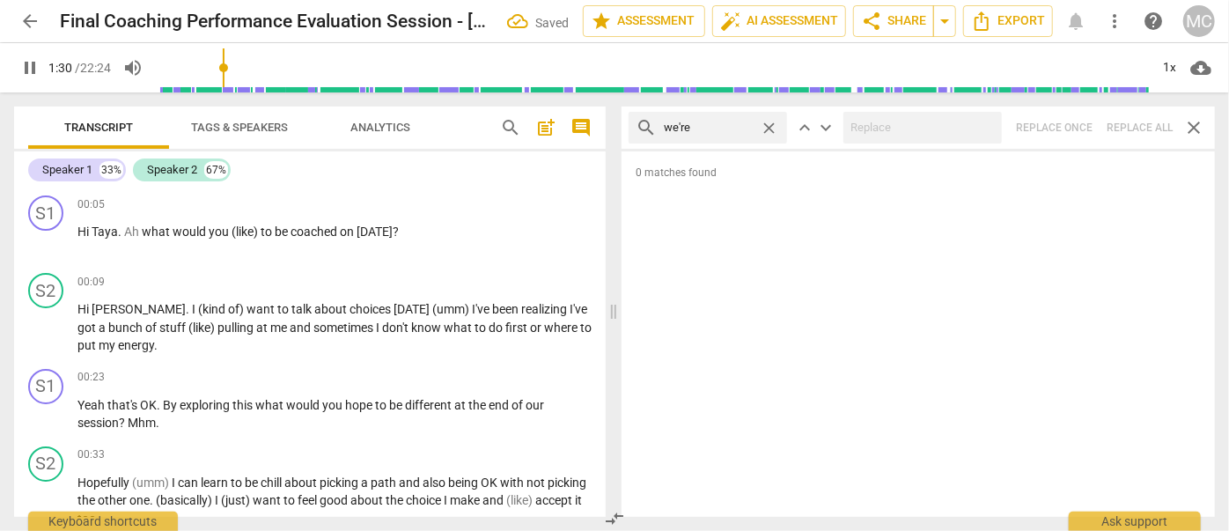
click at [768, 124] on span "close" at bounding box center [769, 128] width 18 height 18
drag, startPoint x: 725, startPoint y: 133, endPoint x: 738, endPoint y: 145, distance: 18.1
click at [725, 133] on input "text" at bounding box center [722, 128] width 116 height 28
click at [1129, 122] on div "search they're close keyboard_arrow_up keyboard_arrow_down Replace once Replace…" at bounding box center [919, 128] width 594 height 42
click at [767, 126] on span "close" at bounding box center [769, 128] width 18 height 18
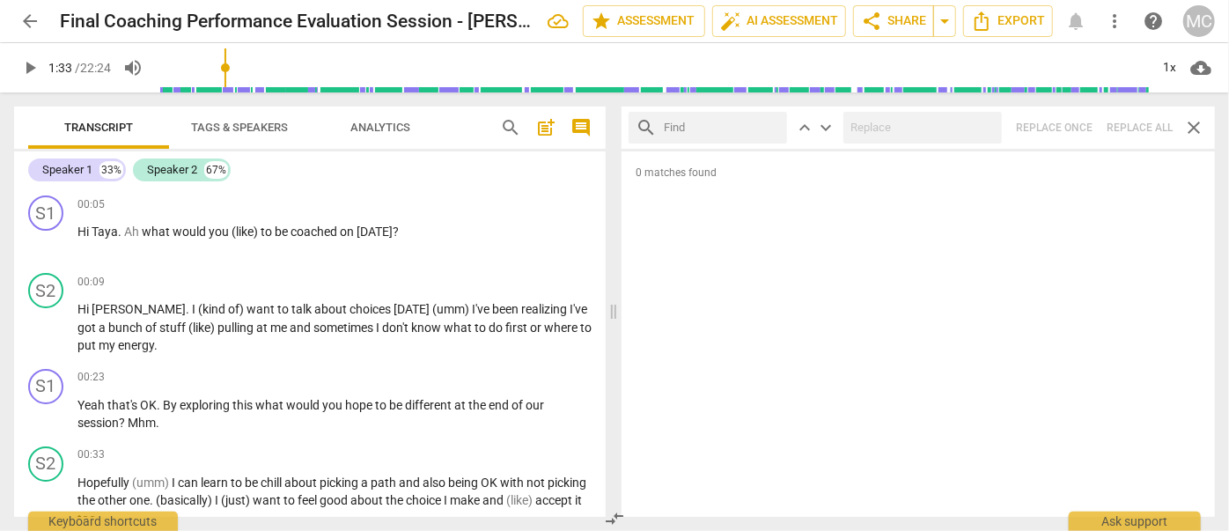
click at [734, 130] on input "text" at bounding box center [722, 128] width 116 height 28
click at [1132, 123] on div "search aren't close keyboard_arrow_up keyboard_arrow_down Replace once Replace …" at bounding box center [919, 128] width 594 height 42
click at [772, 123] on span "close" at bounding box center [769, 128] width 18 height 18
click at [746, 122] on input "text" at bounding box center [722, 128] width 116 height 28
click at [1136, 122] on div "search isn't close keyboard_arrow_up keyboard_arrow_down Replace once Replace a…" at bounding box center [919, 128] width 594 height 42
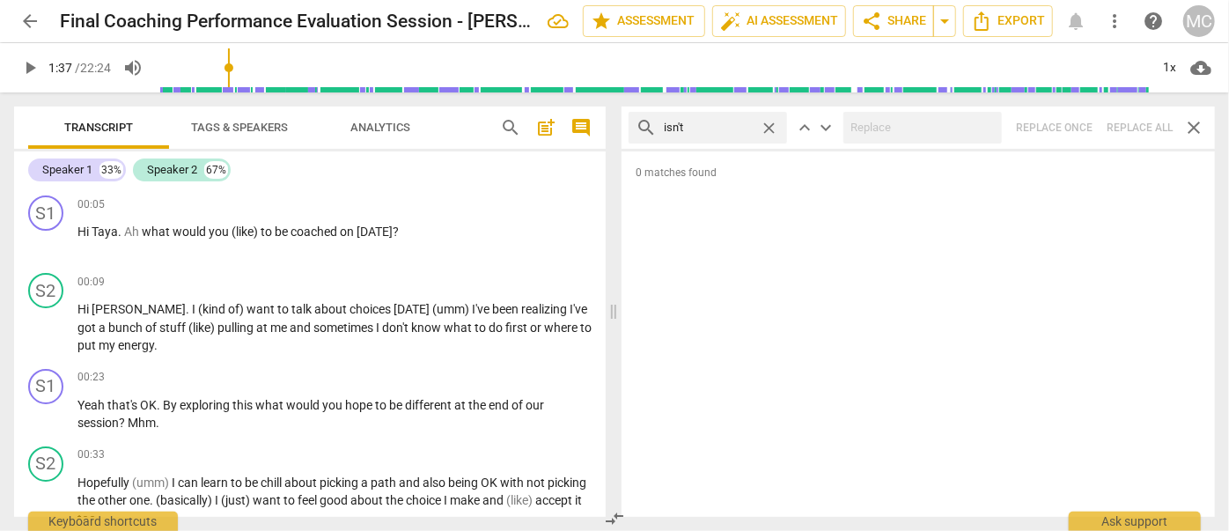
drag, startPoint x: 770, startPoint y: 122, endPoint x: 734, endPoint y: 130, distance: 36.3
click at [770, 122] on span "close" at bounding box center [769, 128] width 18 height 18
click at [705, 135] on input "text" at bounding box center [722, 128] width 116 height 28
click at [1134, 122] on div "search wasn't close keyboard_arrow_up keyboard_arrow_down Replace once Replace …" at bounding box center [919, 128] width 594 height 42
click at [774, 123] on span "close" at bounding box center [769, 128] width 18 height 18
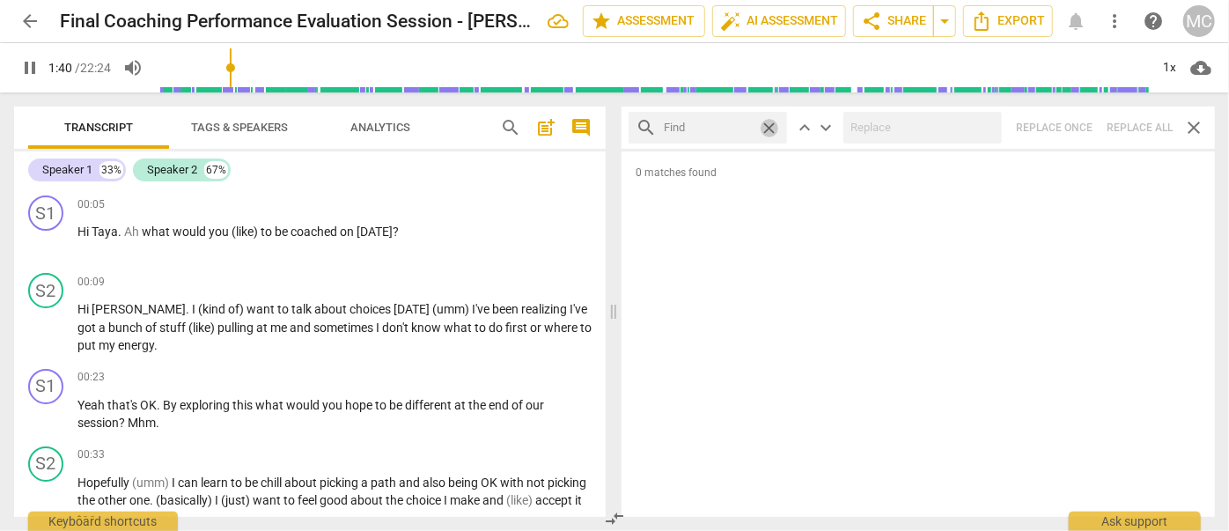
click at [753, 126] on input "text" at bounding box center [708, 128] width 89 height 28
click at [1139, 123] on div "search weren't close keyboard_arrow_up keyboard_arrow_down Replace once Replace…" at bounding box center [919, 128] width 594 height 42
click at [770, 128] on span "close" at bounding box center [769, 128] width 18 height 18
click at [722, 122] on input "text" at bounding box center [722, 128] width 116 height 28
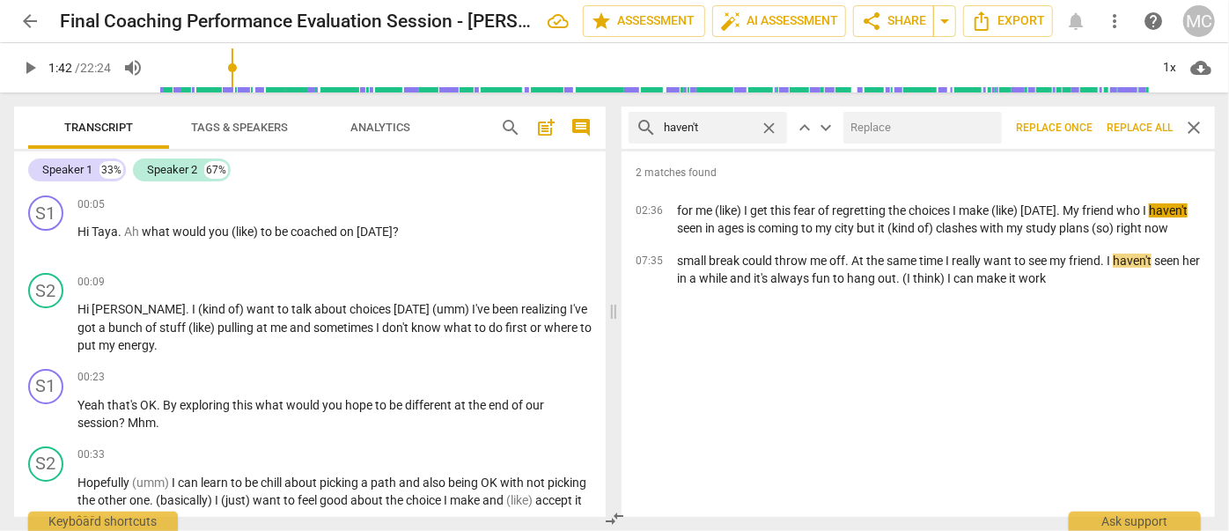
click at [910, 114] on input "text" at bounding box center [919, 128] width 151 height 28
click at [1134, 126] on span "Replace all" at bounding box center [1140, 128] width 66 height 15
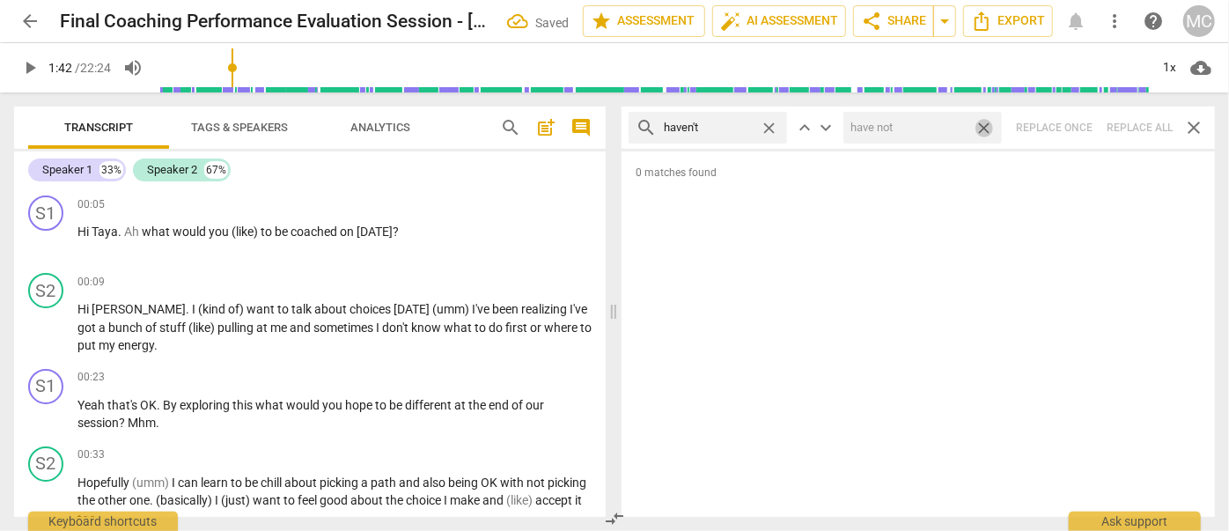
drag, startPoint x: 985, startPoint y: 126, endPoint x: 820, endPoint y: 129, distance: 164.7
click at [985, 126] on span "close" at bounding box center [984, 128] width 18 height 18
click at [771, 124] on span "close" at bounding box center [769, 128] width 18 height 18
click at [746, 124] on input "text" at bounding box center [722, 128] width 116 height 28
click at [1128, 123] on div "search hasn't close keyboard_arrow_up keyboard_arrow_down Replace once Replace …" at bounding box center [919, 128] width 594 height 42
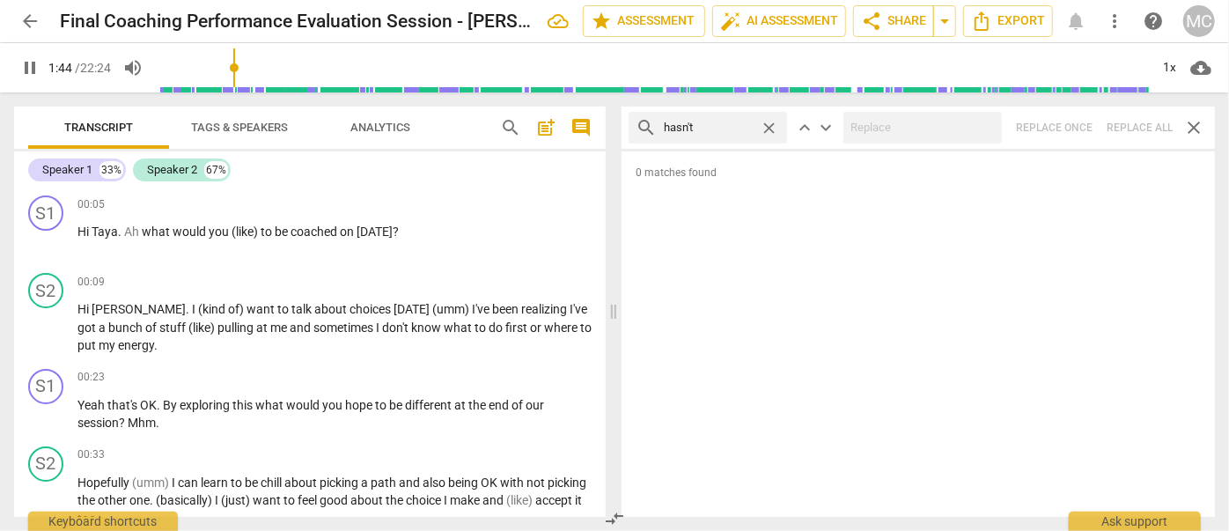
click at [770, 123] on span "close" at bounding box center [769, 128] width 18 height 18
click at [719, 122] on input "text" at bounding box center [708, 128] width 89 height 28
click at [1131, 129] on div "search hadn't close keyboard_arrow_up keyboard_arrow_down Replace once Replace …" at bounding box center [919, 128] width 594 height 42
click at [770, 123] on span "close" at bounding box center [769, 128] width 18 height 18
click at [720, 128] on input "text" at bounding box center [722, 128] width 116 height 28
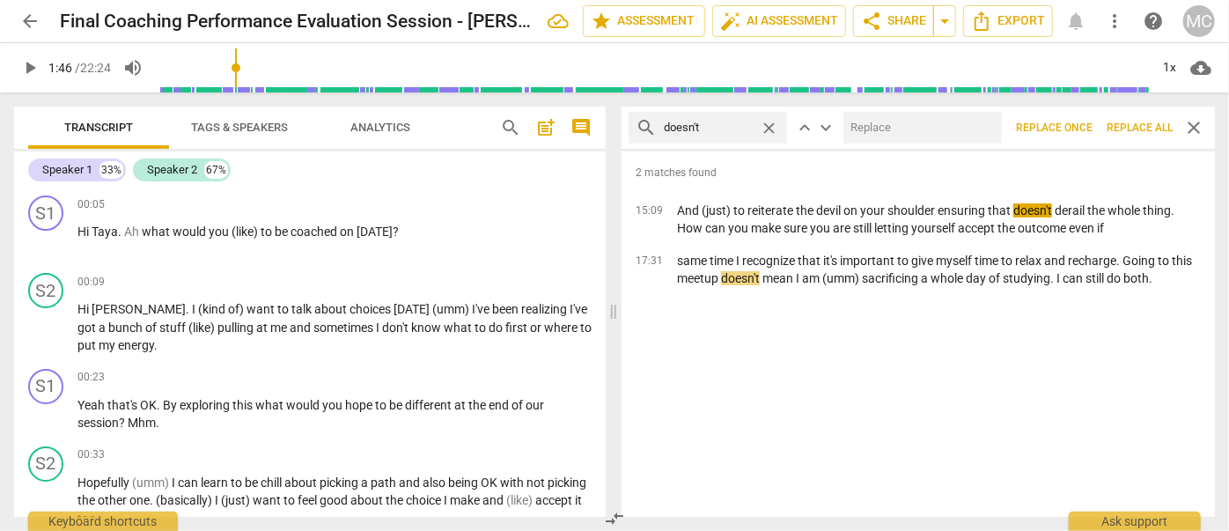
click at [926, 109] on div "search doesn't close keyboard_arrow_up keyboard_arrow_down Replace once Replace…" at bounding box center [919, 128] width 594 height 42
click at [918, 125] on input "text" at bounding box center [919, 128] width 151 height 28
click at [1128, 123] on span "Replace all" at bounding box center [1140, 128] width 66 height 15
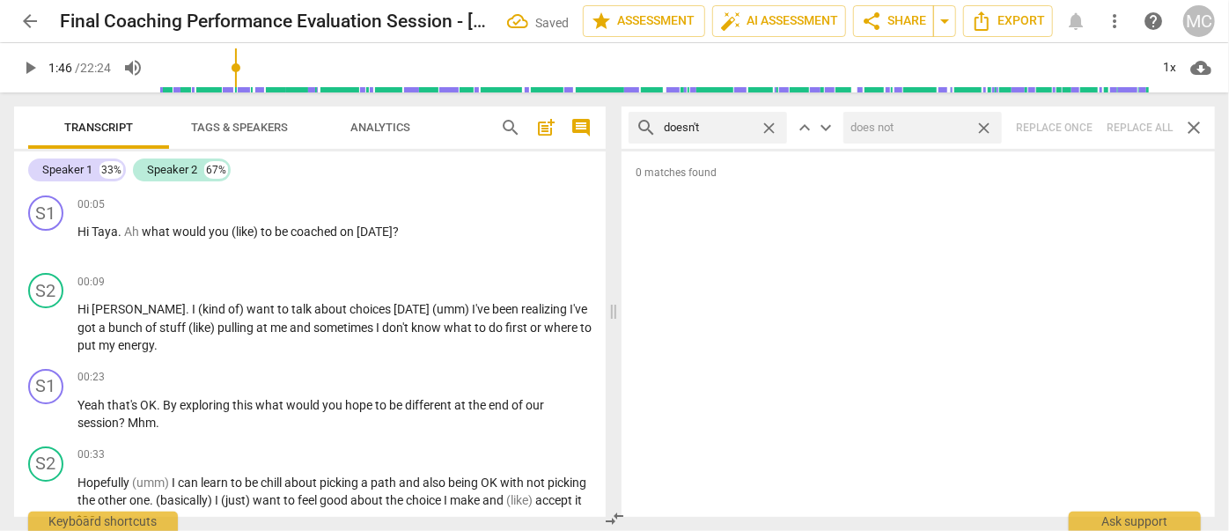
click at [988, 123] on span "close" at bounding box center [984, 128] width 18 height 18
click at [769, 126] on span "close" at bounding box center [769, 128] width 18 height 18
click at [716, 128] on input "text" at bounding box center [722, 128] width 116 height 28
click at [932, 112] on div at bounding box center [923, 128] width 159 height 32
click at [1145, 119] on div "search didn't close keyboard_arrow_up keyboard_arrow_down Replace once Replace …" at bounding box center [919, 128] width 594 height 42
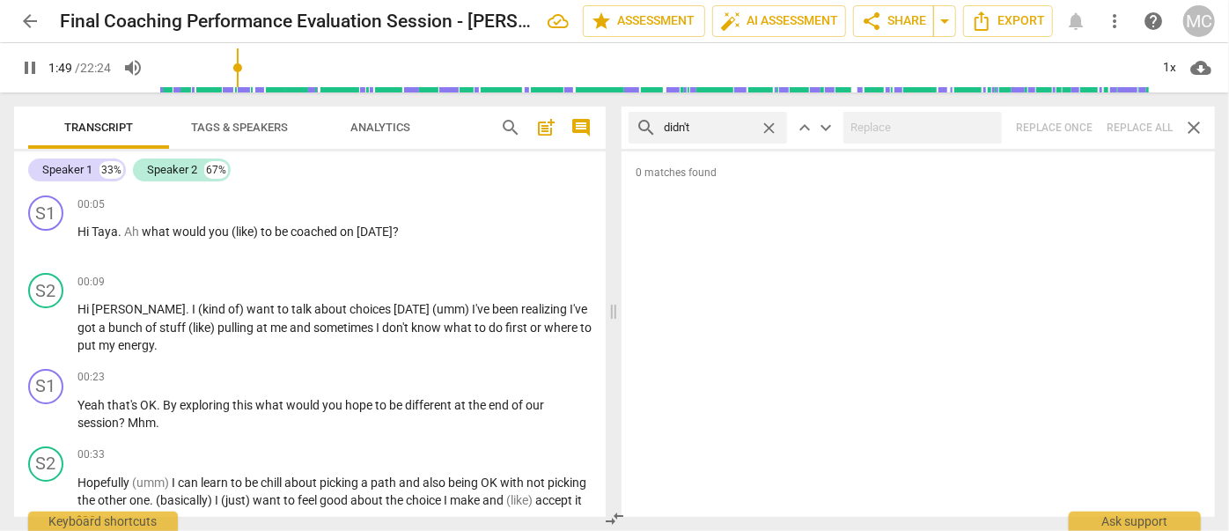
click at [775, 122] on span "close" at bounding box center [769, 128] width 18 height 18
drag, startPoint x: 724, startPoint y: 126, endPoint x: 732, endPoint y: 151, distance: 26.7
click at [723, 126] on input "text" at bounding box center [722, 128] width 116 height 28
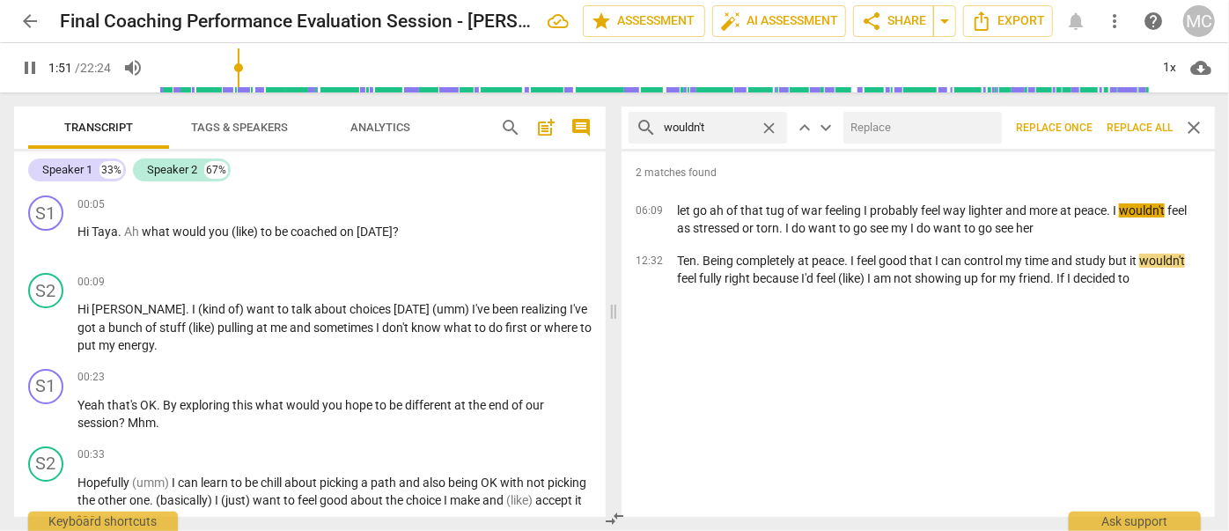
click at [911, 126] on input "text" at bounding box center [919, 128] width 151 height 28
click at [1129, 122] on span "Replace all" at bounding box center [1140, 128] width 66 height 15
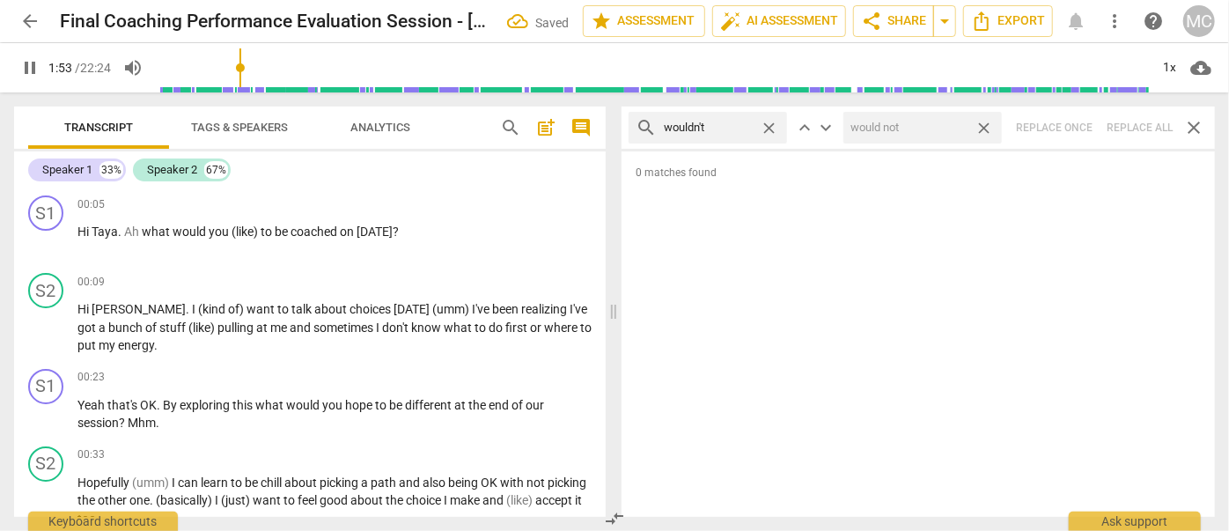
click at [984, 124] on span "close" at bounding box center [984, 128] width 18 height 18
click at [775, 124] on span "close" at bounding box center [769, 128] width 18 height 18
click at [740, 129] on input "text" at bounding box center [722, 128] width 116 height 28
click at [1134, 122] on div "search shouldn't close keyboard_arrow_up keyboard_arrow_down Replace once Repla…" at bounding box center [919, 128] width 594 height 42
click at [768, 125] on span "close" at bounding box center [769, 128] width 18 height 18
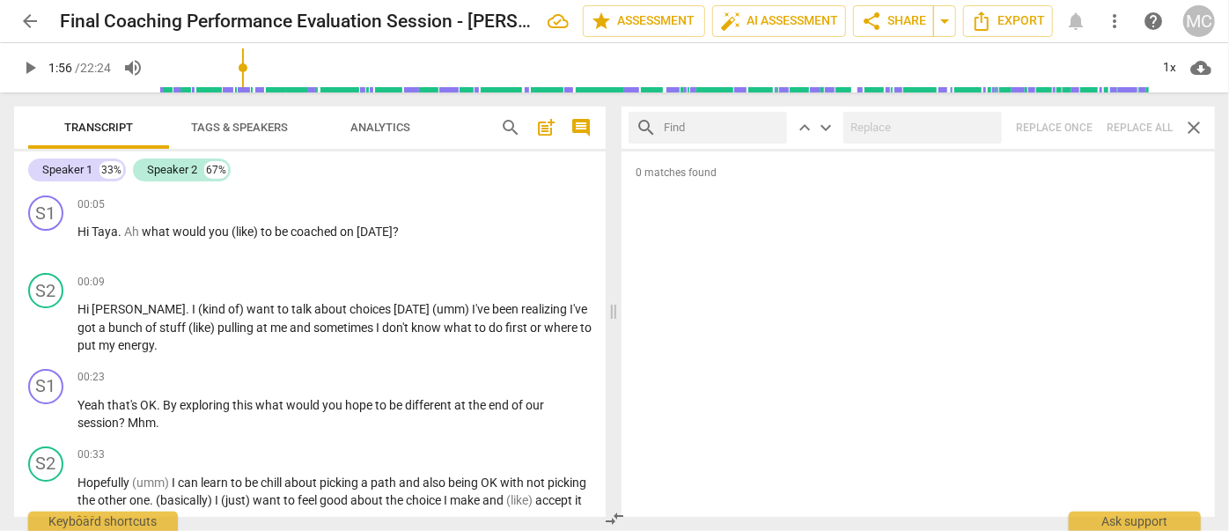
click at [734, 126] on input "text" at bounding box center [722, 128] width 116 height 28
click at [1127, 122] on div "search couldn't close keyboard_arrow_up keyboard_arrow_down Replace once Replac…" at bounding box center [919, 128] width 594 height 42
drag, startPoint x: 770, startPoint y: 126, endPoint x: 733, endPoint y: 128, distance: 37.0
click at [770, 126] on span "close" at bounding box center [769, 128] width 18 height 18
click at [716, 124] on input "text" at bounding box center [722, 128] width 116 height 28
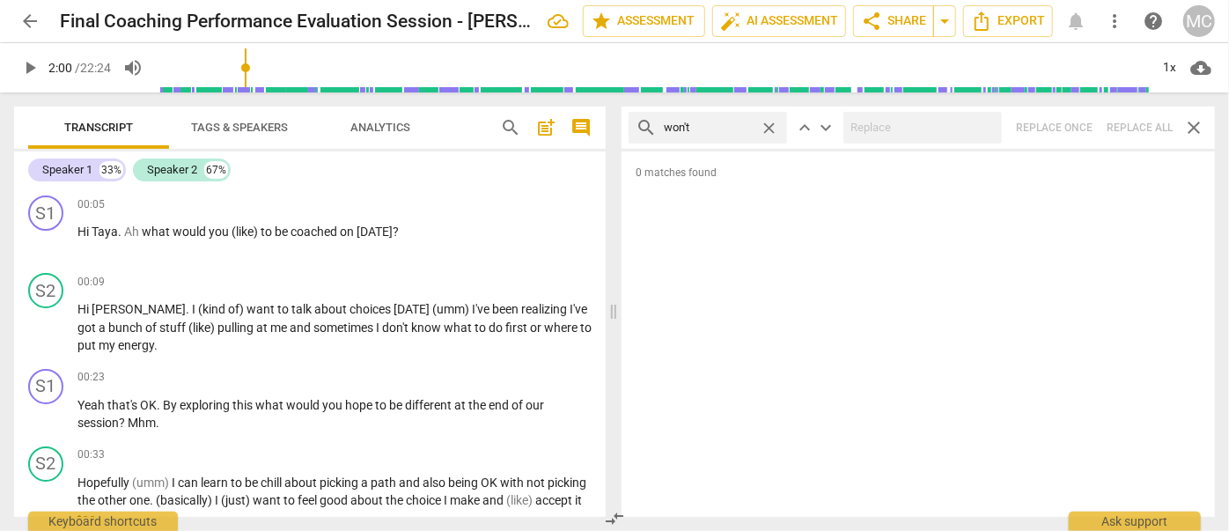
click at [1139, 116] on div "search won't close keyboard_arrow_up keyboard_arrow_down Replace once Replace a…" at bounding box center [919, 128] width 594 height 42
click at [773, 129] on span "close" at bounding box center [769, 128] width 18 height 18
click at [705, 129] on input "text" at bounding box center [722, 128] width 116 height 28
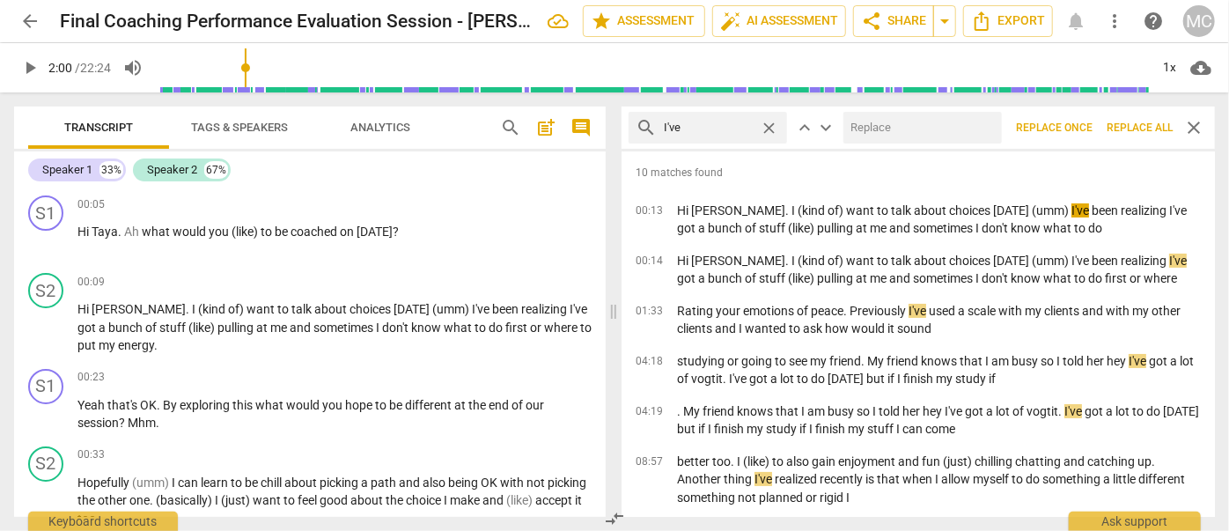
click at [918, 139] on input "text" at bounding box center [919, 128] width 151 height 28
click at [1126, 121] on span "Replace all" at bounding box center [1140, 128] width 66 height 15
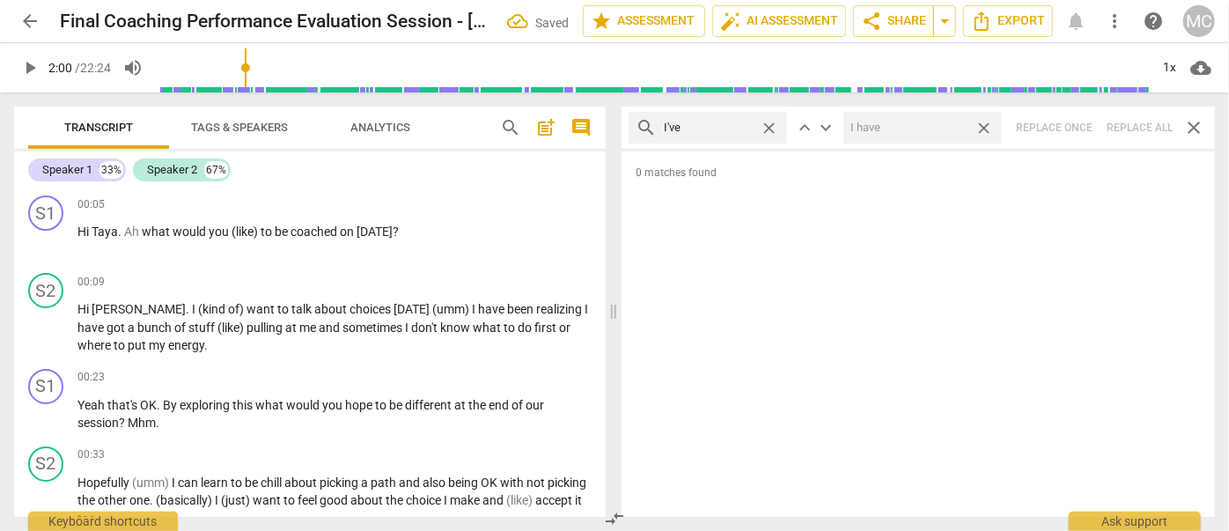
drag, startPoint x: 986, startPoint y: 124, endPoint x: 955, endPoint y: 124, distance: 30.8
click at [986, 124] on span "close" at bounding box center [984, 128] width 18 height 18
click at [770, 126] on span "close" at bounding box center [769, 128] width 18 height 18
click at [735, 126] on input "text" at bounding box center [722, 128] width 116 height 28
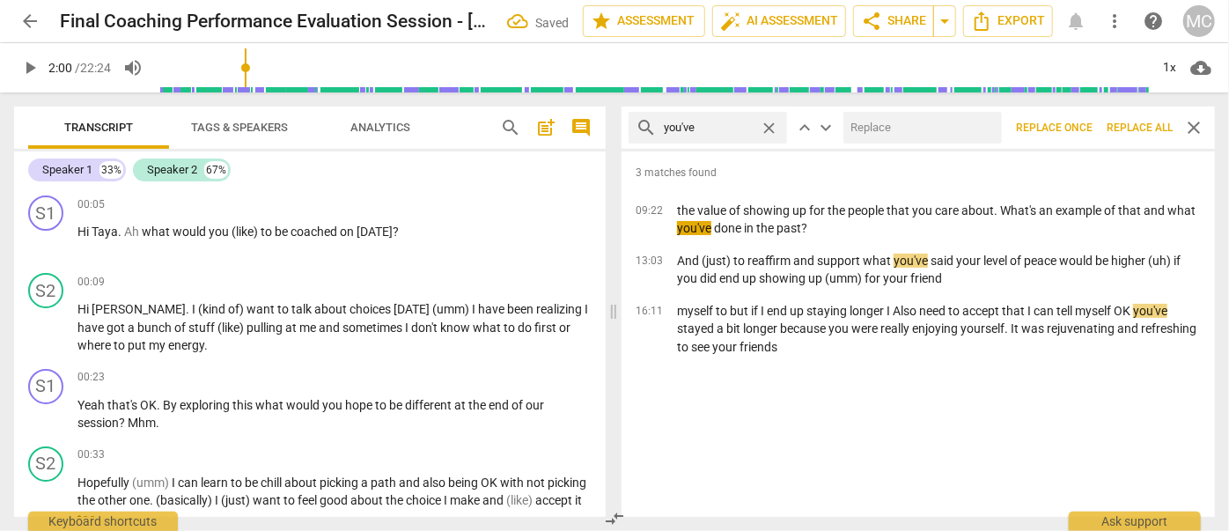
click at [932, 139] on input "text" at bounding box center [919, 128] width 151 height 28
click at [1133, 121] on span "Replace all" at bounding box center [1140, 128] width 66 height 15
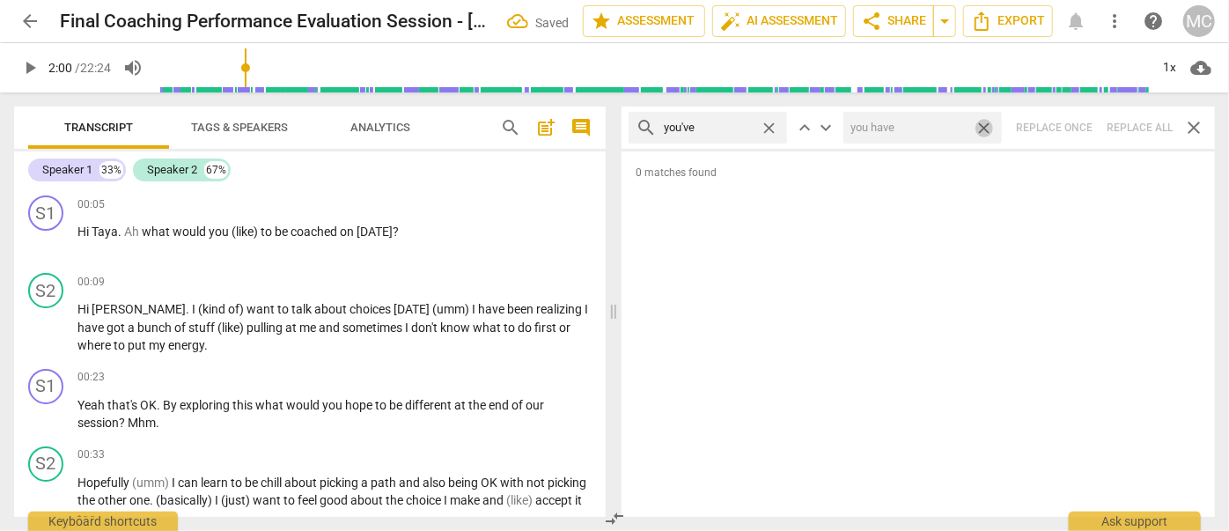
click at [988, 122] on span "close" at bounding box center [984, 128] width 18 height 18
click at [770, 124] on span "close" at bounding box center [769, 128] width 18 height 18
click at [716, 135] on input "text" at bounding box center [722, 128] width 116 height 28
click at [1129, 128] on div "search we've close keyboard_arrow_up keyboard_arrow_down Replace once Replace a…" at bounding box center [919, 128] width 594 height 42
click at [770, 125] on span "close" at bounding box center [769, 128] width 18 height 18
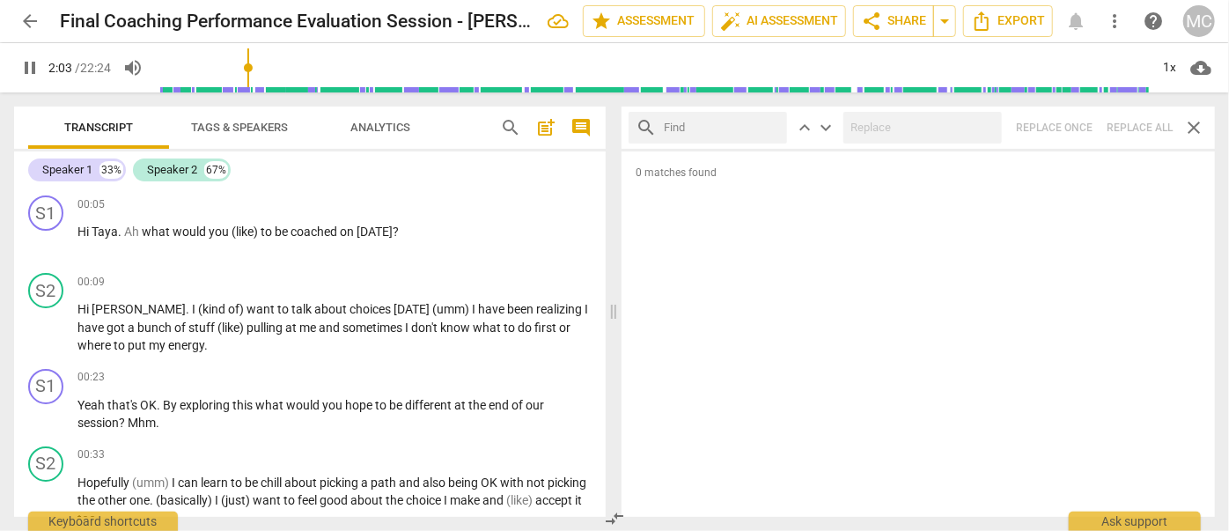
click at [688, 129] on input "text" at bounding box center [722, 128] width 116 height 28
click at [1130, 126] on div "search they've close keyboard_arrow_up keyboard_arrow_down Replace once Replace…" at bounding box center [919, 128] width 594 height 42
click at [765, 126] on span "close" at bounding box center [769, 128] width 18 height 18
click at [712, 130] on input "text" at bounding box center [722, 128] width 116 height 28
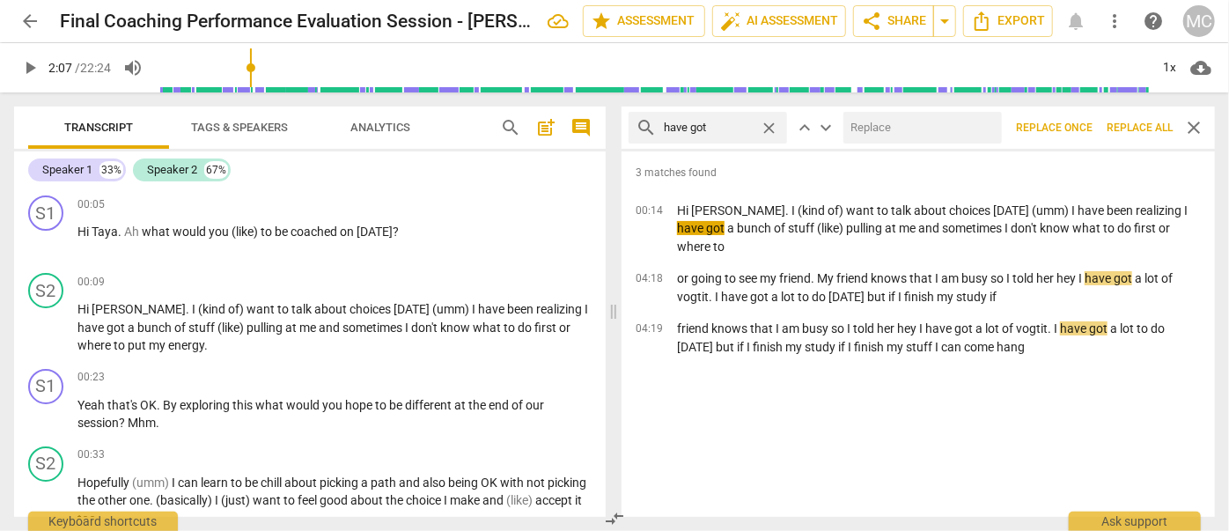
click at [912, 133] on input "text" at bounding box center [919, 128] width 151 height 28
click at [1143, 117] on button "Replace all" at bounding box center [1140, 128] width 80 height 32
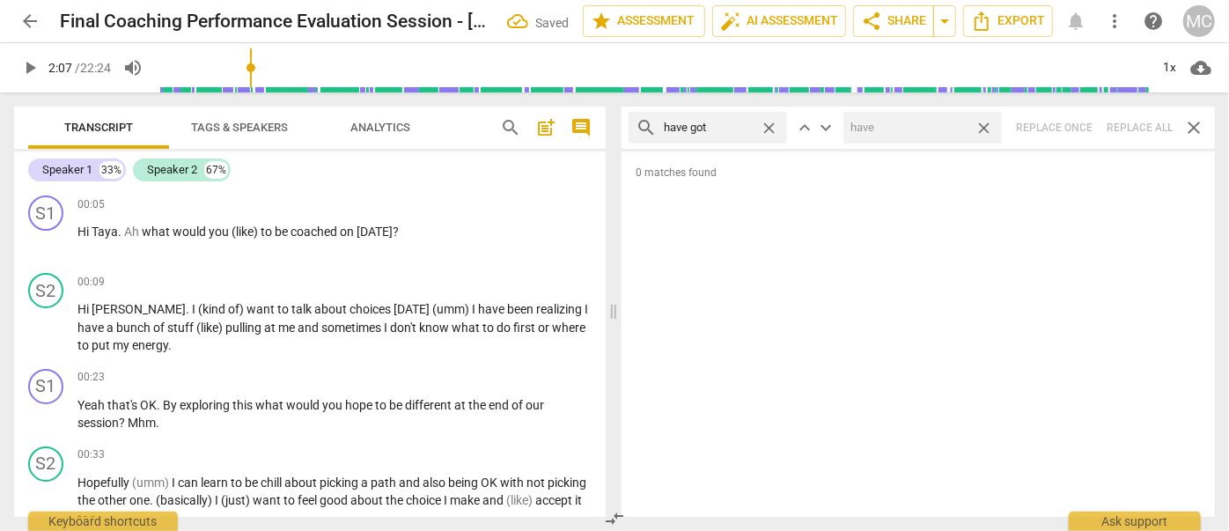
drag, startPoint x: 982, startPoint y: 128, endPoint x: 923, endPoint y: 133, distance: 59.2
click at [982, 128] on span "close" at bounding box center [984, 128] width 18 height 18
click at [771, 125] on span "close" at bounding box center [769, 128] width 18 height 18
drag, startPoint x: 741, startPoint y: 126, endPoint x: 752, endPoint y: 116, distance: 14.3
click at [741, 126] on input "text" at bounding box center [722, 128] width 116 height 28
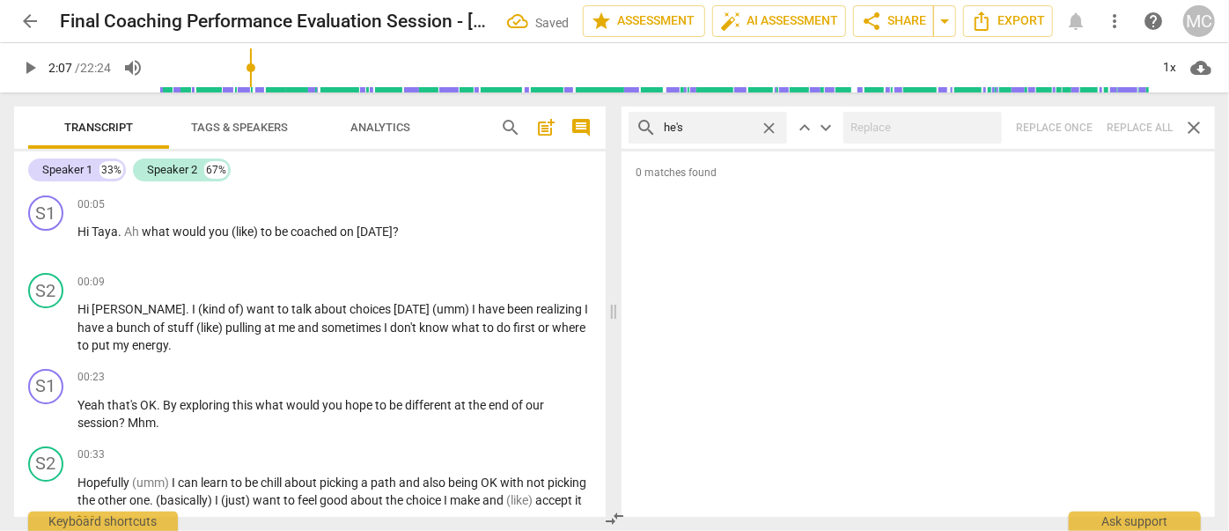
click at [1122, 125] on div "search he's close keyboard_arrow_up keyboard_arrow_down Replace once Replace al…" at bounding box center [919, 128] width 594 height 42
click at [772, 122] on span "close" at bounding box center [769, 128] width 18 height 18
click at [744, 125] on input "text" at bounding box center [722, 128] width 116 height 28
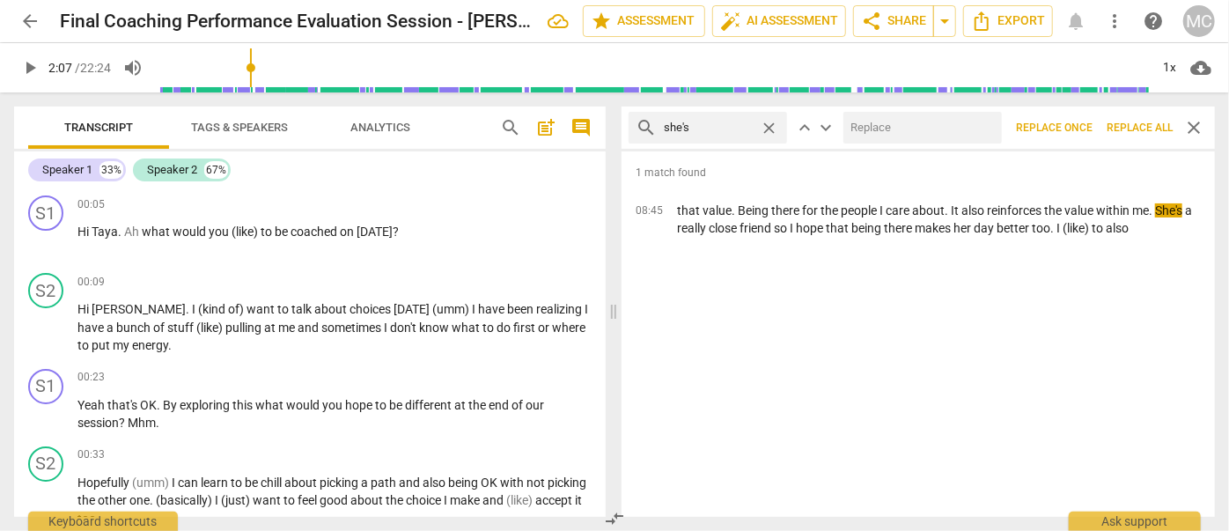
click at [898, 129] on input "text" at bounding box center [919, 128] width 151 height 28
click at [1133, 121] on span "Replace all" at bounding box center [1140, 128] width 66 height 15
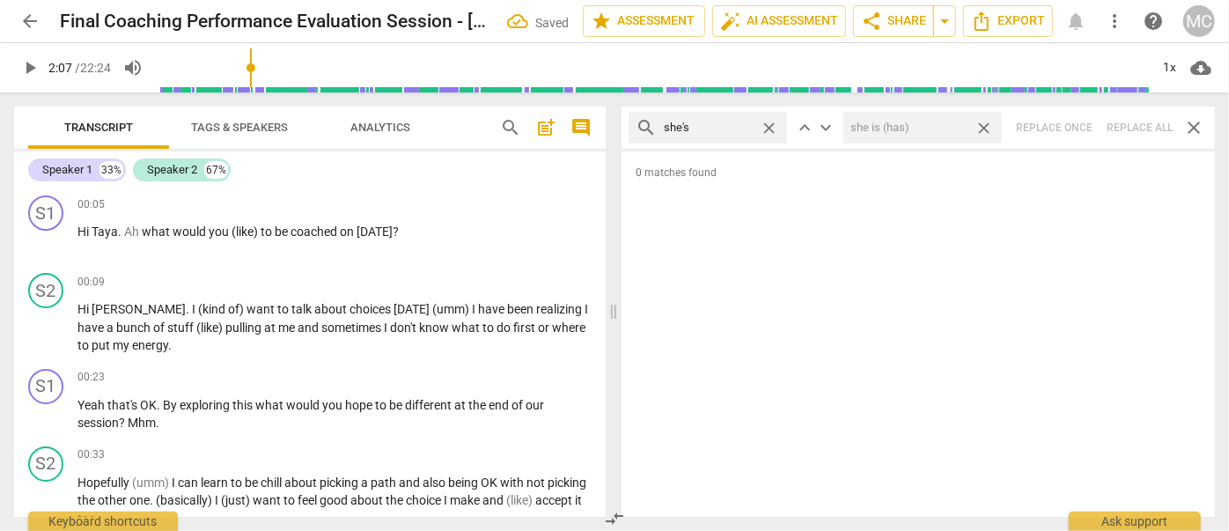
drag, startPoint x: 985, startPoint y: 126, endPoint x: 825, endPoint y: 136, distance: 160.6
click at [985, 126] on span "close" at bounding box center [984, 128] width 18 height 18
drag, startPoint x: 766, startPoint y: 126, endPoint x: 749, endPoint y: 126, distance: 17.6
click at [767, 126] on span "close" at bounding box center [769, 128] width 18 height 18
click at [740, 125] on input "text" at bounding box center [722, 128] width 116 height 28
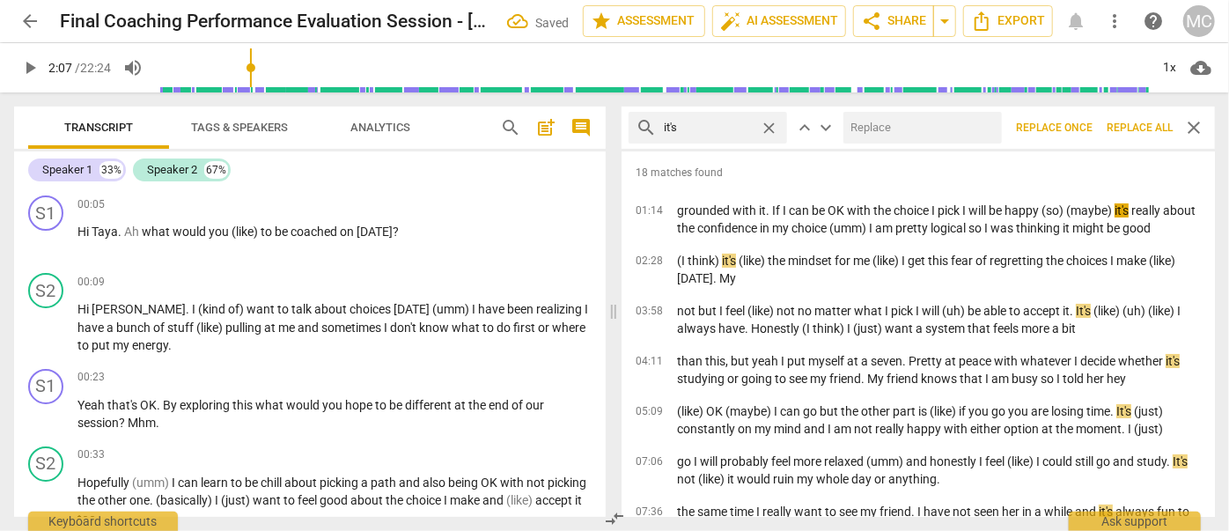
click at [876, 116] on input "text" at bounding box center [919, 128] width 151 height 28
click at [1125, 129] on span "Replace all" at bounding box center [1140, 128] width 66 height 15
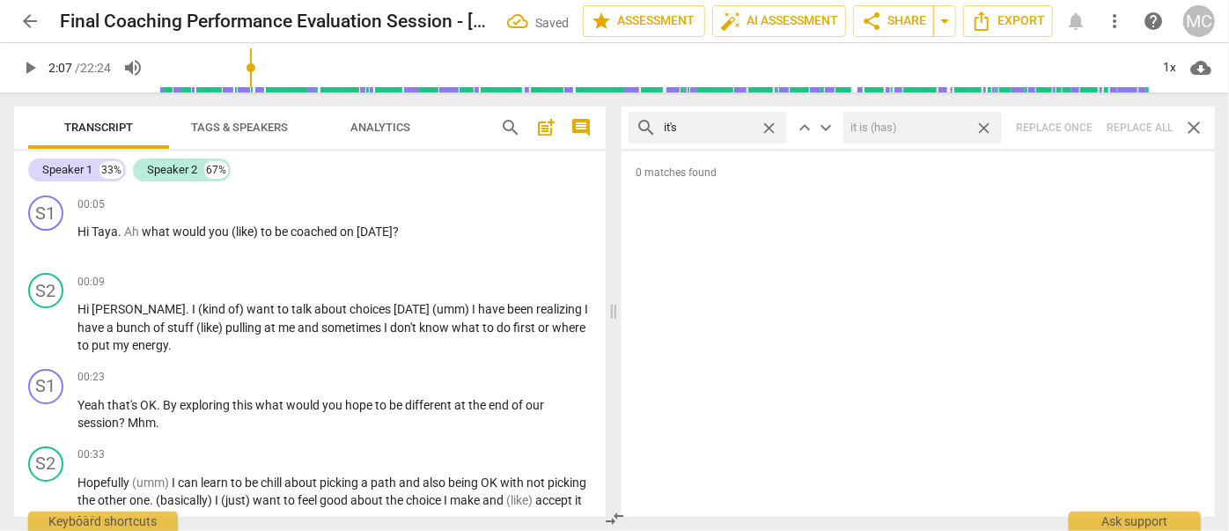
click at [987, 126] on span "close" at bounding box center [984, 128] width 18 height 18
click at [769, 122] on span "close" at bounding box center [769, 128] width 18 height 18
click at [726, 126] on input "text" at bounding box center [708, 128] width 89 height 28
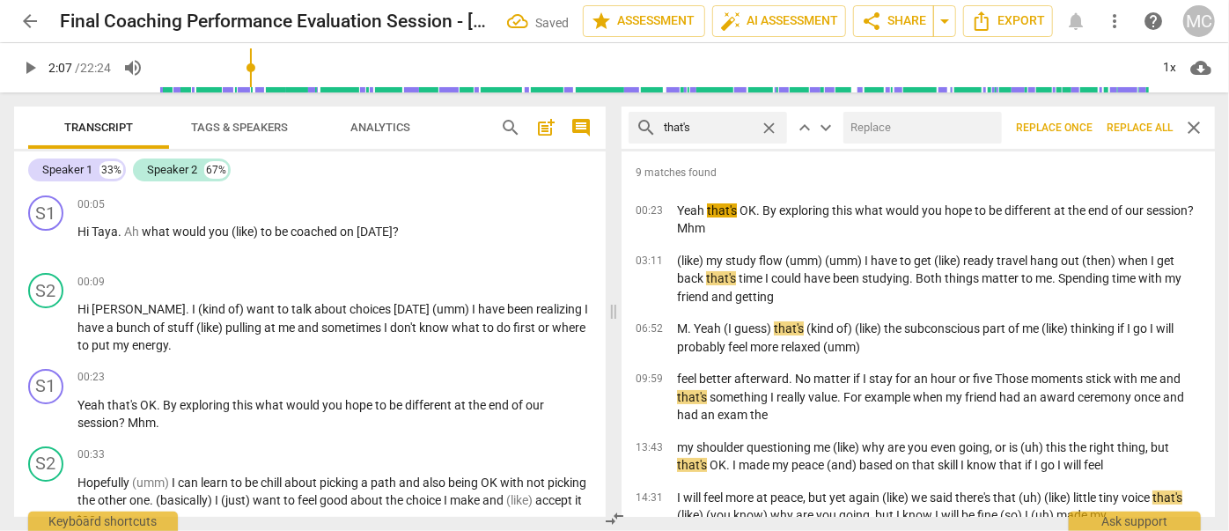
click at [892, 126] on input "text" at bounding box center [919, 128] width 151 height 28
click at [1150, 125] on span "Replace all" at bounding box center [1140, 128] width 66 height 15
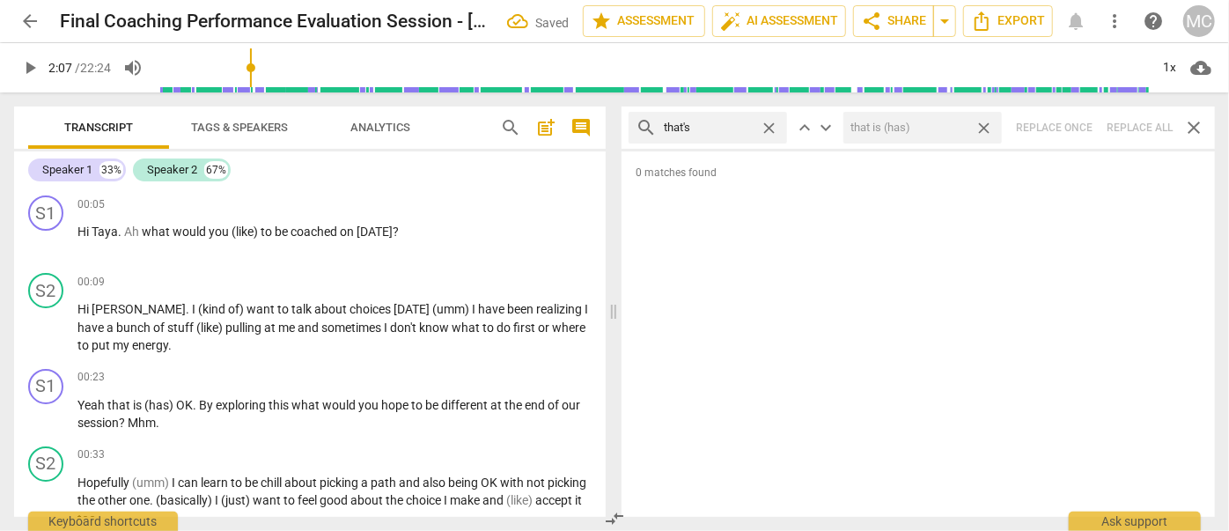
click at [986, 122] on span "close" at bounding box center [984, 128] width 18 height 18
click at [766, 123] on span "close" at bounding box center [769, 128] width 18 height 18
click at [730, 126] on input "text" at bounding box center [722, 128] width 116 height 28
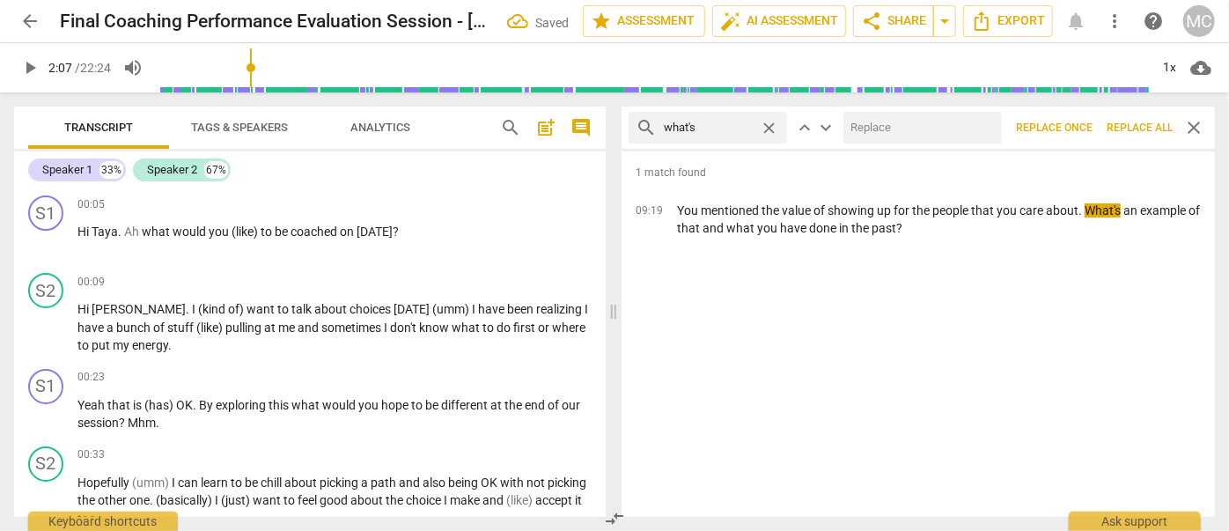
click at [901, 133] on input "text" at bounding box center [919, 128] width 151 height 28
click at [1155, 123] on span "Replace all" at bounding box center [1140, 128] width 66 height 15
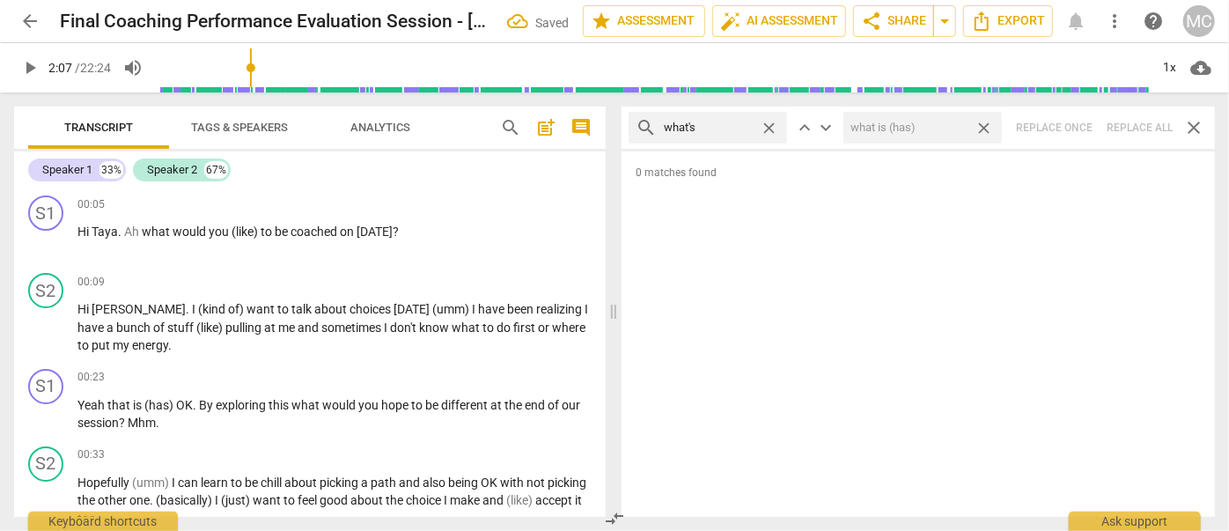
click at [983, 123] on span "close" at bounding box center [984, 128] width 18 height 18
click at [768, 126] on span "close" at bounding box center [769, 128] width 18 height 18
click at [741, 125] on input "text" at bounding box center [722, 128] width 116 height 28
click at [1132, 125] on div "search where's close keyboard_arrow_up keyboard_arrow_down Replace once Replace…" at bounding box center [919, 128] width 594 height 42
click at [770, 125] on span "close" at bounding box center [769, 128] width 18 height 18
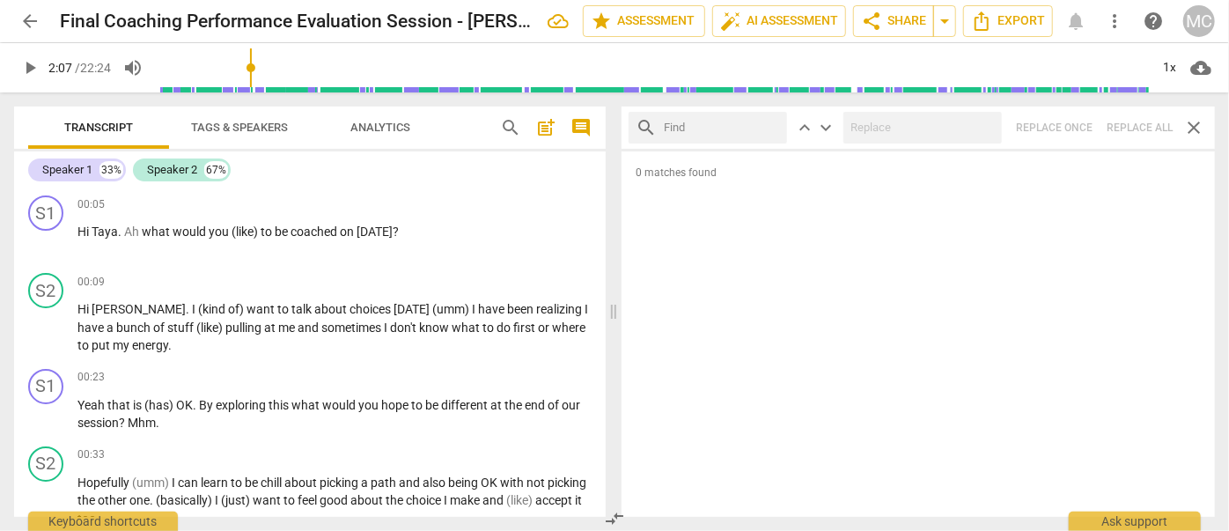
click at [727, 129] on input "text" at bounding box center [722, 128] width 116 height 28
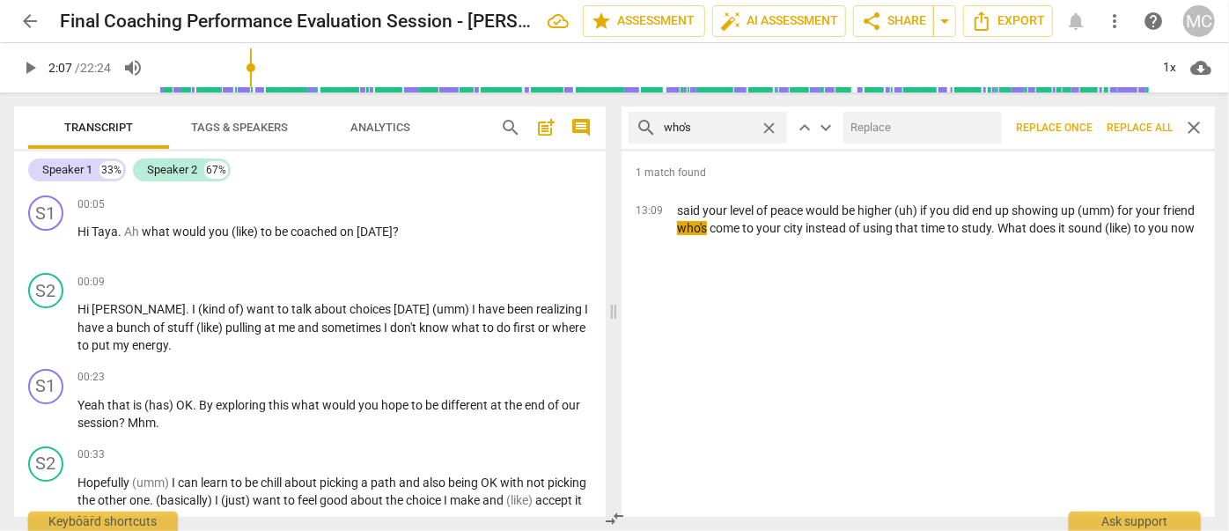
click at [870, 130] on input "text" at bounding box center [919, 128] width 151 height 28
click at [1141, 126] on span "Replace all" at bounding box center [1140, 128] width 66 height 15
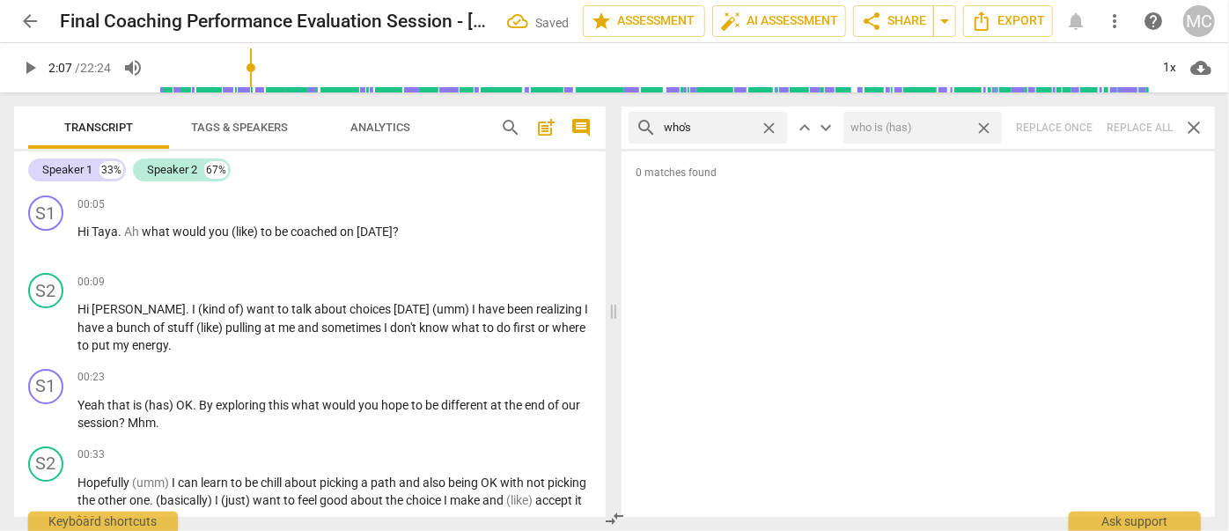
drag, startPoint x: 986, startPoint y: 124, endPoint x: 808, endPoint y: 134, distance: 179.0
click at [986, 124] on span "close" at bounding box center [984, 128] width 18 height 18
click at [771, 122] on span "close" at bounding box center [769, 128] width 18 height 18
click at [730, 125] on input "text" at bounding box center [722, 128] width 116 height 28
click at [1129, 133] on div "search when's close keyboard_arrow_up keyboard_arrow_down Replace once Replace …" at bounding box center [919, 128] width 594 height 42
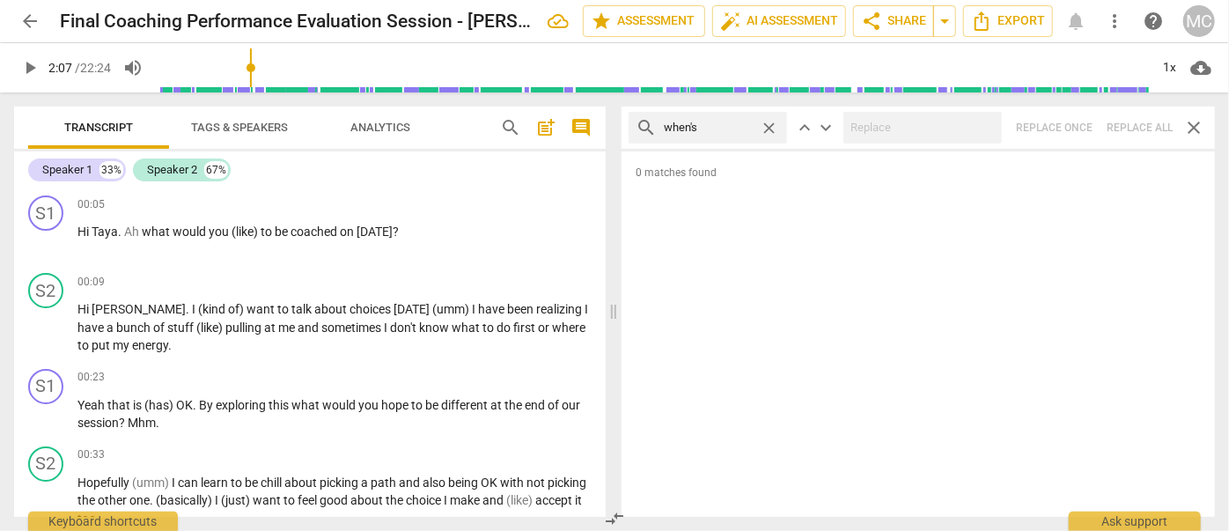
click at [770, 122] on span "close" at bounding box center [769, 128] width 18 height 18
click at [727, 124] on input "text" at bounding box center [722, 128] width 116 height 28
click at [1132, 122] on div "search how's close keyboard_arrow_up keyboard_arrow_down Replace once Replace a…" at bounding box center [919, 128] width 594 height 42
click at [773, 127] on span "close" at bounding box center [769, 128] width 18 height 18
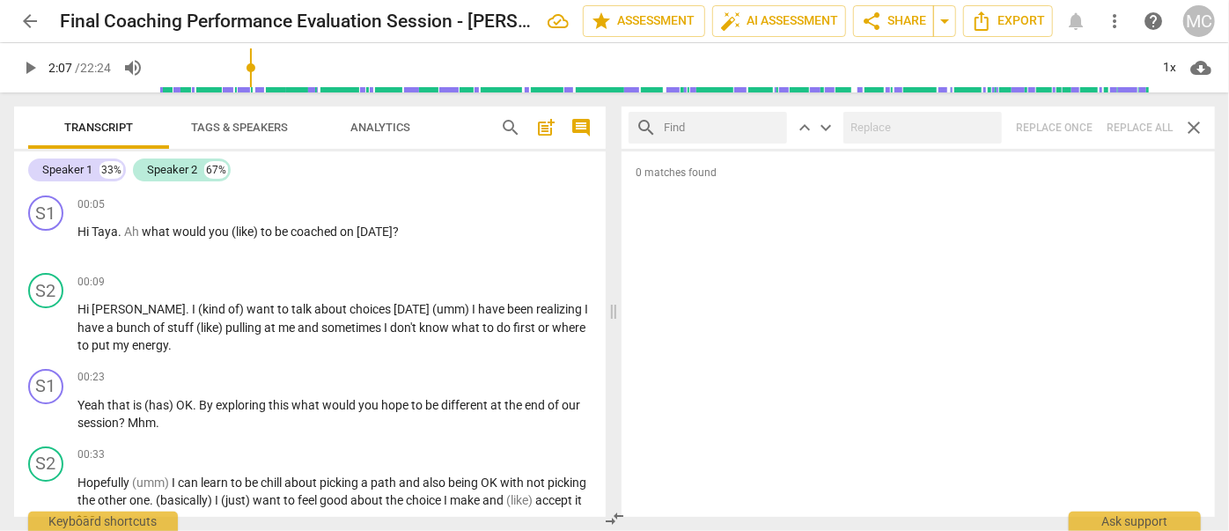
click at [739, 126] on input "text" at bounding box center [722, 128] width 116 height 28
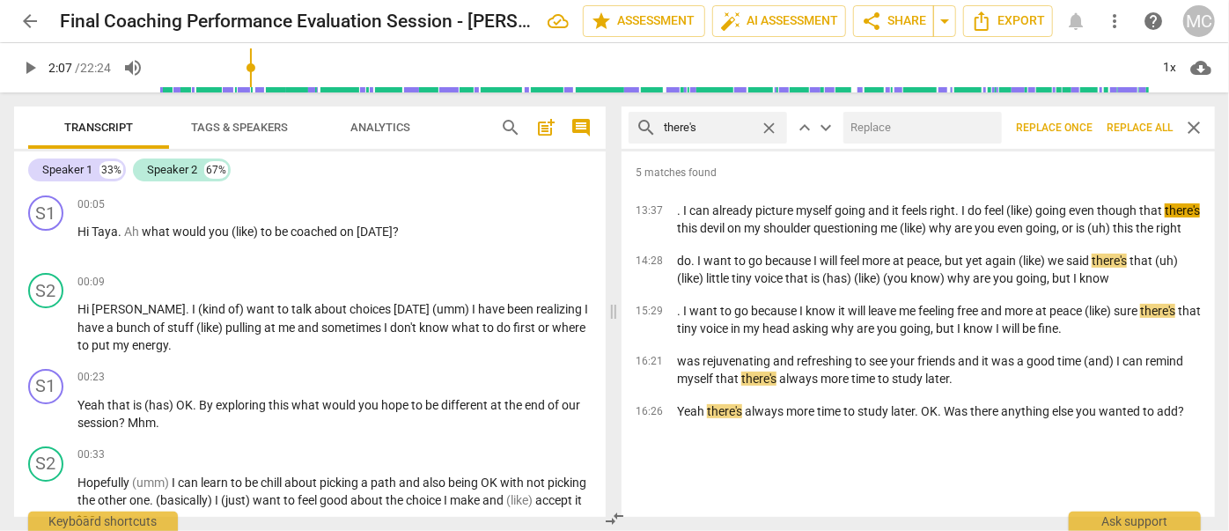
click at [923, 126] on input "text" at bounding box center [919, 128] width 151 height 28
click at [1130, 122] on span "Replace all" at bounding box center [1140, 128] width 66 height 15
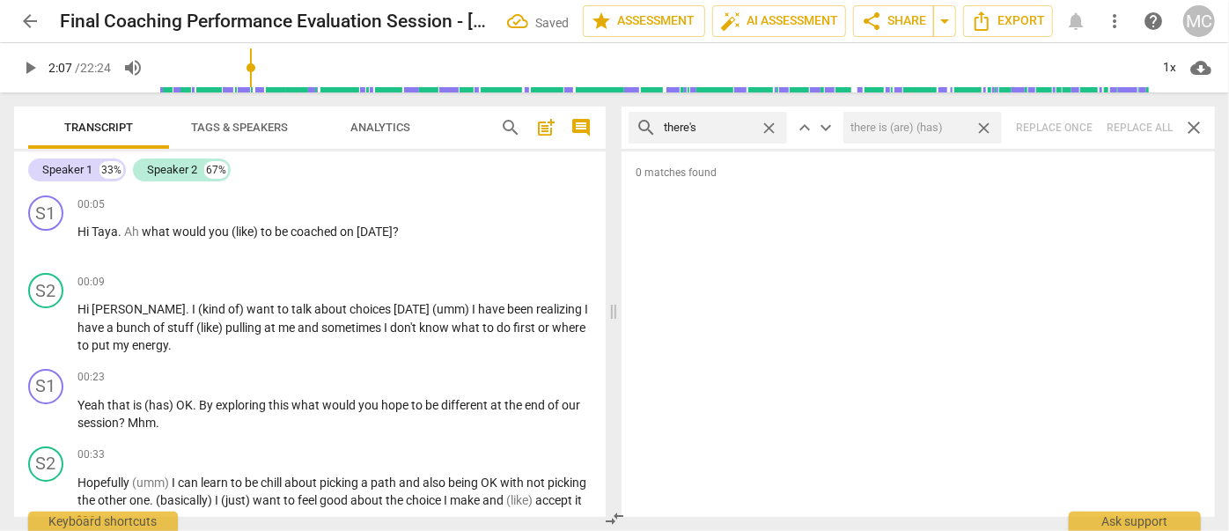
click at [990, 128] on span "close" at bounding box center [984, 128] width 18 height 18
click at [773, 127] on span "close" at bounding box center [769, 128] width 18 height 18
click at [730, 129] on input "text" at bounding box center [722, 128] width 116 height 28
click at [1132, 128] on div "search here's close keyboard_arrow_up keyboard_arrow_down Replace once Replace …" at bounding box center [919, 128] width 594 height 42
click at [764, 124] on span "close" at bounding box center [769, 128] width 18 height 18
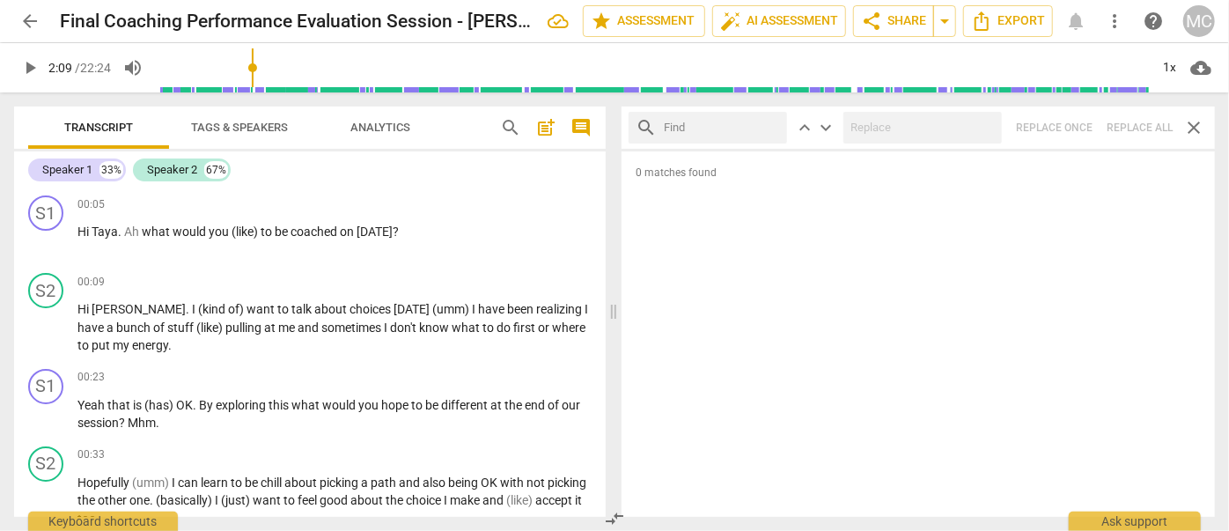
click at [708, 127] on input "text" at bounding box center [722, 128] width 116 height 28
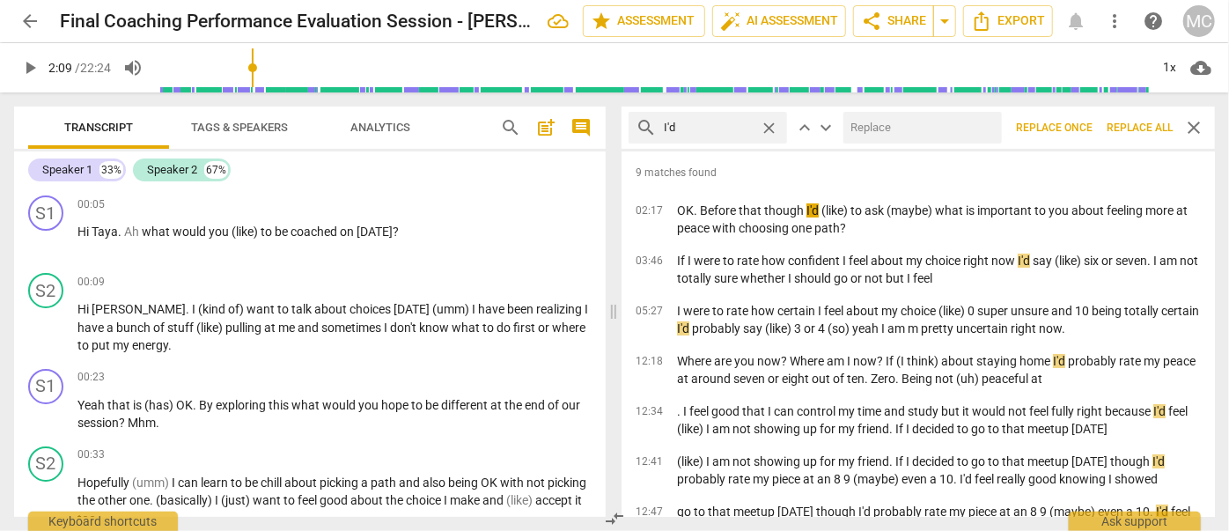
click at [884, 134] on input "text" at bounding box center [919, 128] width 151 height 28
click at [1131, 125] on span "Replace all" at bounding box center [1140, 128] width 66 height 15
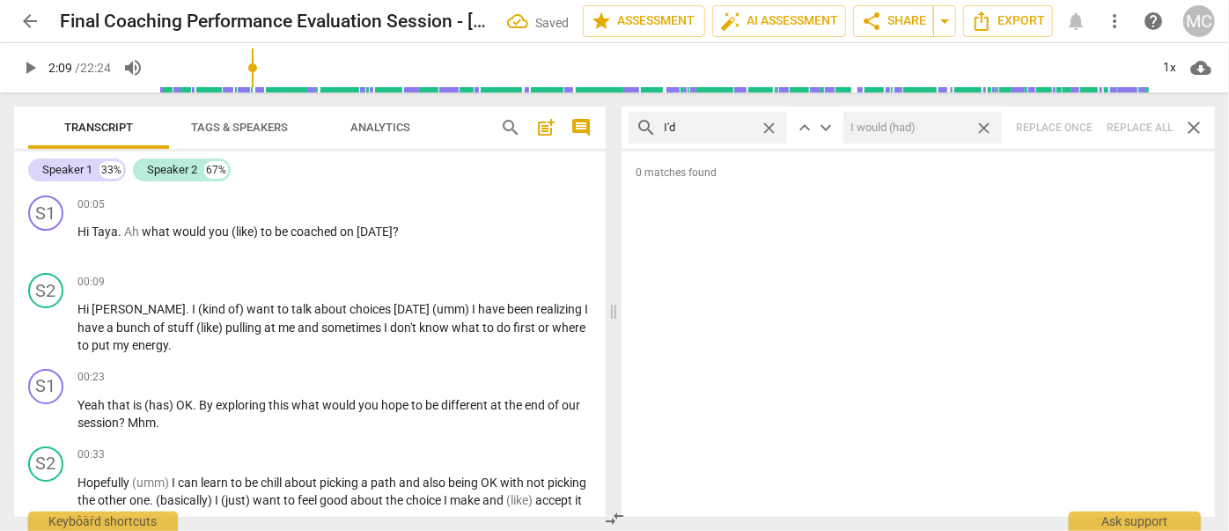
click at [988, 123] on span "close" at bounding box center [984, 128] width 18 height 18
click at [771, 126] on span "close" at bounding box center [769, 128] width 18 height 18
drag, startPoint x: 727, startPoint y: 129, endPoint x: 767, endPoint y: 129, distance: 40.5
click at [727, 129] on input "text" at bounding box center [722, 128] width 116 height 28
click at [1132, 122] on div "search you'd close keyboard_arrow_up keyboard_arrow_down Replace once Replace a…" at bounding box center [919, 128] width 594 height 42
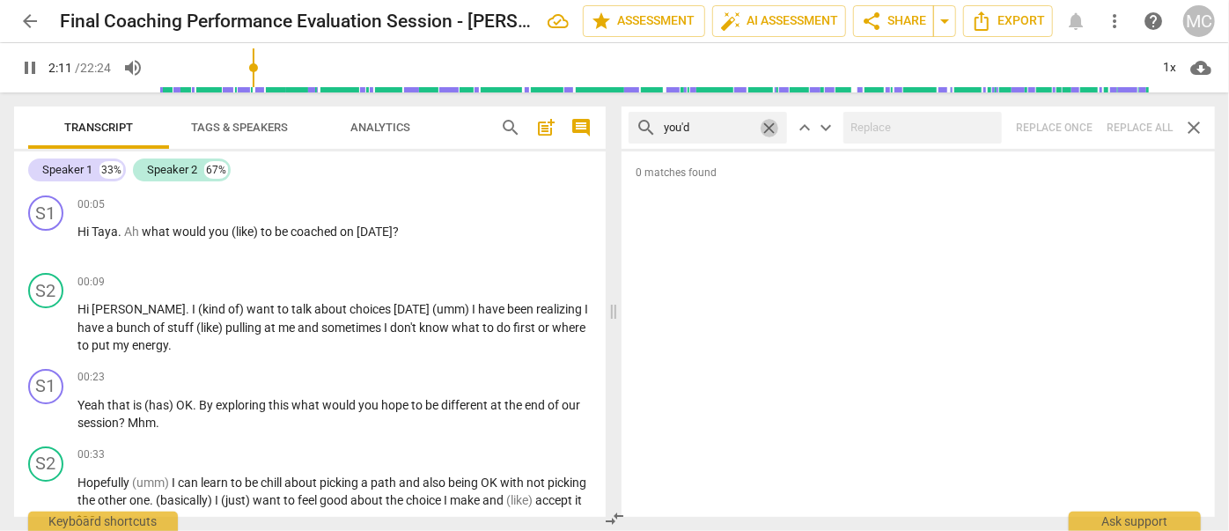
drag, startPoint x: 770, startPoint y: 128, endPoint x: 741, endPoint y: 129, distance: 29.1
click at [770, 128] on span "close" at bounding box center [769, 128] width 18 height 18
click at [706, 126] on input "text" at bounding box center [722, 128] width 116 height 28
click at [1132, 127] on div "search he'd close keyboard_arrow_up keyboard_arrow_down Replace once Replace al…" at bounding box center [919, 128] width 594 height 42
click at [768, 122] on span "close" at bounding box center [769, 128] width 18 height 18
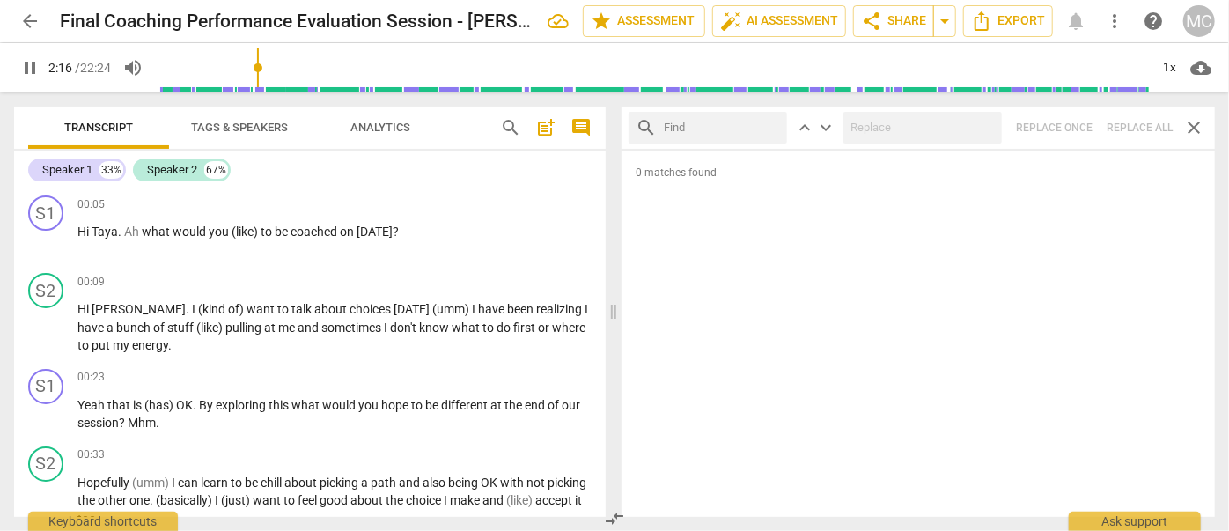
click at [716, 126] on input "text" at bounding box center [722, 128] width 116 height 28
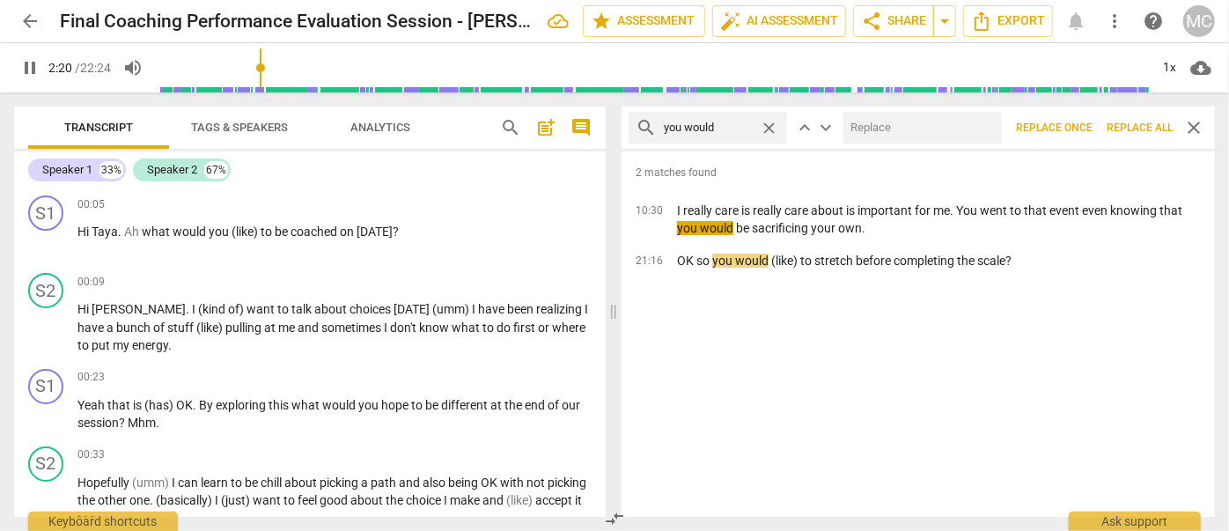
click at [875, 131] on input "text" at bounding box center [919, 128] width 151 height 28
click at [1135, 123] on span "Replace all" at bounding box center [1140, 128] width 66 height 15
click at [982, 122] on span "close" at bounding box center [984, 128] width 18 height 18
click at [765, 125] on span "close" at bounding box center [769, 128] width 18 height 18
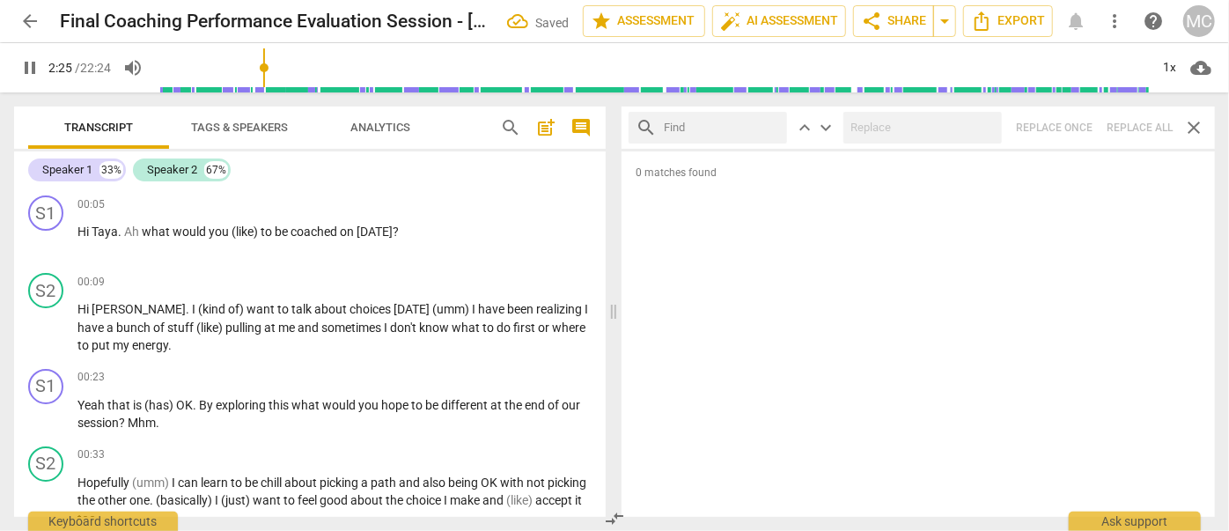
click at [725, 125] on input "text" at bounding box center [722, 128] width 116 height 28
click at [1131, 116] on div "search she'd close keyboard_arrow_up keyboard_arrow_down Replace once Replace a…" at bounding box center [919, 128] width 594 height 42
click at [771, 127] on span "close" at bounding box center [769, 128] width 18 height 18
drag, startPoint x: 735, startPoint y: 129, endPoint x: 747, endPoint y: 129, distance: 11.4
click at [735, 129] on input "text" at bounding box center [722, 128] width 116 height 28
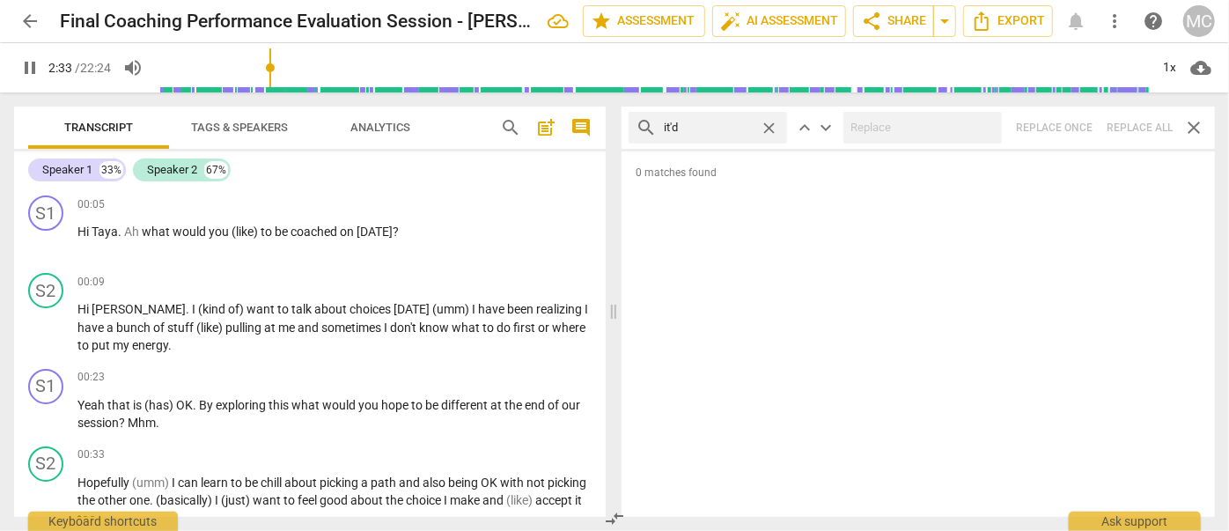
click at [1141, 134] on div "search it'd close keyboard_arrow_up keyboard_arrow_down Replace once Replace al…" at bounding box center [919, 128] width 594 height 42
click at [768, 124] on span "close" at bounding box center [769, 128] width 18 height 18
click at [713, 124] on input "text" at bounding box center [722, 128] width 116 height 28
click at [1134, 130] on div "search we'd close keyboard_arrow_up keyboard_arrow_down Replace once Replace al…" at bounding box center [919, 128] width 594 height 42
click at [768, 124] on span "close" at bounding box center [769, 128] width 18 height 18
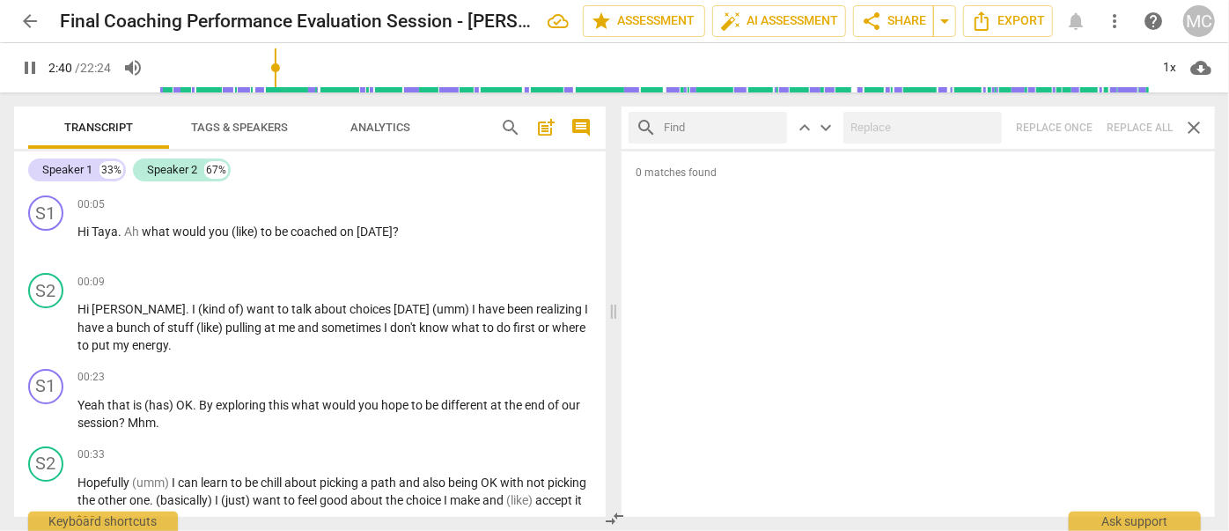
click at [719, 129] on input "text" at bounding box center [722, 128] width 116 height 28
click at [1134, 129] on div "search they'd close keyboard_arrow_up keyboard_arrow_down Replace once Replace …" at bounding box center [919, 128] width 594 height 42
click at [770, 127] on span "close" at bounding box center [769, 128] width 18 height 18
